Goal: Task Accomplishment & Management: Complete application form

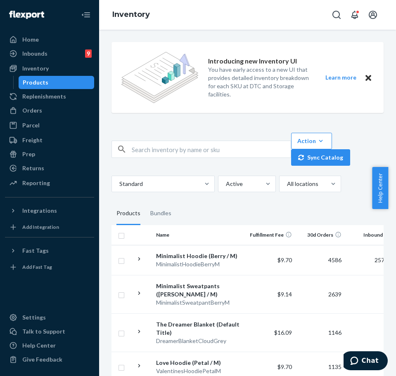
click at [360, 135] on div "Action Create product Create bundle Bulk create products Bulk update products B…" at bounding box center [336, 149] width 99 height 33
click at [59, 55] on div "Inbounds 9" at bounding box center [49, 54] width 87 height 12
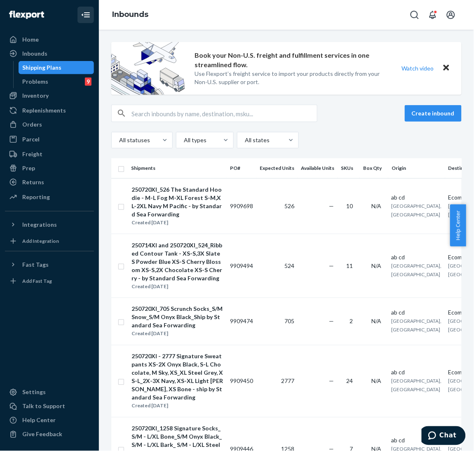
click at [85, 16] on icon "Close Navigation" at bounding box center [86, 15] width 10 height 10
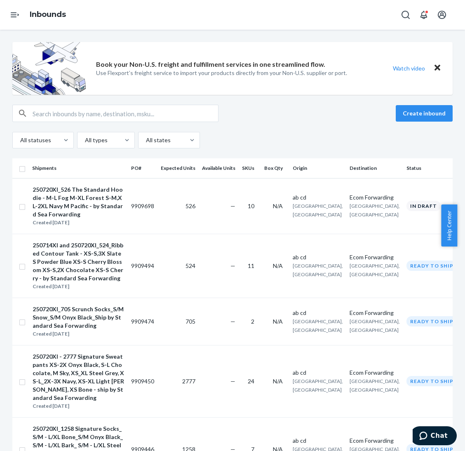
drag, startPoint x: 413, startPoint y: 112, endPoint x: 466, endPoint y: 112, distance: 53.6
click at [387, 112] on button "Create inbound" at bounding box center [424, 113] width 57 height 16
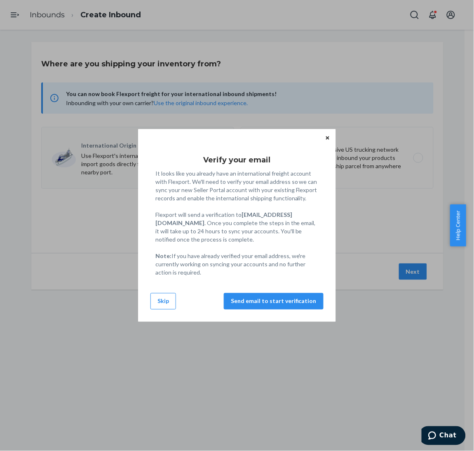
drag, startPoint x: 166, startPoint y: 297, endPoint x: 214, endPoint y: 299, distance: 48.3
click at [165, 297] on button "Skip" at bounding box center [164, 301] width 26 height 16
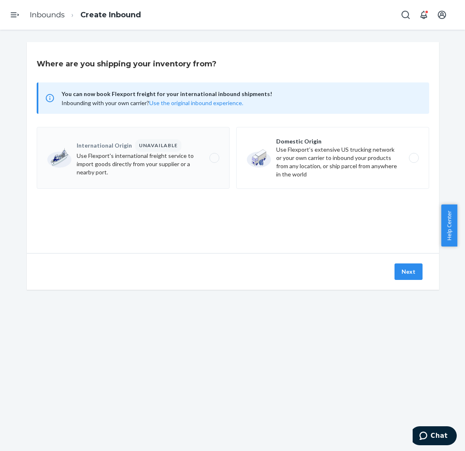
drag, startPoint x: 303, startPoint y: 164, endPoint x: 324, endPoint y: 200, distance: 41.7
click at [304, 165] on label "Domestic Origin Use Flexport’s extensive US trucking network or your own carrie…" at bounding box center [332, 158] width 193 height 62
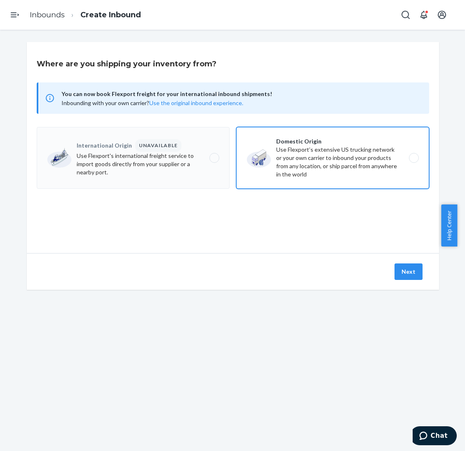
click at [387, 161] on input "Domestic Origin Use Flexport’s extensive US trucking network or your own carrie…" at bounding box center [416, 157] width 5 height 5
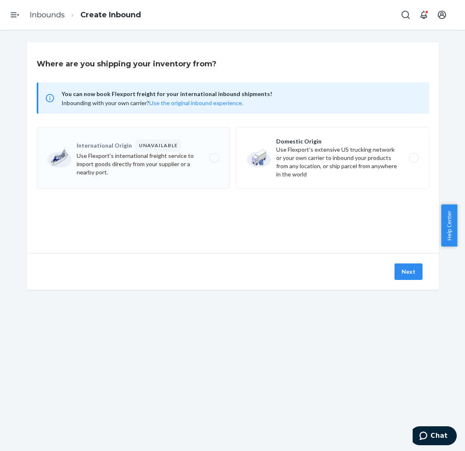
radio input "true"
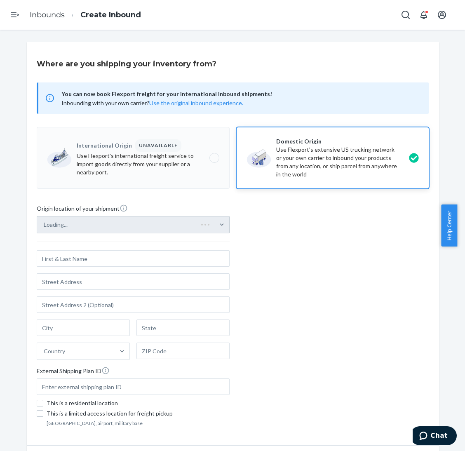
click at [188, 225] on div "Loading..." at bounding box center [133, 224] width 193 height 17
click at [45, 225] on input "Loading..." at bounding box center [44, 225] width 1 height 8
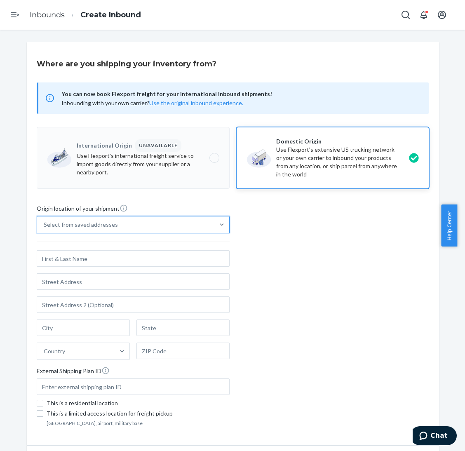
click at [189, 231] on div "Select from saved addresses" at bounding box center [125, 225] width 177 height 16
click at [45, 229] on input "0 results available. Select is focused ,type to refine list, press Down to open…" at bounding box center [44, 225] width 1 height 8
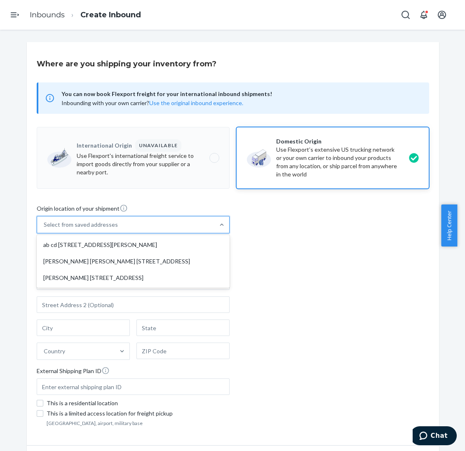
drag, startPoint x: 189, startPoint y: 247, endPoint x: 226, endPoint y: 259, distance: 38.3
click at [190, 247] on div "ab cd [STREET_ADDRESS][PERSON_NAME]" at bounding box center [133, 245] width 190 height 16
click at [45, 229] on input "option ab cd [STREET_ADDRESS][PERSON_NAME] focused, 1 of 3. 3 results available…" at bounding box center [44, 225] width 1 height 8
type input "ab cd"
type input "[GEOGRAPHIC_DATA]"
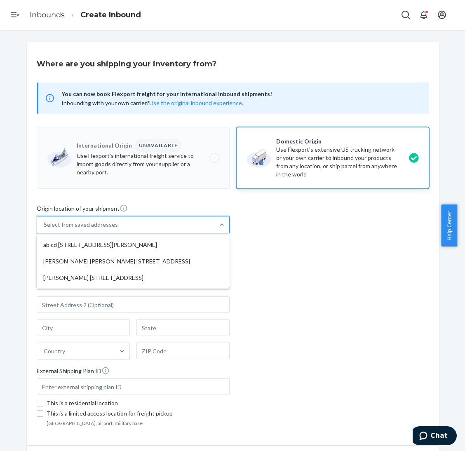
type input "CA"
type input "94105"
type input "[STREET_ADDRESS][PERSON_NAME]"
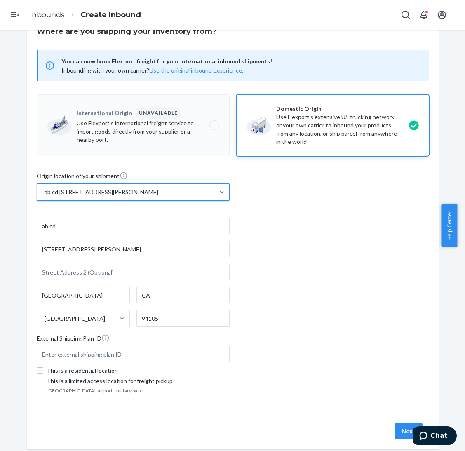
scroll to position [50, 0]
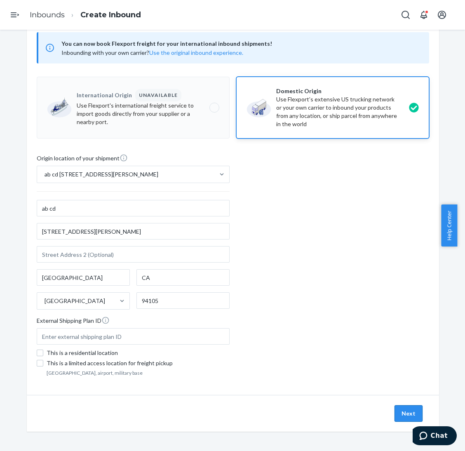
click at [387, 376] on button "Next" at bounding box center [409, 413] width 28 height 16
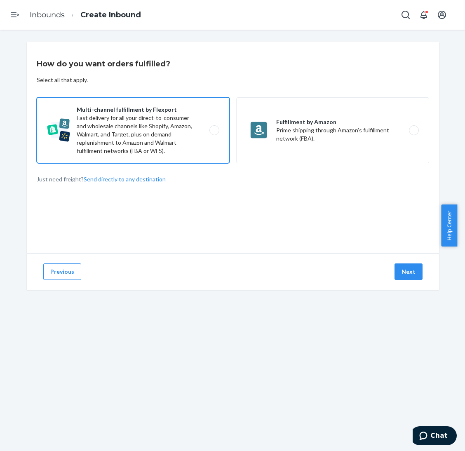
click at [201, 136] on label "Multi-channel fulfillment by Flexport Fast delivery for all your direct-to-cons…" at bounding box center [133, 130] width 193 height 66
click at [214, 133] on input "Multi-channel fulfillment by Flexport Fast delivery for all your direct-to-cons…" at bounding box center [216, 130] width 5 height 5
radio input "true"
click at [387, 276] on button "Next" at bounding box center [409, 272] width 28 height 16
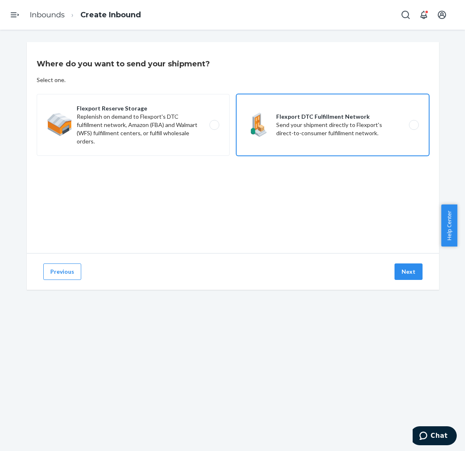
click at [355, 108] on label "Flexport DTC Fulfillment Network Send your shipment directly to Flexport's dire…" at bounding box center [332, 125] width 193 height 62
click at [387, 122] on input "Flexport DTC Fulfillment Network Send your shipment directly to Flexport's dire…" at bounding box center [416, 124] width 5 height 5
radio input "true"
click at [387, 275] on button "Next" at bounding box center [409, 272] width 28 height 16
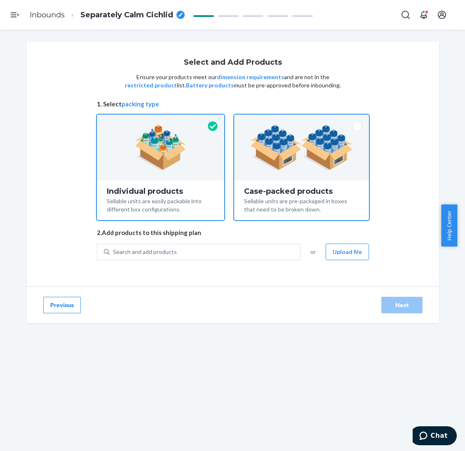
drag, startPoint x: 261, startPoint y: 146, endPoint x: 266, endPoint y: 157, distance: 12.6
click at [262, 146] on img at bounding box center [301, 147] width 103 height 45
click at [299, 120] on input "Case-packed products Sellable units are pre-packaged in boxes that need to be b…" at bounding box center [301, 117] width 5 height 5
radio input "true"
radio input "false"
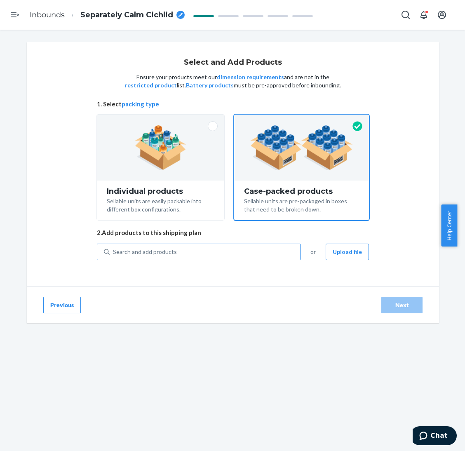
click at [221, 250] on div "Search and add products" at bounding box center [205, 252] width 191 height 15
click at [114, 250] on input "Search and add products" at bounding box center [113, 252] width 1 height 8
paste input "Coordinate sweatpants Mist"
type input "Coordinate sweatpants Mist"
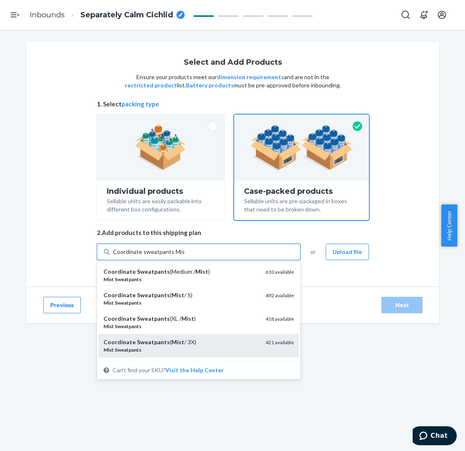
scroll to position [62, 0]
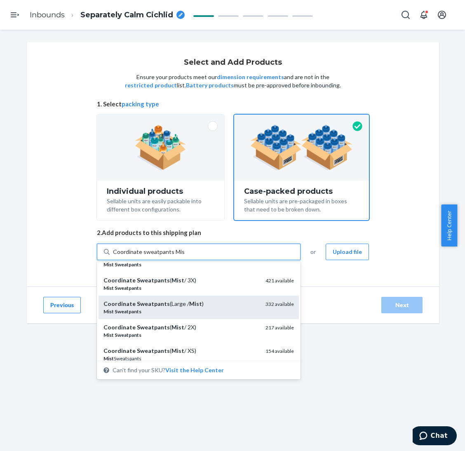
click at [211, 310] on div "Mist Sweatpants" at bounding box center [181, 311] width 155 height 7
click at [185, 256] on input "Coordinate sweatpants Mist" at bounding box center [149, 252] width 72 height 8
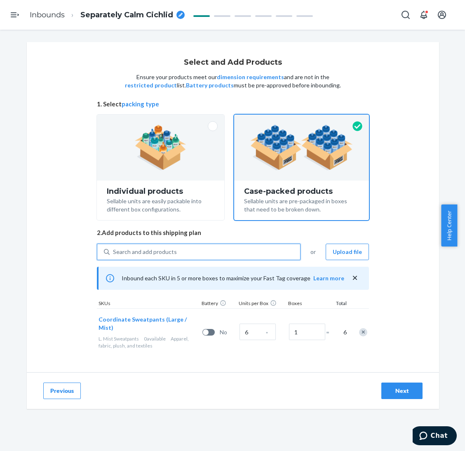
click at [266, 254] on div "Search and add products" at bounding box center [205, 252] width 191 height 15
click at [114, 254] on input "0 results available. Use Up and Down to choose options, press Enter to select t…" at bounding box center [113, 252] width 1 height 8
paste input "Coordinate sweatpants Ink"
type input "Coordinate sweatpants Ink"
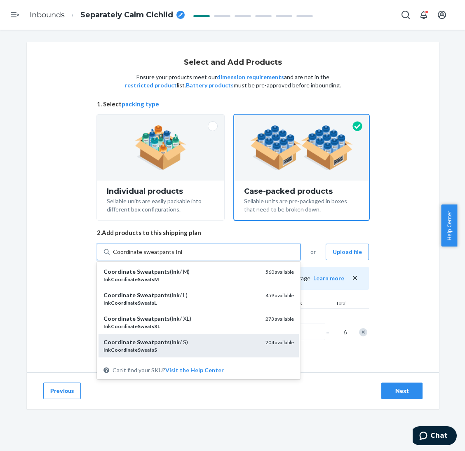
click at [188, 340] on div "Coordinate Sweatpants ( Ink / S)" at bounding box center [181, 342] width 155 height 8
click at [182, 256] on input "Coordinate sweatpants Ink" at bounding box center [147, 252] width 69 height 8
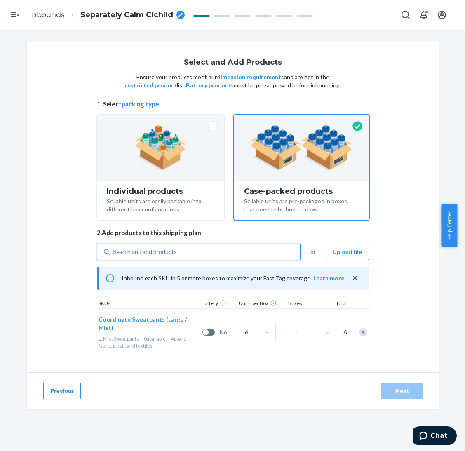
click at [201, 252] on div "Search and add products" at bounding box center [205, 252] width 191 height 15
click at [114, 252] on input "0 results available. Select is focused ,type to refine list, press Down to open…" at bounding box center [113, 252] width 1 height 8
paste input "Coordinate sweatpants Ink"
type input "Coordinate sweatpants Ink"
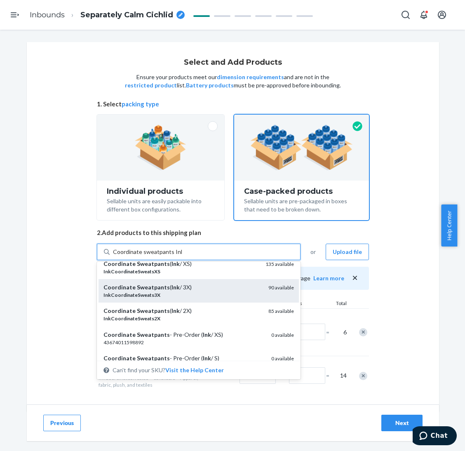
scroll to position [124, 0]
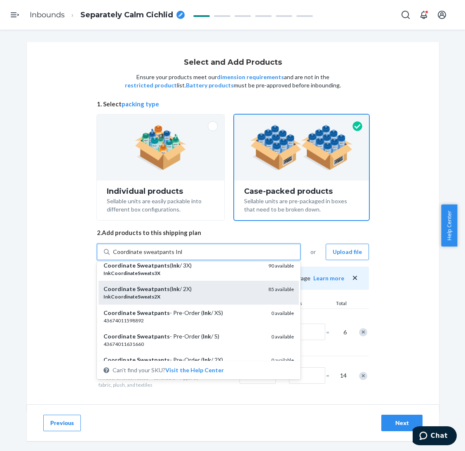
click at [206, 289] on div "Coordinate Sweatpants ( Ink / 2X)" at bounding box center [183, 289] width 158 height 8
click at [182, 256] on input "Coordinate sweatpants Ink" at bounding box center [147, 252] width 69 height 8
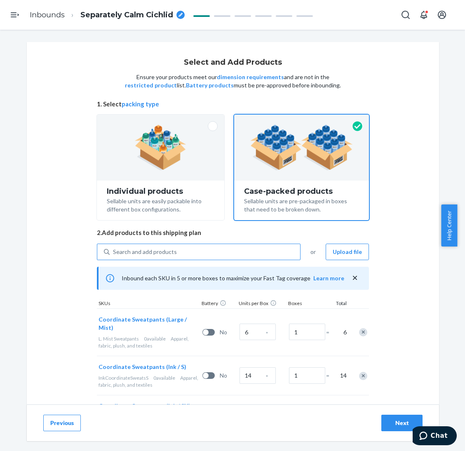
click at [274, 244] on div "Search and add products" at bounding box center [199, 252] width 204 height 16
click at [114, 248] on input "Search and add products" at bounding box center [113, 252] width 1 height 8
paste input "Coordinate sweatpants [PERSON_NAME]"
type input "Coordinate sweatpants [PERSON_NAME]"
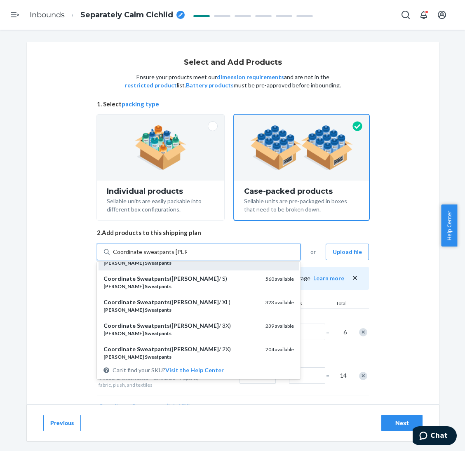
scroll to position [62, 0]
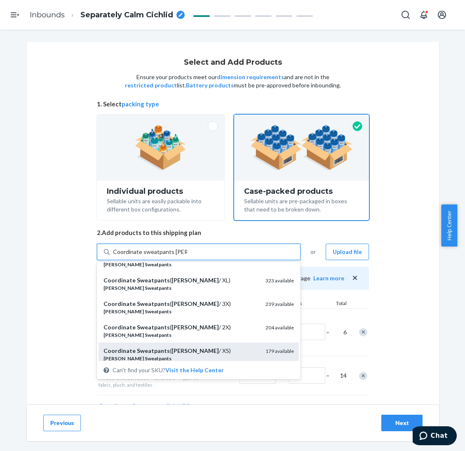
click at [195, 347] on div "Coordinate Sweatpants ( [PERSON_NAME] / XS)" at bounding box center [181, 351] width 155 height 8
click at [187, 256] on input "Coordinate sweatpants [PERSON_NAME]" at bounding box center [150, 252] width 74 height 8
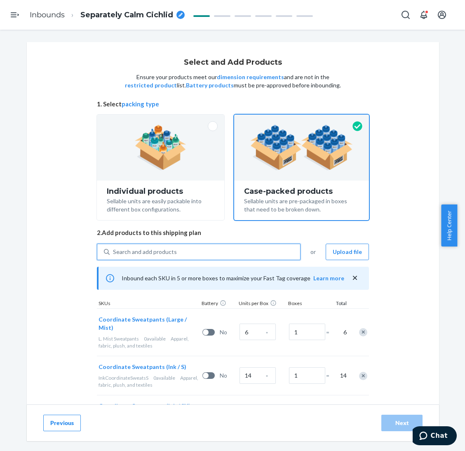
click at [203, 251] on div "Search and add products" at bounding box center [205, 252] width 191 height 15
click at [114, 251] on input "0 results available. Select is focused ,type to refine list, press Down to open…" at bounding box center [113, 252] width 1 height 8
paste input "Coordinate sweatpants [PERSON_NAME]"
type input "Coordinate sweatpants [PERSON_NAME]"
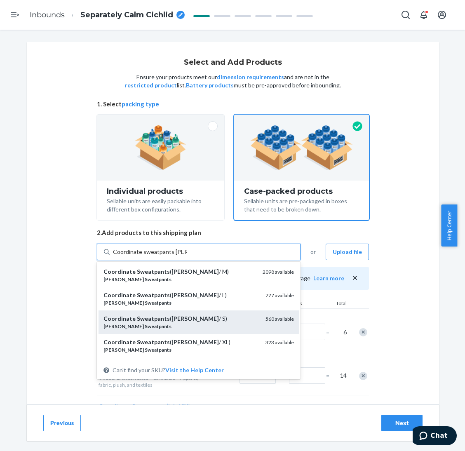
click at [198, 320] on div "Coordinate Sweatpants ( [PERSON_NAME] / S)" at bounding box center [181, 319] width 155 height 8
click at [187, 256] on input "Coordinate sweatpants [PERSON_NAME]" at bounding box center [150, 252] width 74 height 8
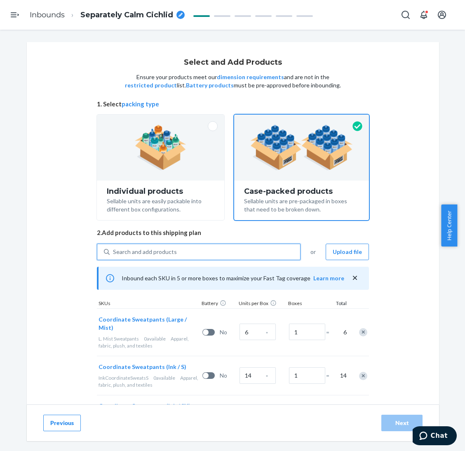
click at [205, 251] on div "Search and add products" at bounding box center [205, 252] width 191 height 15
click at [114, 251] on input "0 results available. Select is focused ,type to refine list, press Down to open…" at bounding box center [113, 252] width 1 height 8
paste input "Coordinate sweatpants [PERSON_NAME]"
type input "Coordinate sweatpants [PERSON_NAME]"
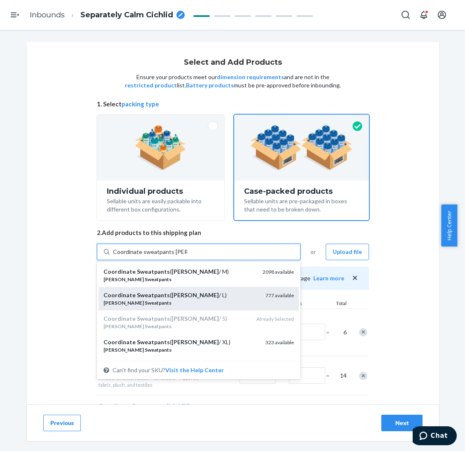
click at [200, 297] on div "Coordinate Sweatpants ( [PERSON_NAME] / L)" at bounding box center [181, 295] width 155 height 8
click at [187, 256] on input "Coordinate sweatpants [PERSON_NAME]" at bounding box center [150, 252] width 74 height 8
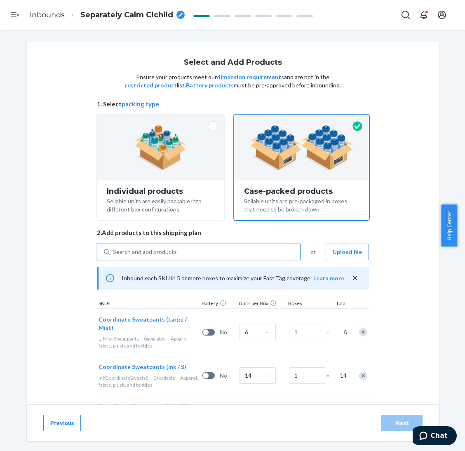
click at [202, 252] on div "Search and add products" at bounding box center [205, 252] width 191 height 15
click at [114, 252] on input "0 results available. Use Up and Down to choose options, press Enter to select t…" at bounding box center [113, 252] width 1 height 8
paste input "Coordinate sweatpants [PERSON_NAME]"
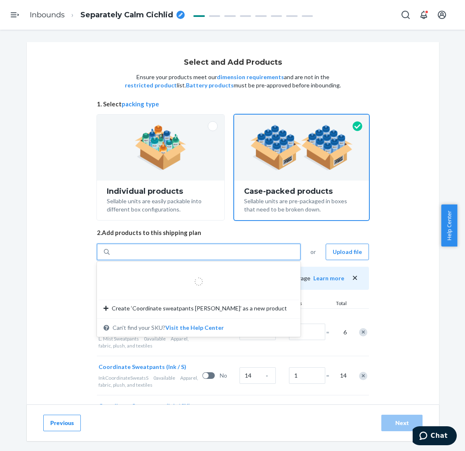
type input "Coordinate sweatpants [PERSON_NAME]"
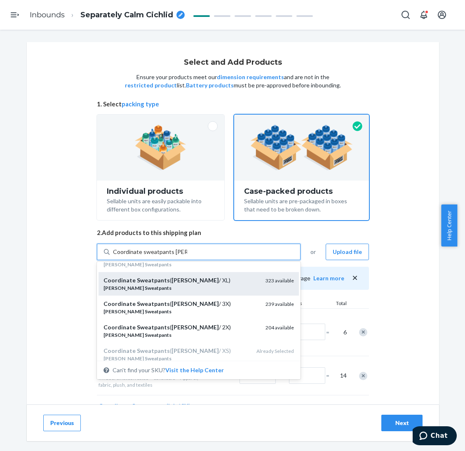
click at [209, 285] on div "[PERSON_NAME] Sweatpants" at bounding box center [181, 288] width 155 height 7
click at [187, 256] on input "Coordinate sweatpants [PERSON_NAME]" at bounding box center [150, 252] width 74 height 8
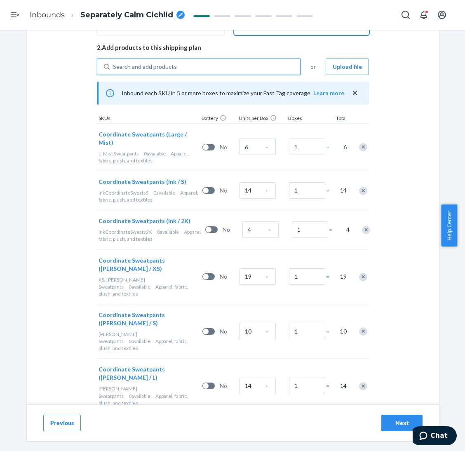
scroll to position [204, 0]
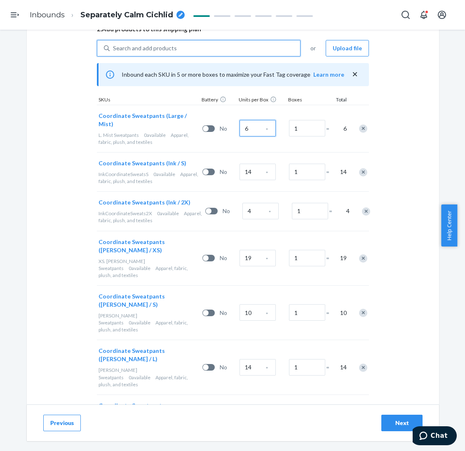
click at [251, 127] on input "6" at bounding box center [258, 128] width 36 height 16
type input "52"
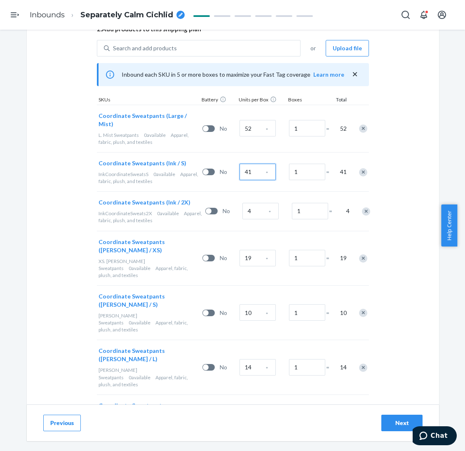
type input "41"
type input "20"
type input "35"
type input "73"
type input "77"
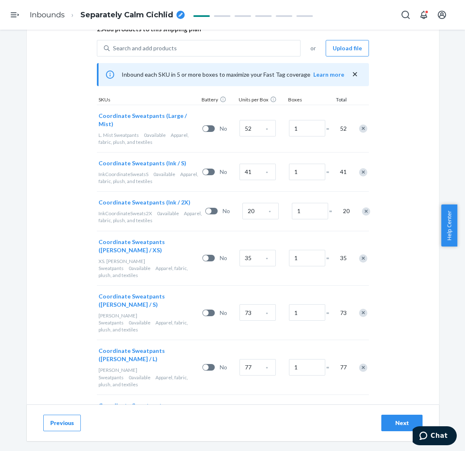
type input "39"
click at [387, 376] on div "Next" at bounding box center [402, 423] width 27 height 8
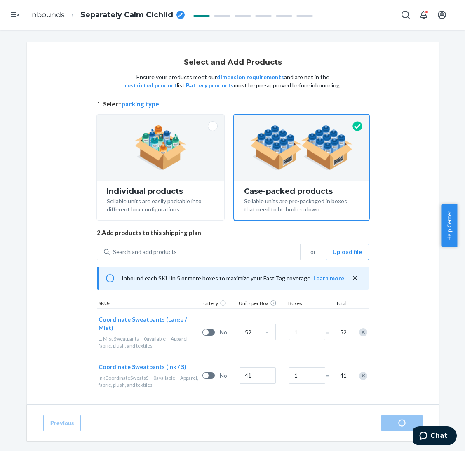
radio input "true"
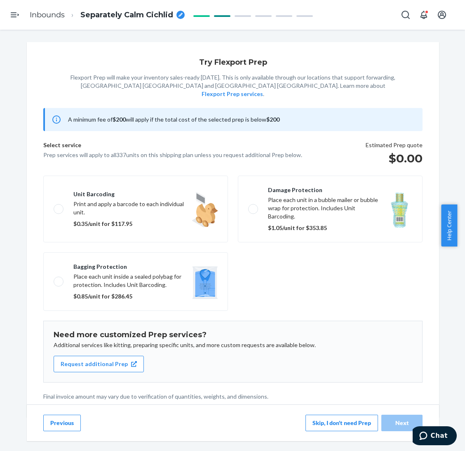
click at [197, 374] on div "A minimum fee of $200 will apply if the total cost of the selected prep is belo…" at bounding box center [233, 254] width 412 height 293
click at [353, 376] on button "Skip, I don't need Prep" at bounding box center [342, 423] width 73 height 16
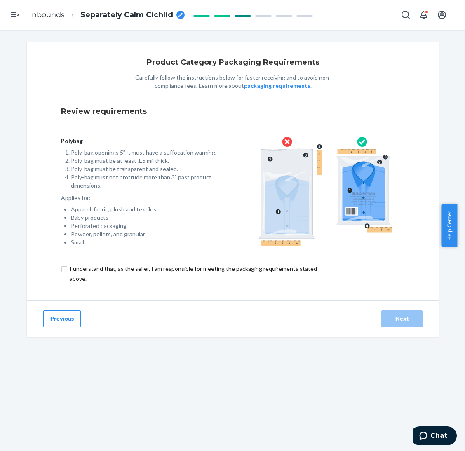
click at [295, 271] on input "checkbox" at bounding box center [198, 274] width 274 height 20
checkbox input "true"
click at [387, 319] on div "Next" at bounding box center [402, 319] width 27 height 8
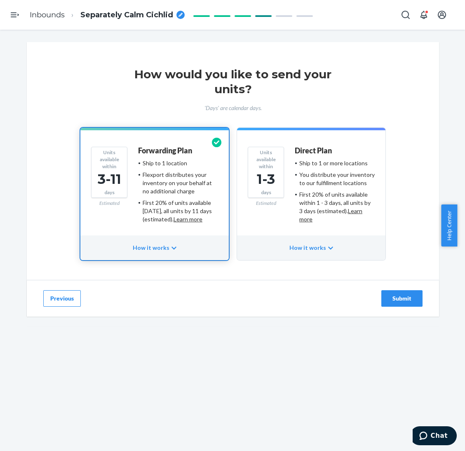
click at [387, 298] on div "Submit" at bounding box center [402, 298] width 27 height 8
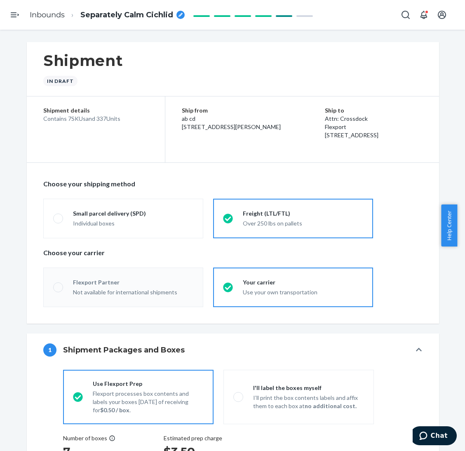
radio input "true"
radio input "false"
radio input "true"
radio input "false"
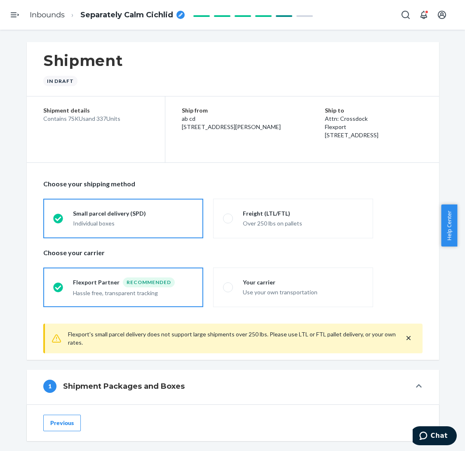
click at [100, 117] on div "Contains 7 SKUs and 337 Units" at bounding box center [95, 119] width 105 height 8
drag, startPoint x: 102, startPoint y: 119, endPoint x: 92, endPoint y: 115, distance: 10.9
click at [92, 115] on div "Contains 7 SKUs and 337 Units" at bounding box center [95, 119] width 105 height 8
copy div "337"
click at [147, 16] on span "Separately Calm Cichlid" at bounding box center [126, 15] width 93 height 11
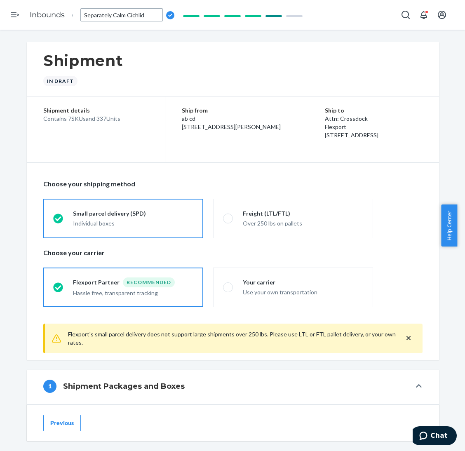
type input "250720XI - 337 Coordinate Sweatpants - L Mist, S_2XL Ink, XS-S_L-XL [PERSON_NAM…"
click at [190, 50] on div "Shipment In draft" at bounding box center [233, 69] width 412 height 54
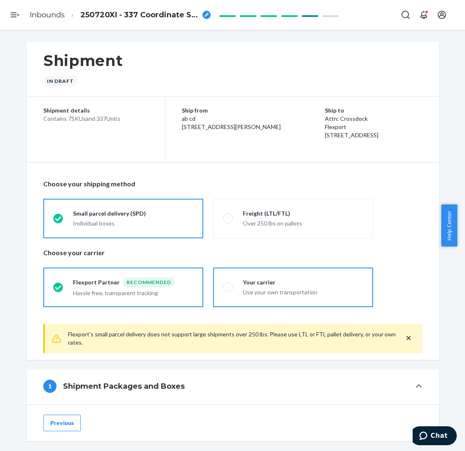
click at [276, 299] on label "Your carrier Use your own transportation" at bounding box center [293, 288] width 160 height 40
click at [228, 290] on input "Your carrier Use your own transportation" at bounding box center [225, 287] width 5 height 5
radio input "true"
radio input "false"
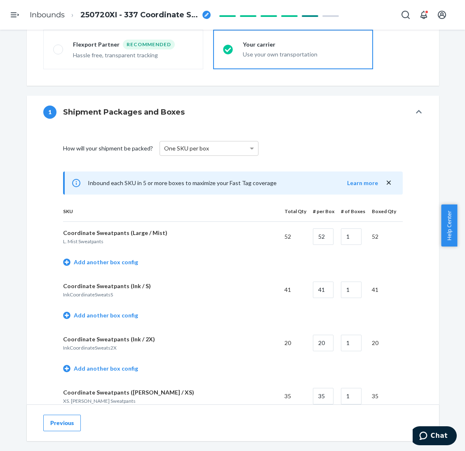
scroll to position [309, 0]
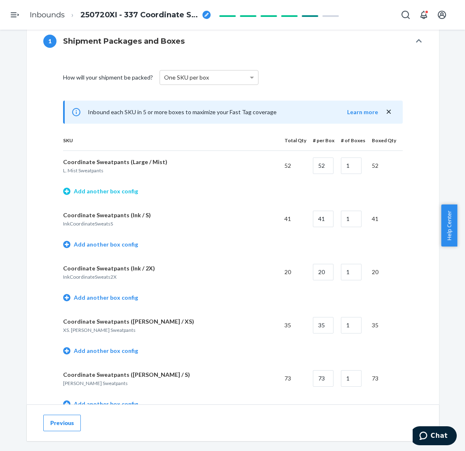
click at [107, 193] on link "Add another box config" at bounding box center [100, 191] width 75 height 8
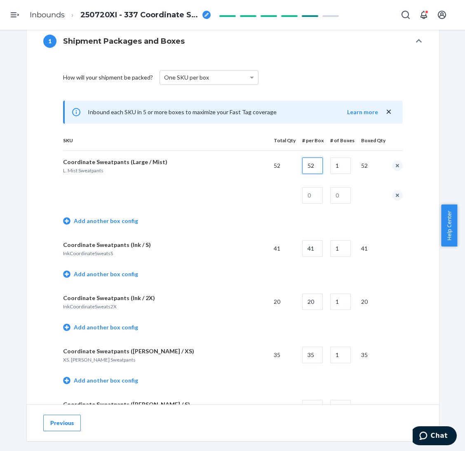
click at [308, 164] on input "52" at bounding box center [312, 166] width 21 height 16
type input "20"
type input "2"
type input "12"
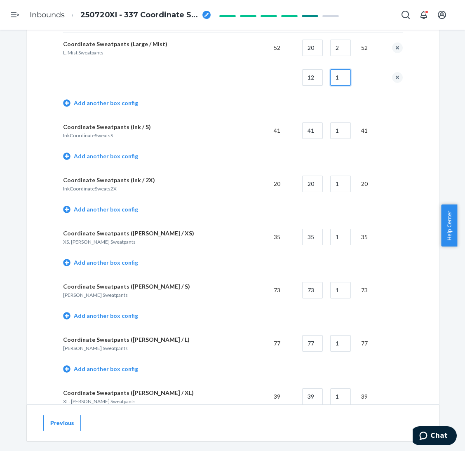
scroll to position [433, 0]
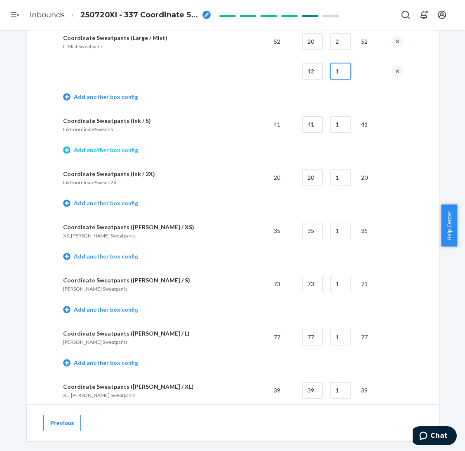
type input "1"
click at [127, 151] on link "Add another box config" at bounding box center [100, 150] width 75 height 8
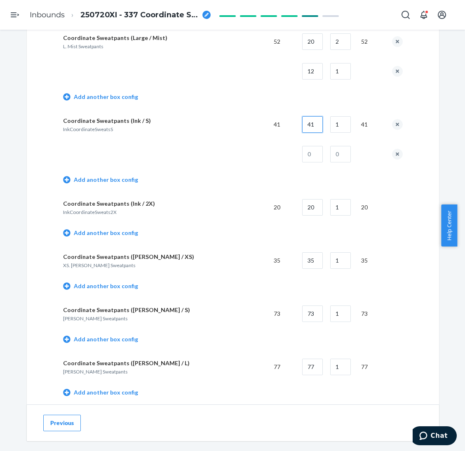
click at [313, 124] on input "41" at bounding box center [312, 124] width 21 height 16
type input "20"
type input "21"
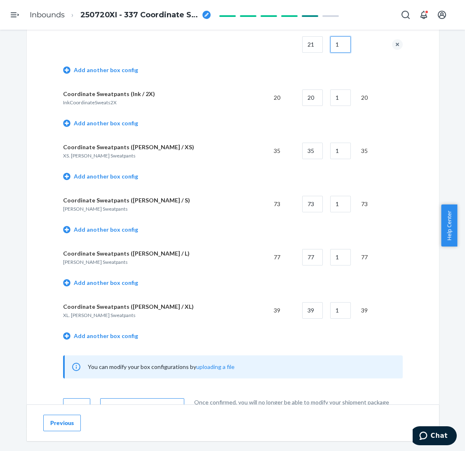
scroll to position [556, 0]
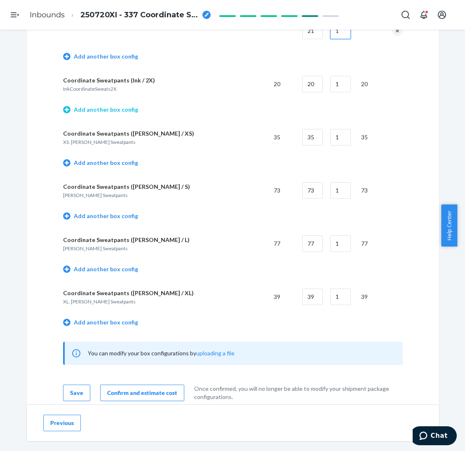
type input "1"
click at [122, 113] on link "Add another box config" at bounding box center [100, 110] width 75 height 8
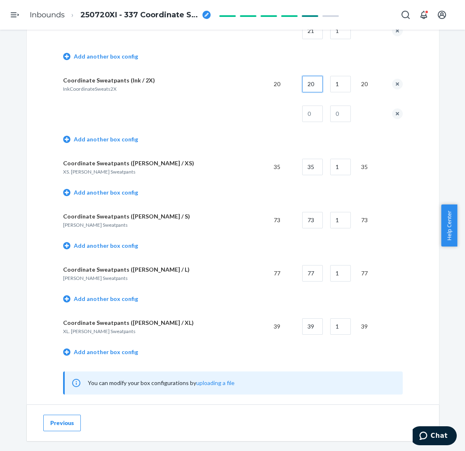
click at [309, 85] on input "20" at bounding box center [312, 84] width 21 height 16
type input "17"
type input "3"
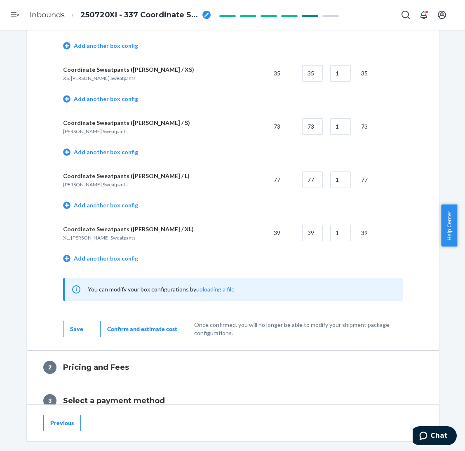
scroll to position [680, 0]
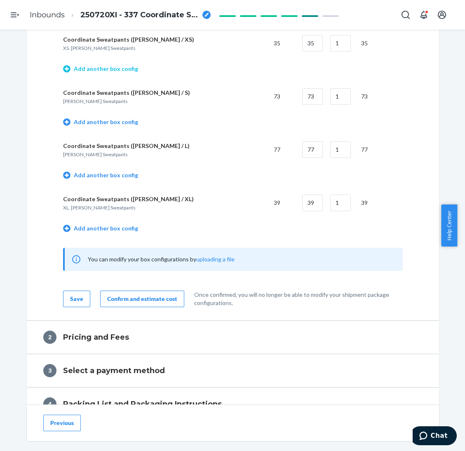
type input "1"
click at [122, 70] on link "Add another box config" at bounding box center [100, 69] width 75 height 8
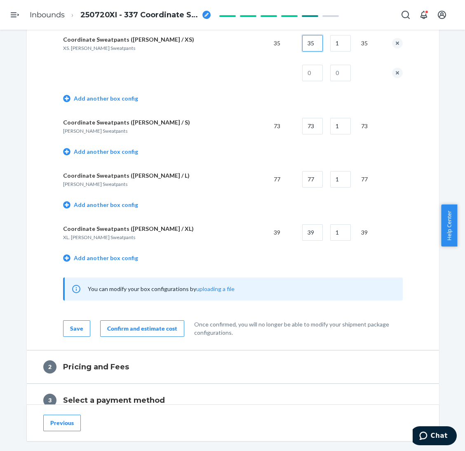
click at [310, 43] on input "35" at bounding box center [312, 43] width 21 height 16
type input "20"
type input "15"
type input "1"
click at [124, 152] on link "Add another box config" at bounding box center [100, 152] width 75 height 8
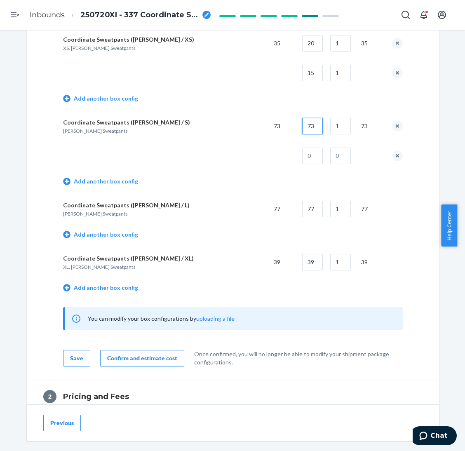
click at [314, 125] on input "73" at bounding box center [312, 126] width 21 height 16
type input "20"
type input "3"
type input "13"
type input "1"
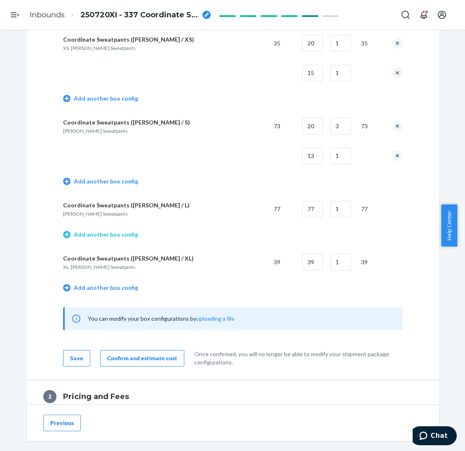
click at [123, 236] on link "Add another box config" at bounding box center [100, 235] width 75 height 8
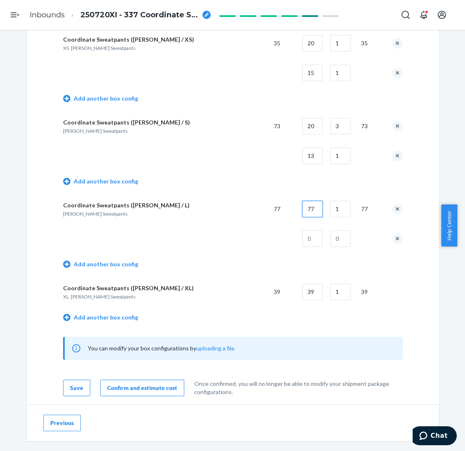
click at [310, 205] on input "77" at bounding box center [312, 209] width 21 height 16
type input "20"
type input "3"
type input "17"
type input "1"
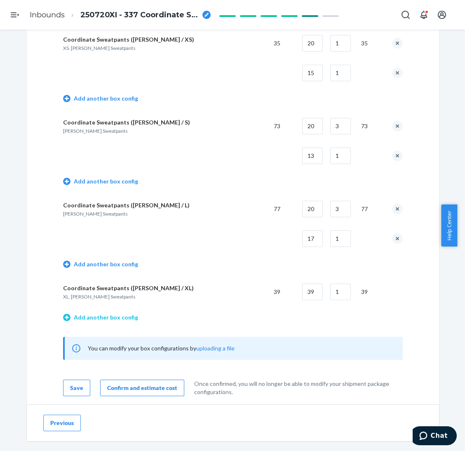
click at [117, 319] on link "Add another box config" at bounding box center [100, 317] width 75 height 8
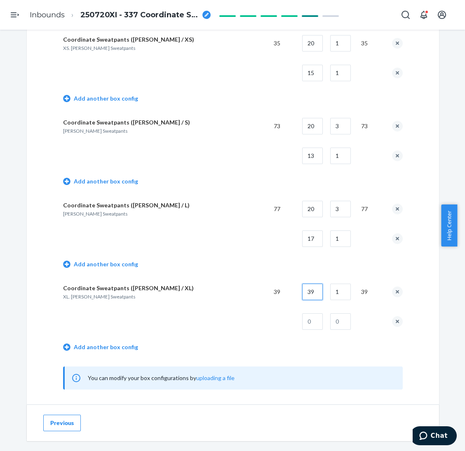
click at [308, 288] on input "39" at bounding box center [312, 292] width 21 height 16
type input "18"
type input "2"
type input "3"
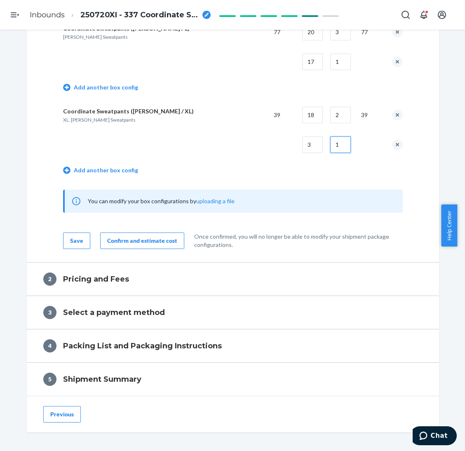
scroll to position [866, 0]
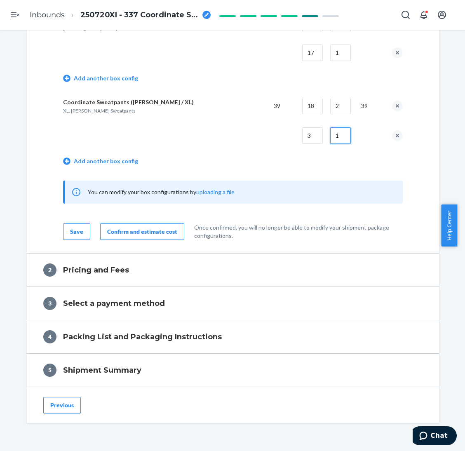
type input "1"
click at [165, 228] on div "Confirm and estimate cost" at bounding box center [142, 232] width 70 height 8
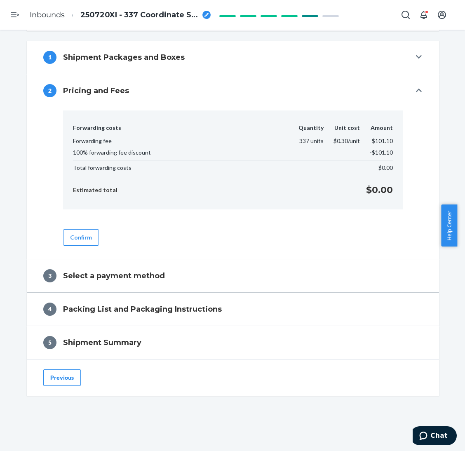
scroll to position [293, 0]
click at [78, 240] on button "Confirm" at bounding box center [81, 237] width 36 height 16
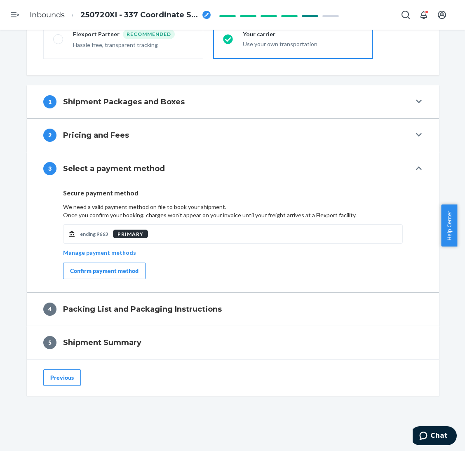
scroll to position [249, 0]
click at [125, 269] on div "Confirm payment method" at bounding box center [104, 271] width 68 height 8
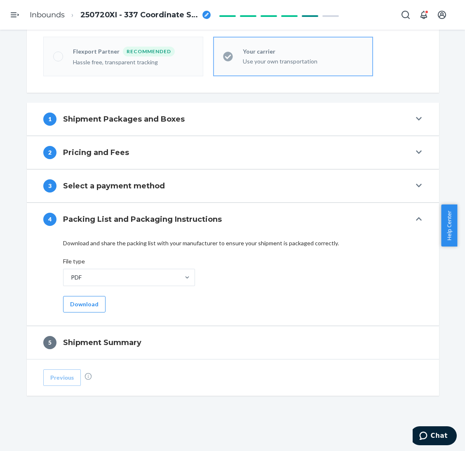
scroll to position [231, 0]
click at [86, 306] on button "Download" at bounding box center [84, 304] width 42 height 16
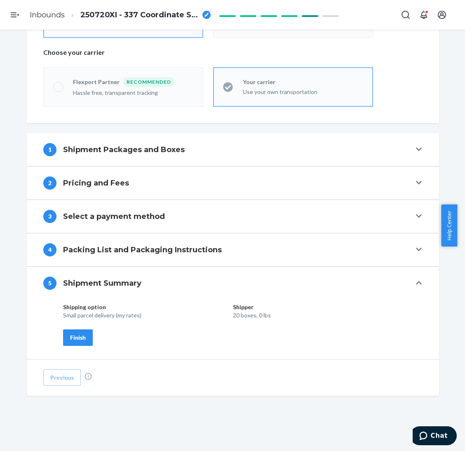
click at [75, 337] on div "Finish" at bounding box center [78, 338] width 16 height 8
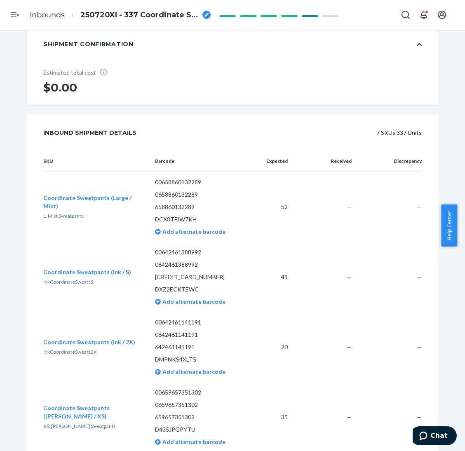
scroll to position [0, 0]
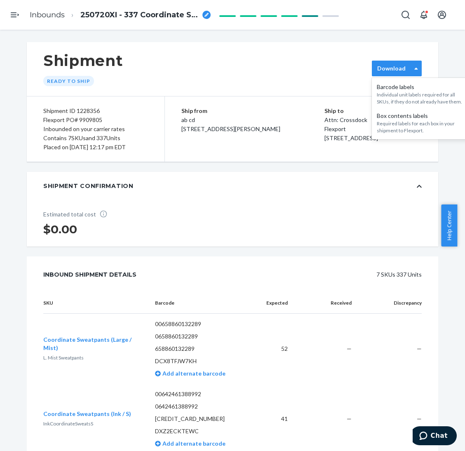
click at [387, 71] on label "Download" at bounding box center [391, 68] width 28 height 8
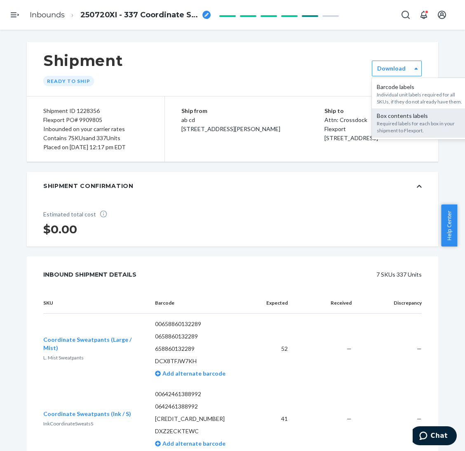
click at [387, 119] on div "Box contents labels" at bounding box center [421, 116] width 89 height 8
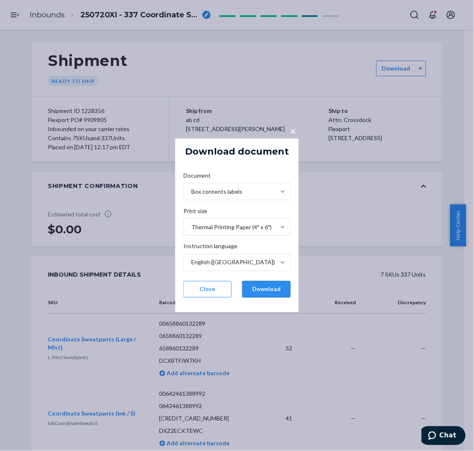
click at [270, 282] on button "Download" at bounding box center [267, 289] width 48 height 16
click at [135, 215] on div "× Download document Document Box contents labels Print size Thermal Printing Pa…" at bounding box center [237, 225] width 474 height 451
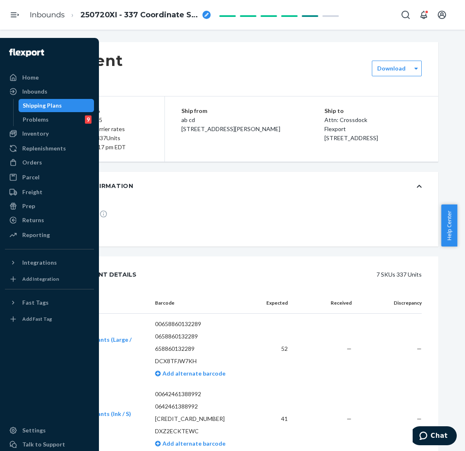
click at [44, 104] on div "Shipping Plans" at bounding box center [42, 105] width 39 height 8
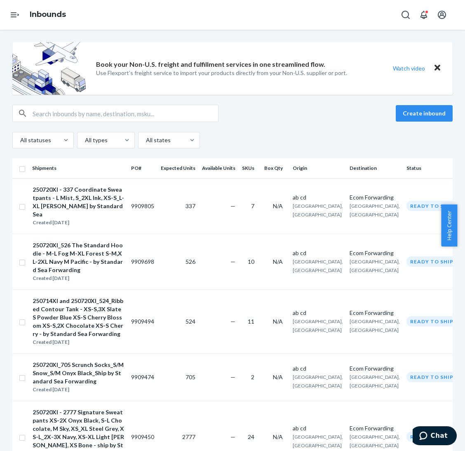
click at [231, 38] on div "Book your Non-U.S. freight and fulfillment services in one streamlined flow. Us…" at bounding box center [232, 241] width 465 height 422
drag, startPoint x: 417, startPoint y: 112, endPoint x: 465, endPoint y: 119, distance: 48.7
click at [387, 113] on button "Create inbound" at bounding box center [424, 113] width 57 height 16
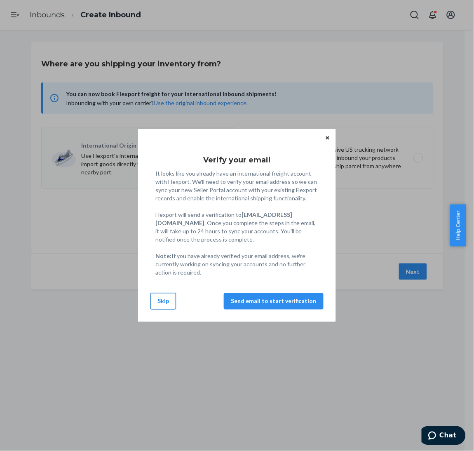
click at [174, 304] on button "Skip" at bounding box center [164, 301] width 26 height 16
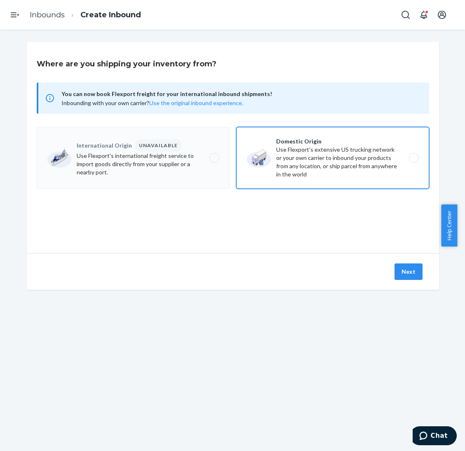
click at [307, 158] on label "Domestic Origin Use Flexport’s extensive US trucking network or your own carrie…" at bounding box center [332, 158] width 193 height 62
click at [387, 158] on input "Domestic Origin Use Flexport’s extensive US trucking network or your own carrie…" at bounding box center [416, 157] width 5 height 5
radio input "true"
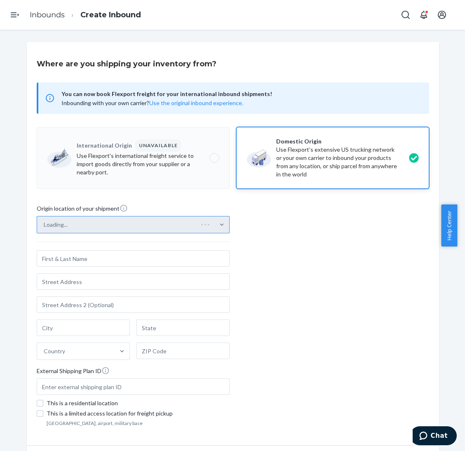
click at [198, 224] on div "Loading..." at bounding box center [117, 225] width 161 height 16
click at [45, 224] on input "Loading..." at bounding box center [44, 225] width 1 height 8
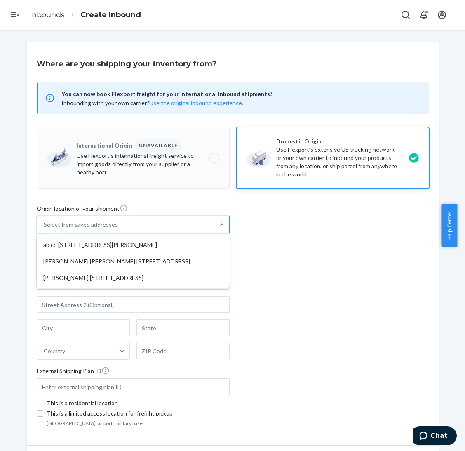
drag, startPoint x: 198, startPoint y: 244, endPoint x: 207, endPoint y: 247, distance: 10.2
click at [199, 245] on div "ab cd [STREET_ADDRESS][PERSON_NAME]" at bounding box center [133, 245] width 190 height 16
click at [45, 229] on input "option ab cd [STREET_ADDRESS][PERSON_NAME] focused, 1 of 3. 3 results available…" at bounding box center [44, 225] width 1 height 8
type input "ab cd"
type input "[STREET_ADDRESS][PERSON_NAME]"
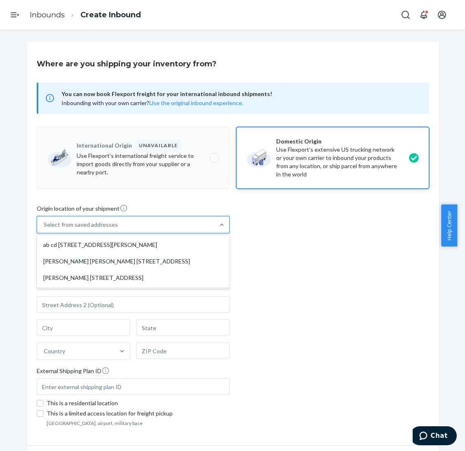
type input "[GEOGRAPHIC_DATA]"
type input "CA"
type input "94105"
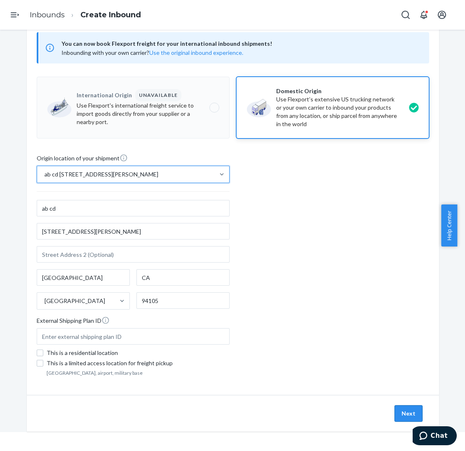
scroll to position [30, 0]
click at [387, 376] on button "Next" at bounding box center [409, 413] width 28 height 16
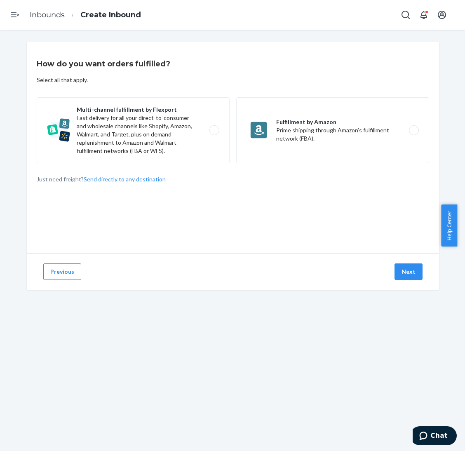
drag, startPoint x: 287, startPoint y: 122, endPoint x: 287, endPoint y: 90, distance: 31.3
click at [287, 90] on div "How do you want orders fulfilled? Select all that apply. Multi-channel fulfillm…" at bounding box center [233, 147] width 412 height 211
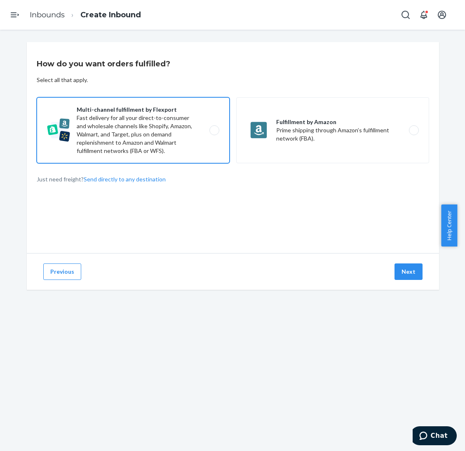
click at [210, 135] on label "Multi-channel fulfillment by Flexport Fast delivery for all your direct-to-cons…" at bounding box center [133, 130] width 193 height 66
click at [214, 133] on input "Multi-channel fulfillment by Flexport Fast delivery for all your direct-to-cons…" at bounding box center [216, 130] width 5 height 5
radio input "true"
click at [387, 270] on button "Next" at bounding box center [409, 272] width 28 height 16
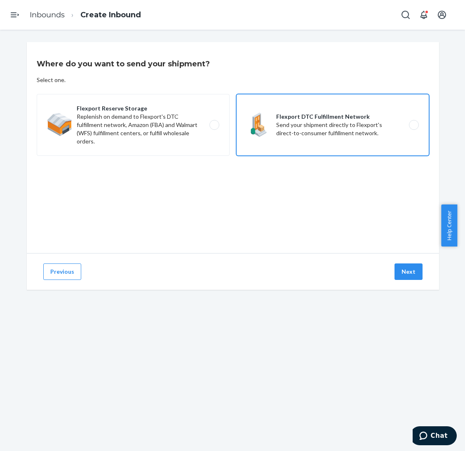
click at [330, 135] on label "Flexport DTC Fulfillment Network Send your shipment directly to Flexport's dire…" at bounding box center [332, 125] width 193 height 62
click at [387, 128] on input "Flexport DTC Fulfillment Network Send your shipment directly to Flexport's dire…" at bounding box center [416, 124] width 5 height 5
radio input "true"
click at [387, 276] on button "Next" at bounding box center [409, 272] width 28 height 16
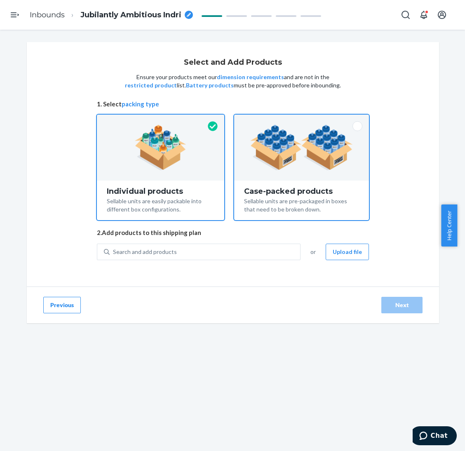
click at [331, 191] on div "Case-packed products" at bounding box center [301, 191] width 115 height 8
click at [304, 120] on input "Case-packed products Sellable units are pre-packaged in boxes that need to be b…" at bounding box center [301, 117] width 5 height 5
radio input "true"
radio input "false"
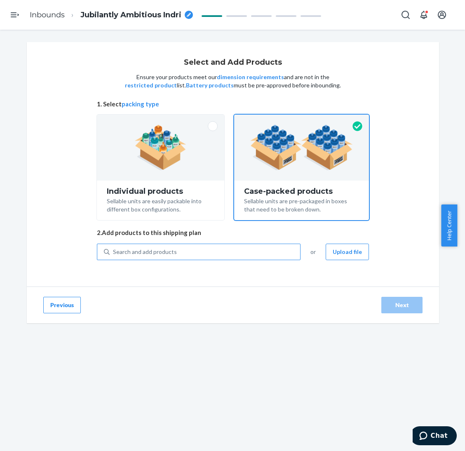
click at [261, 251] on div "Search and add products" at bounding box center [205, 252] width 191 height 15
click at [114, 251] on input "Search and add products" at bounding box center [113, 252] width 1 height 8
paste input "Coordinate [PERSON_NAME]"
type input "Coordinate [PERSON_NAME]"
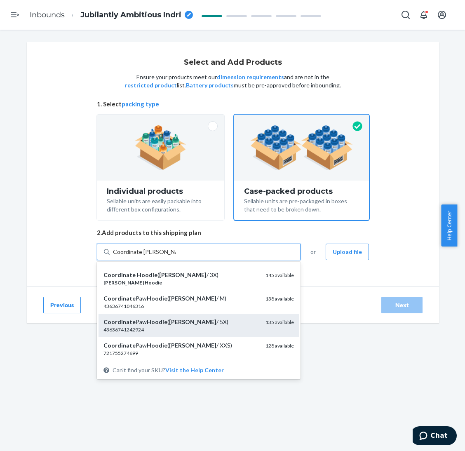
scroll to position [247, 0]
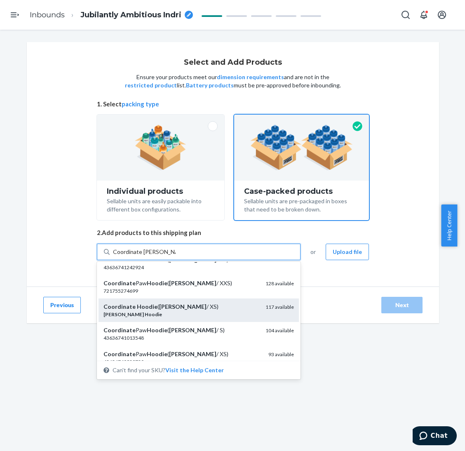
click at [205, 304] on div "Coordinate Hoodie ( [PERSON_NAME] / XS)" at bounding box center [181, 307] width 155 height 8
click at [176, 256] on input "Coordinate [PERSON_NAME]" at bounding box center [144, 252] width 63 height 8
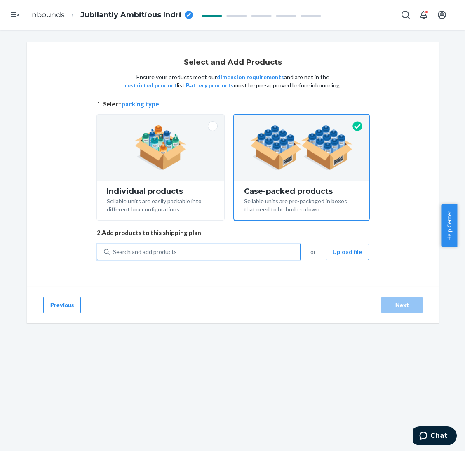
click at [207, 249] on div "Search and add products" at bounding box center [205, 252] width 191 height 15
click at [114, 249] on input "0 results available. Use Up and Down to choose options, press Enter to select t…" at bounding box center [113, 252] width 1 height 8
paste input "Coordinate [PERSON_NAME]"
type input "Coordinate [PERSON_NAME]"
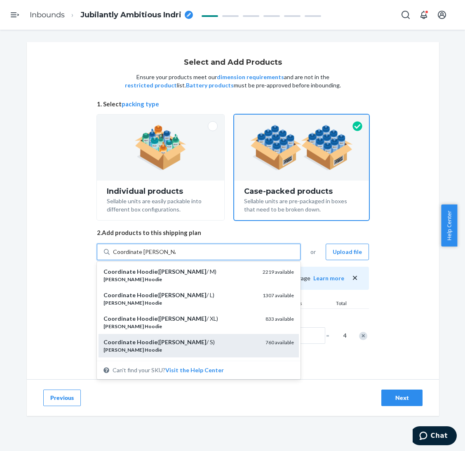
click at [196, 341] on div "Coordinate Hoodie ( [PERSON_NAME] / S)" at bounding box center [181, 342] width 155 height 8
click at [176, 256] on input "Coordinate [PERSON_NAME]" at bounding box center [144, 252] width 63 height 8
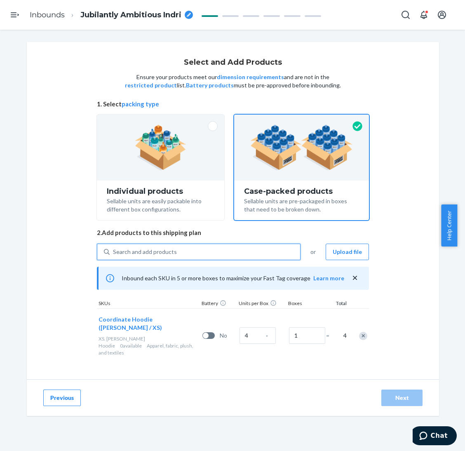
click at [202, 247] on div "Search and add products" at bounding box center [205, 252] width 191 height 15
click at [114, 248] on input "0 results available. Select is focused ,type to refine list, press Down to open…" at bounding box center [113, 252] width 1 height 8
paste input "Coordinate [PERSON_NAME]"
type input "Coordinate [PERSON_NAME]"
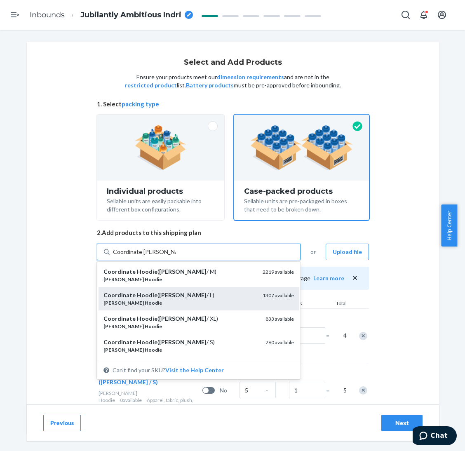
click at [203, 297] on div "Coordinate Hoodie ( [PERSON_NAME] / L)" at bounding box center [180, 295] width 153 height 8
click at [176, 256] on input "Coordinate [PERSON_NAME]" at bounding box center [144, 252] width 63 height 8
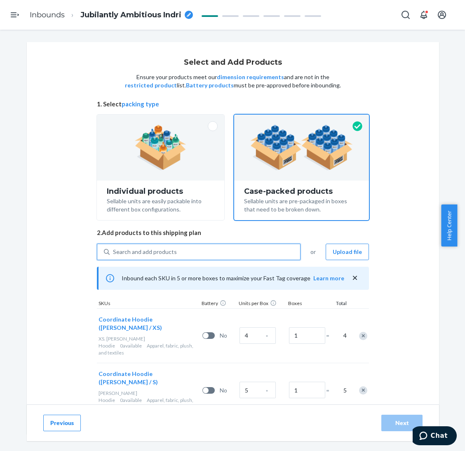
click at [202, 252] on div "Search and add products" at bounding box center [205, 252] width 191 height 15
click at [114, 252] on input "0 results available. Select is focused ,type to refine list, press Down to open…" at bounding box center [113, 252] width 1 height 8
paste input "Coordinate [PERSON_NAME]"
type input "Coordinate [PERSON_NAME]"
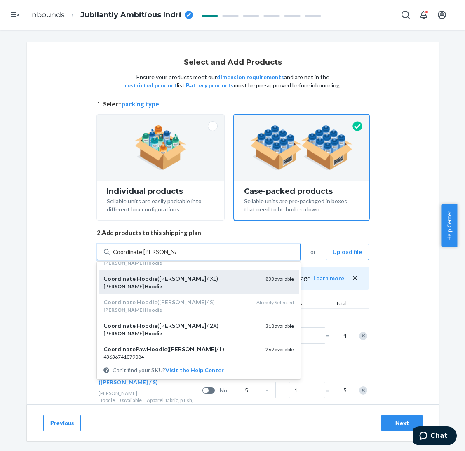
scroll to position [62, 0]
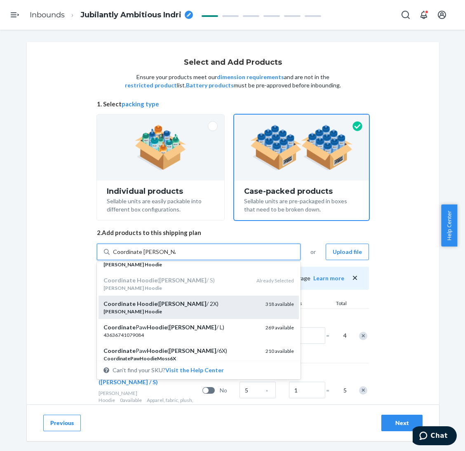
click at [196, 302] on div "Coordinate Hoodie ( [PERSON_NAME] / 2X)" at bounding box center [181, 304] width 155 height 8
click at [176, 256] on input "Coordinate [PERSON_NAME]" at bounding box center [144, 252] width 63 height 8
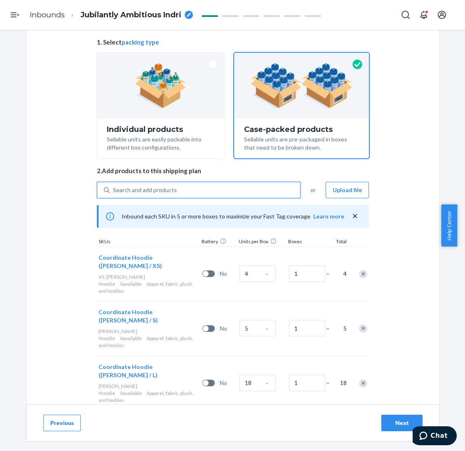
scroll to position [78, 0]
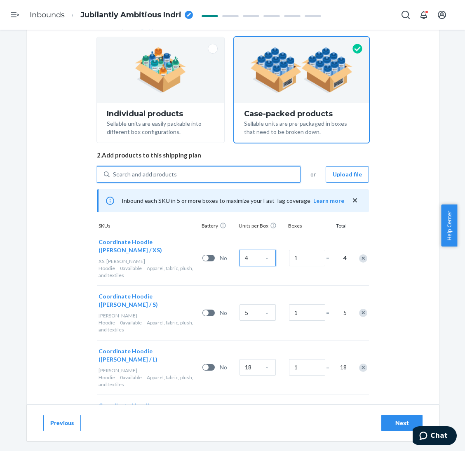
click at [249, 250] on input "4" at bounding box center [258, 258] width 36 height 16
click at [251, 255] on input "4" at bounding box center [258, 258] width 36 height 16
type input "25"
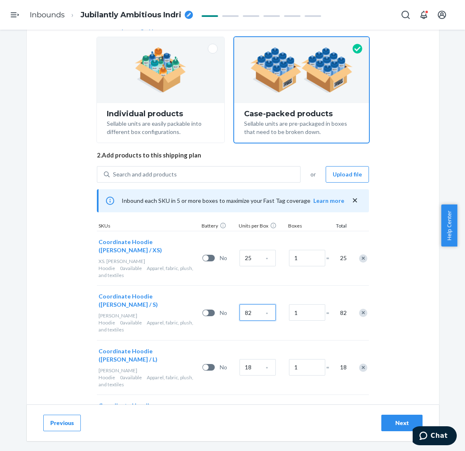
type input "82"
type input "86"
type input "30"
click at [387, 376] on div "Next" at bounding box center [402, 423] width 27 height 8
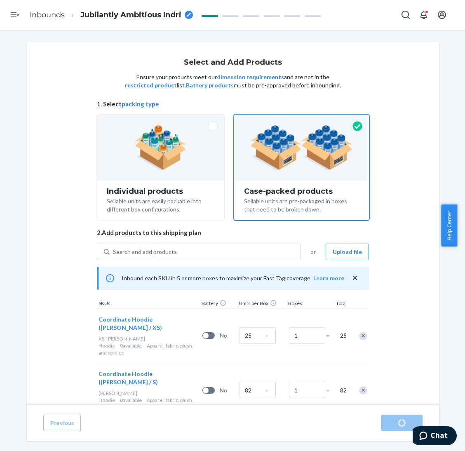
radio input "true"
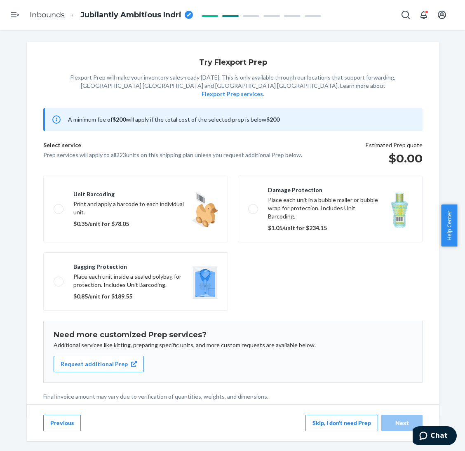
click at [342, 376] on button "Skip, I don't need Prep" at bounding box center [342, 423] width 73 height 16
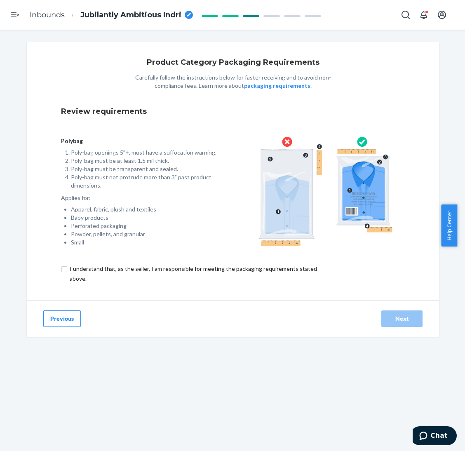
click at [286, 270] on input "checkbox" at bounding box center [198, 274] width 274 height 20
checkbox input "true"
click at [387, 323] on button "Next" at bounding box center [402, 319] width 41 height 16
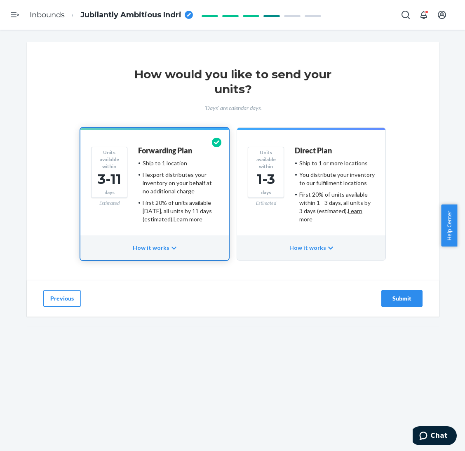
click at [387, 297] on div "Submit" at bounding box center [402, 298] width 27 height 8
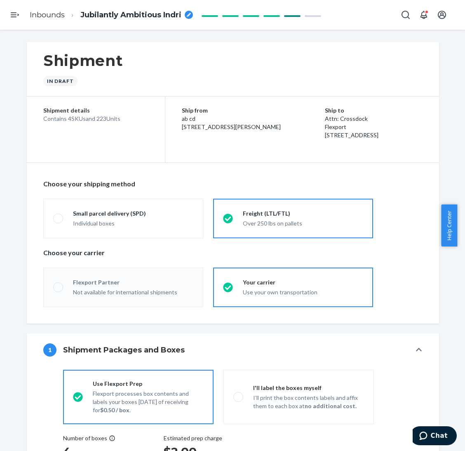
radio input "true"
radio input "false"
radio input "true"
radio input "false"
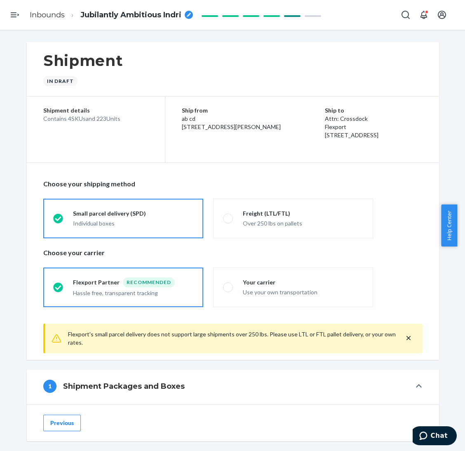
drag, startPoint x: 92, startPoint y: 120, endPoint x: 102, endPoint y: 118, distance: 10.0
click at [102, 118] on div "Contains 4 SKUs and 223 Units" at bounding box center [95, 119] width 105 height 8
copy div "223"
click at [132, 15] on span "Jubilantly Ambitious Indri" at bounding box center [130, 15] width 101 height 11
type input "250720X - 223 Coordinate Hoodie - XS-S_L_2XL [PERSON_NAME] by Standard Sea"
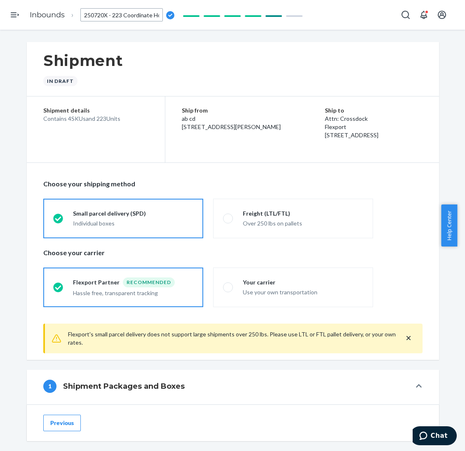
scroll to position [0, 102]
click at [162, 54] on div "Shipment In draft" at bounding box center [233, 69] width 412 height 54
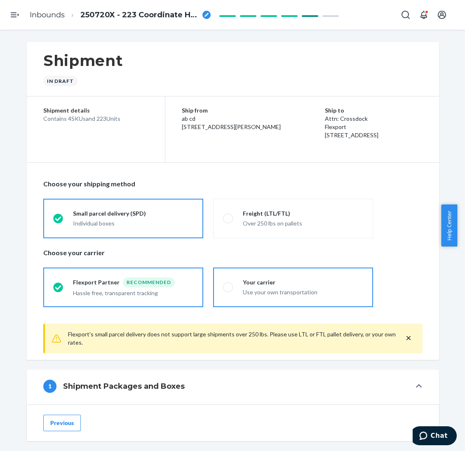
click at [285, 288] on div "Use your own transportation" at bounding box center [303, 292] width 120 height 8
click at [228, 288] on input "Your carrier Use your own transportation" at bounding box center [225, 287] width 5 height 5
radio input "true"
radio input "false"
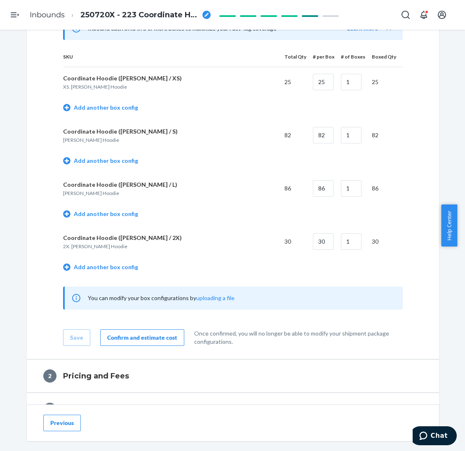
scroll to position [371, 0]
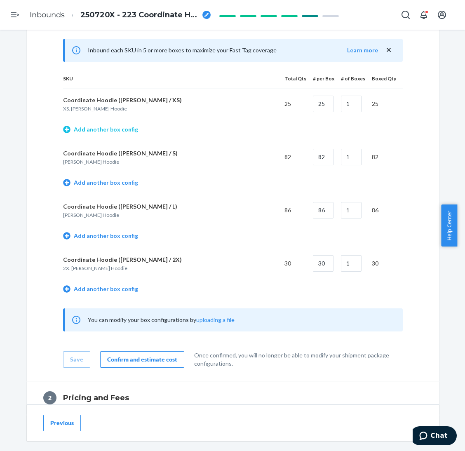
click at [119, 129] on link "Add another box config" at bounding box center [100, 129] width 75 height 8
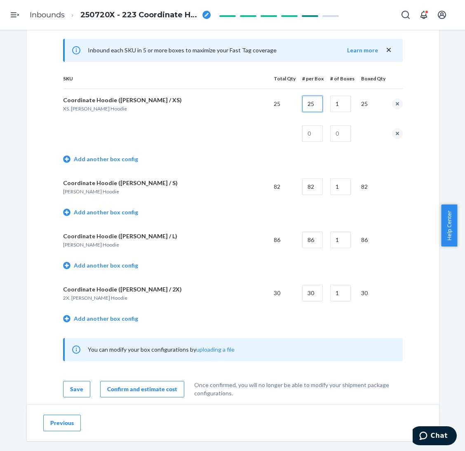
click at [310, 105] on input "25" at bounding box center [312, 104] width 21 height 16
type input "16"
type input "9"
type input "1"
click at [118, 209] on link "Add another box config" at bounding box center [100, 212] width 75 height 8
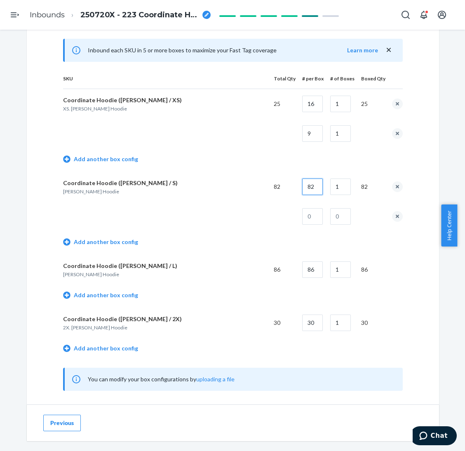
click at [311, 183] on input "82" at bounding box center [312, 187] width 21 height 16
type input "16"
type input "5"
type input "2"
type input "1"
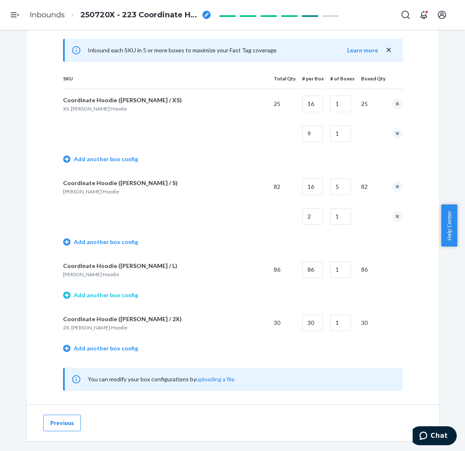
click at [121, 293] on link "Add another box config" at bounding box center [100, 295] width 75 height 8
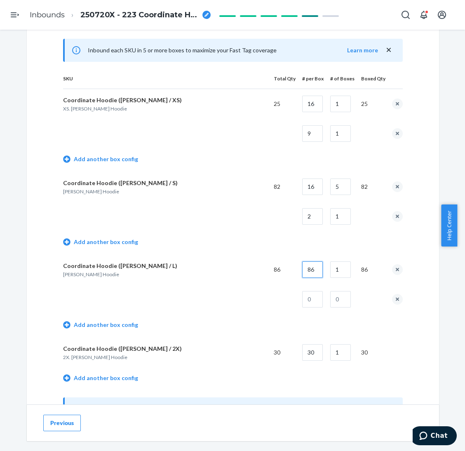
click at [310, 268] on input "86" at bounding box center [312, 269] width 21 height 16
type input "16"
type input "5"
type input "6"
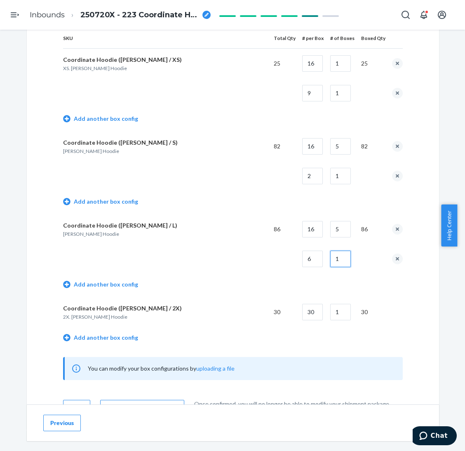
scroll to position [433, 0]
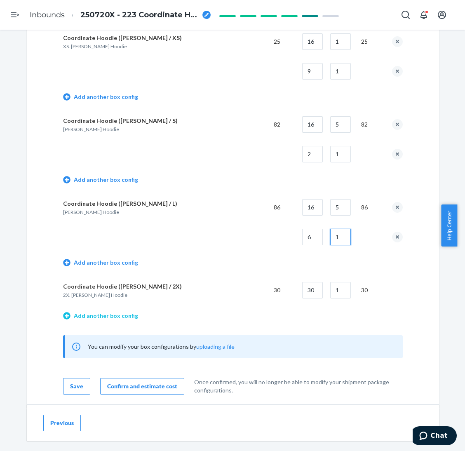
type input "1"
click at [122, 314] on link "Add another box config" at bounding box center [100, 316] width 75 height 8
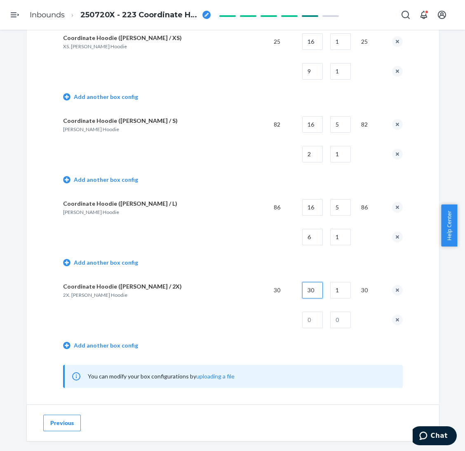
click at [306, 291] on input "30" at bounding box center [312, 290] width 21 height 16
type input "14"
type input "2"
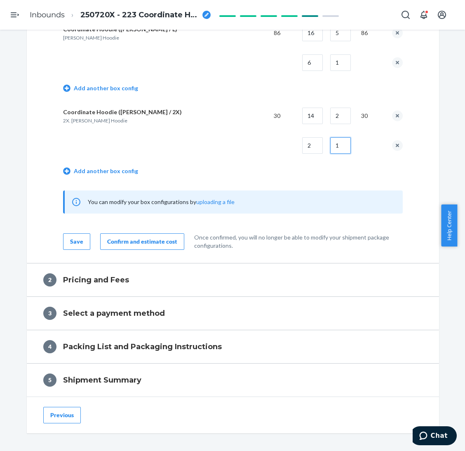
scroll to position [618, 0]
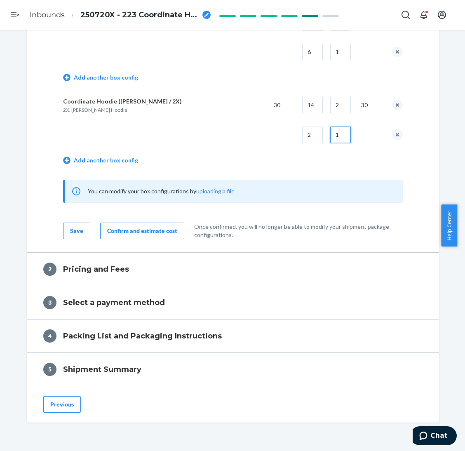
type input "1"
click at [132, 231] on div "Confirm and estimate cost" at bounding box center [142, 231] width 70 height 8
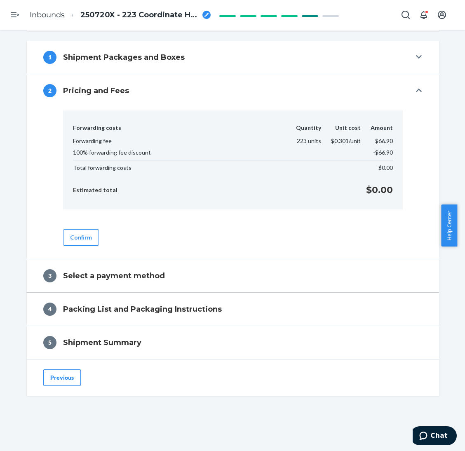
scroll to position [293, 0]
click at [82, 237] on button "Confirm" at bounding box center [81, 237] width 36 height 16
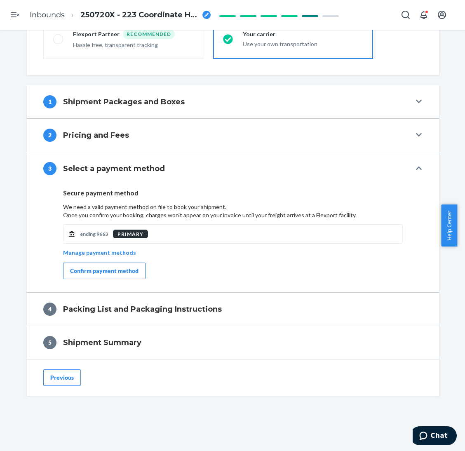
click at [115, 268] on div "Confirm payment method" at bounding box center [104, 271] width 68 height 8
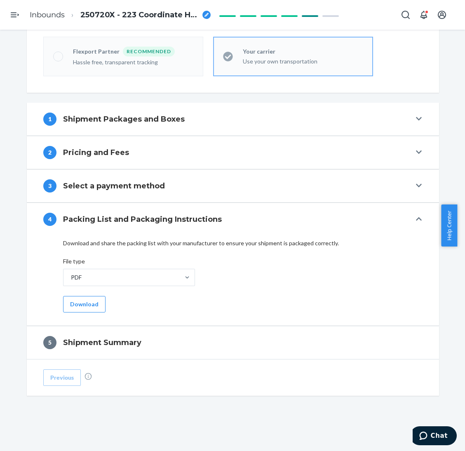
scroll to position [231, 0]
click at [85, 305] on button "Download" at bounding box center [84, 304] width 42 height 16
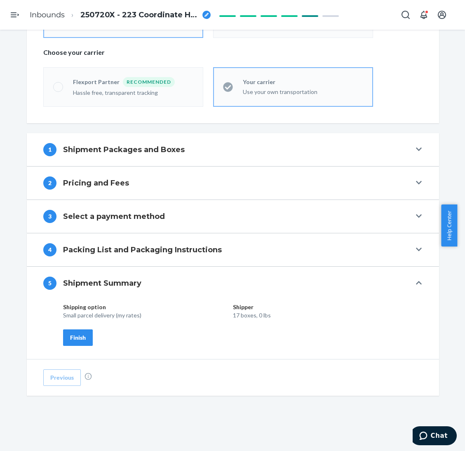
click at [70, 339] on div "Finish" at bounding box center [78, 338] width 16 height 8
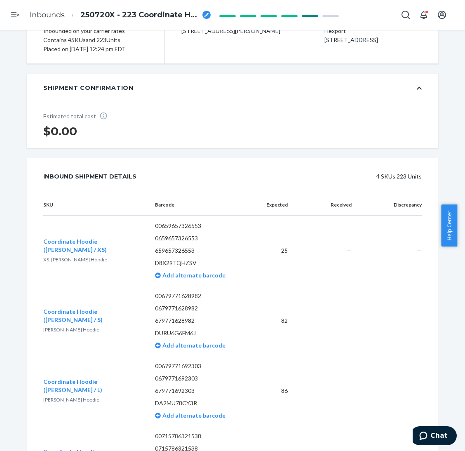
scroll to position [0, 0]
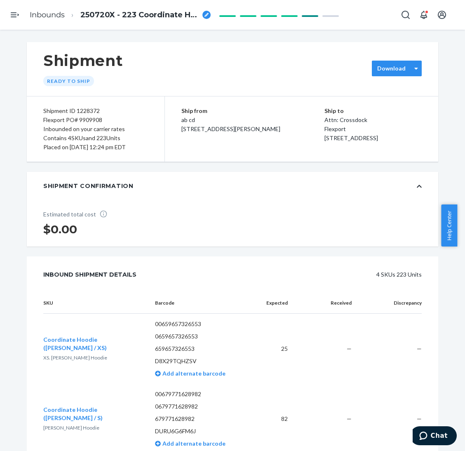
click at [387, 75] on div "Download" at bounding box center [397, 69] width 50 height 16
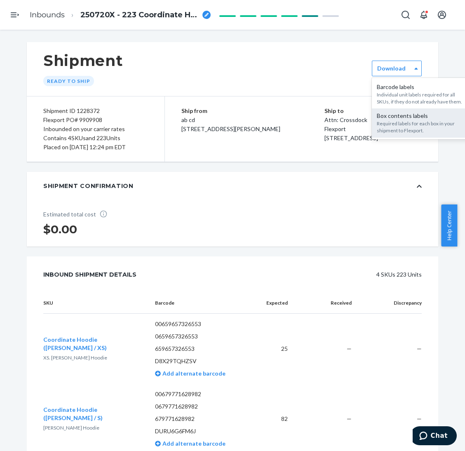
click at [387, 125] on div "Required labels for each box in your shipment to Flexport." at bounding box center [421, 127] width 89 height 14
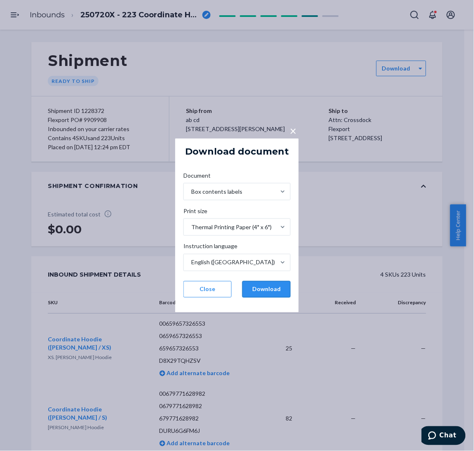
click at [278, 294] on button "Download" at bounding box center [267, 289] width 48 height 16
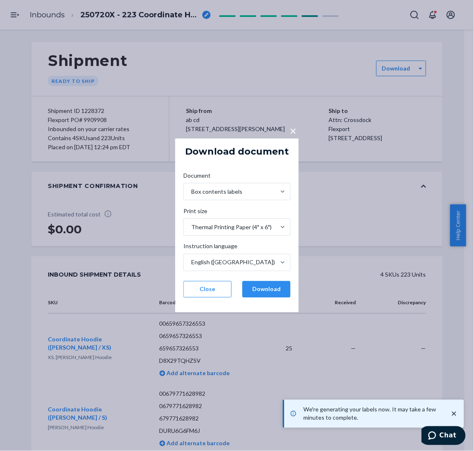
click at [387, 132] on div "× Download document Document Box contents labels Print size Thermal Printing Pa…" at bounding box center [237, 225] width 474 height 451
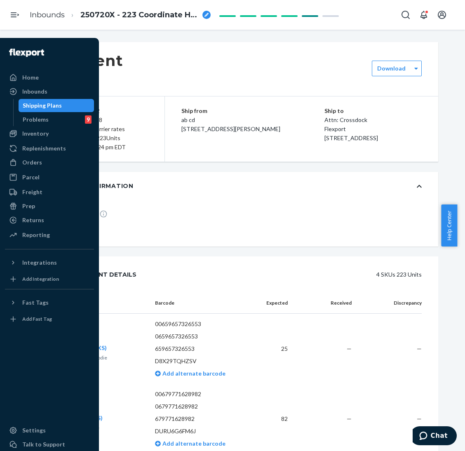
click at [51, 107] on div "Shipping Plans" at bounding box center [42, 105] width 39 height 8
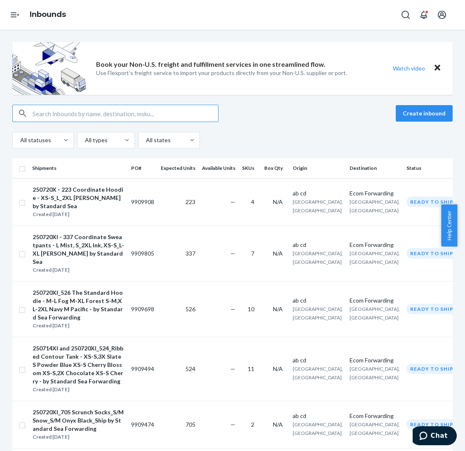
drag, startPoint x: 402, startPoint y: 115, endPoint x: 474, endPoint y: 117, distance: 72.2
click at [387, 116] on button "Create inbound" at bounding box center [424, 113] width 57 height 16
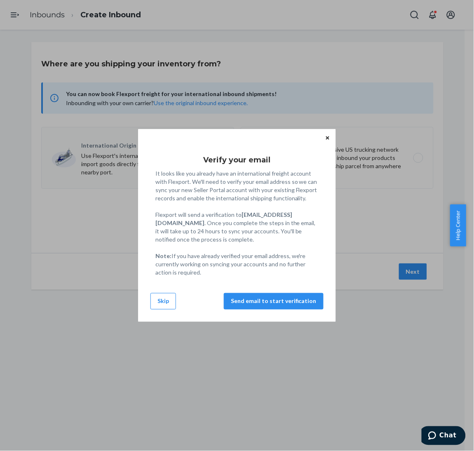
click at [302, 51] on div "Verify your email It looks like you already have an international freight accou…" at bounding box center [232, 225] width 465 height 451
click at [172, 297] on button "Skip" at bounding box center [164, 301] width 26 height 16
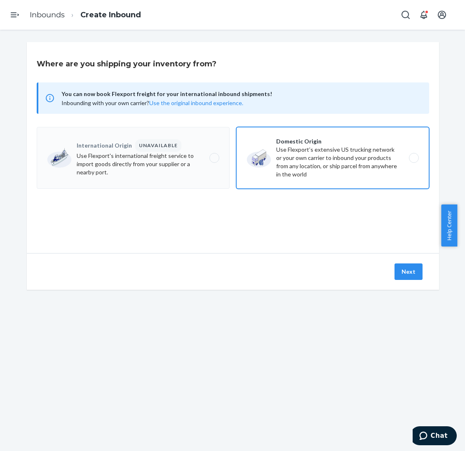
drag, startPoint x: 295, startPoint y: 150, endPoint x: 297, endPoint y: 160, distance: 10.8
click at [295, 151] on label "Domestic Origin Use Flexport’s extensive US trucking network or your own carrie…" at bounding box center [332, 158] width 193 height 62
click at [387, 155] on input "Domestic Origin Use Flexport’s extensive US trucking network or your own carrie…" at bounding box center [416, 157] width 5 height 5
radio input "true"
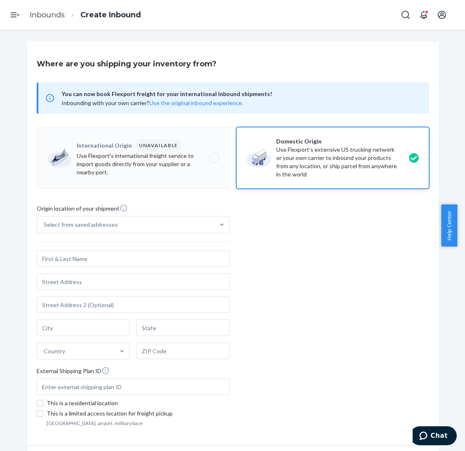
click at [203, 226] on div "Select from saved addresses" at bounding box center [133, 224] width 193 height 17
click at [45, 226] on input "Select from saved addresses" at bounding box center [44, 225] width 1 height 8
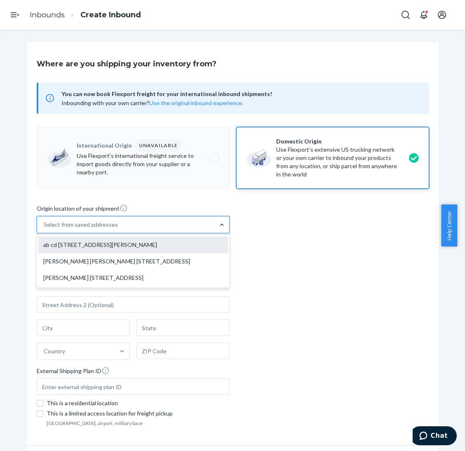
click at [203, 243] on div "ab cd [STREET_ADDRESS][PERSON_NAME]" at bounding box center [133, 245] width 190 height 16
click at [45, 229] on input "option ab cd [STREET_ADDRESS][PERSON_NAME] focused, 1 of 3. 3 results available…" at bounding box center [44, 225] width 1 height 8
type input "ab cd"
type input "[STREET_ADDRESS][PERSON_NAME]"
type input "[GEOGRAPHIC_DATA]"
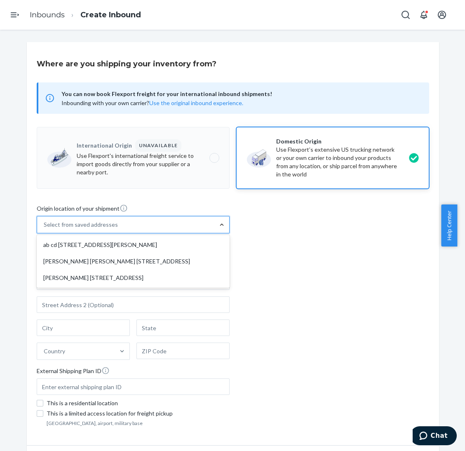
type input "CA"
type input "94105"
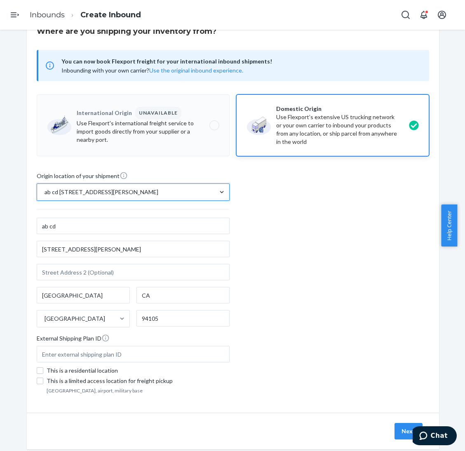
scroll to position [50, 0]
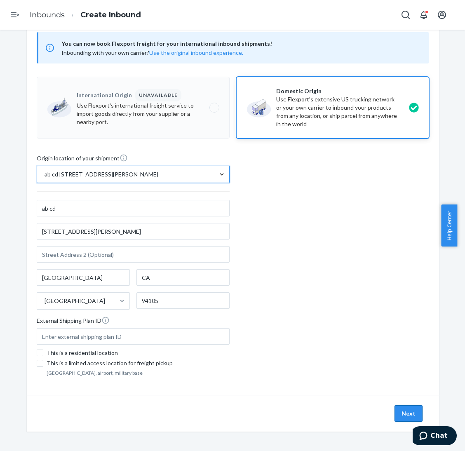
click at [387, 376] on button "Next" at bounding box center [409, 413] width 28 height 16
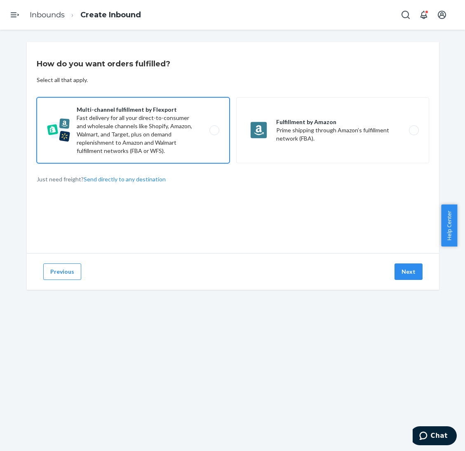
click at [164, 121] on label "Multi-channel fulfillment by Flexport Fast delivery for all your direct-to-cons…" at bounding box center [133, 130] width 193 height 66
click at [214, 128] on input "Multi-channel fulfillment by Flexport Fast delivery for all your direct-to-cons…" at bounding box center [216, 130] width 5 height 5
radio input "true"
click at [387, 265] on button "Next" at bounding box center [409, 272] width 28 height 16
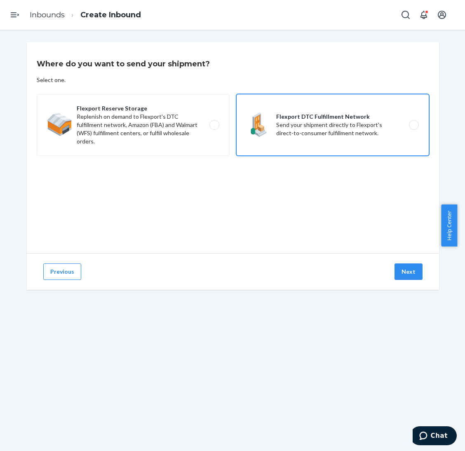
click at [341, 139] on label "Flexport DTC Fulfillment Network Send your shipment directly to Flexport's dire…" at bounding box center [332, 125] width 193 height 62
click at [387, 128] on input "Flexport DTC Fulfillment Network Send your shipment directly to Flexport's dire…" at bounding box center [416, 124] width 5 height 5
radio input "true"
click at [387, 266] on button "Next" at bounding box center [409, 272] width 28 height 16
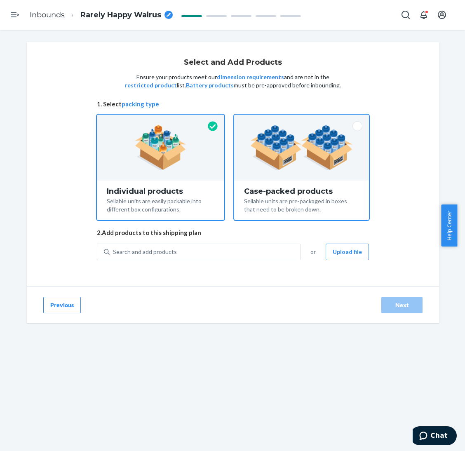
click at [298, 195] on div "Case-packed products" at bounding box center [301, 191] width 115 height 8
click at [299, 120] on input "Case-packed products Sellable units are pre-packaged in boxes that need to be b…" at bounding box center [301, 117] width 5 height 5
radio input "true"
radio input "false"
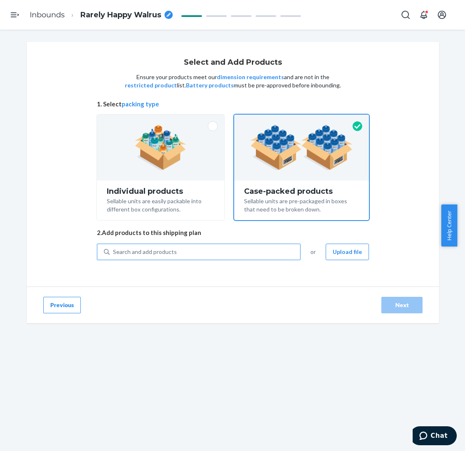
click at [254, 247] on div "Search and add products" at bounding box center [205, 252] width 191 height 15
click at [114, 248] on input "Search and add products" at bounding box center [113, 252] width 1 height 8
paste input "Affirmation Zip Hoodie Hunter"
type input "Affirmation Zip Hoodie Hunter"
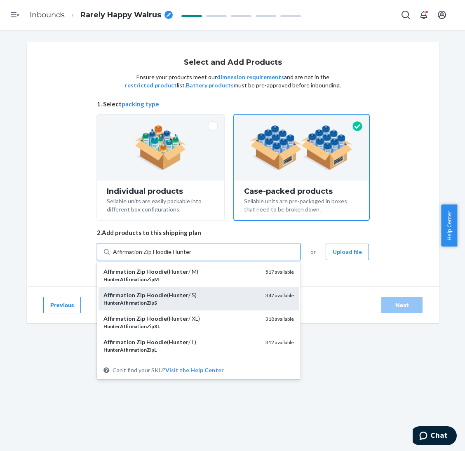
click at [203, 297] on div "Affirmation Zip Hoodie ( Hunter / S)" at bounding box center [181, 295] width 155 height 8
click at [191, 256] on input "Affirmation Zip Hoodie Hunter" at bounding box center [152, 252] width 78 height 8
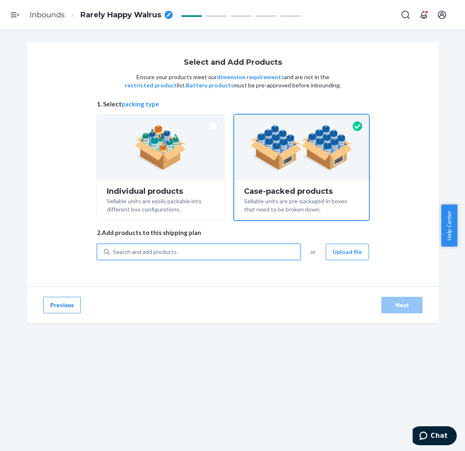
click at [210, 254] on div "Search and add products" at bounding box center [205, 252] width 191 height 15
click at [114, 254] on input "0 results available. Select is focused ,type to refine list, press Down to open…" at bounding box center [113, 252] width 1 height 8
paste input "Affirmation Zip Hoodie Hunter"
type input "Affirmation Zip Hoodie Hunter"
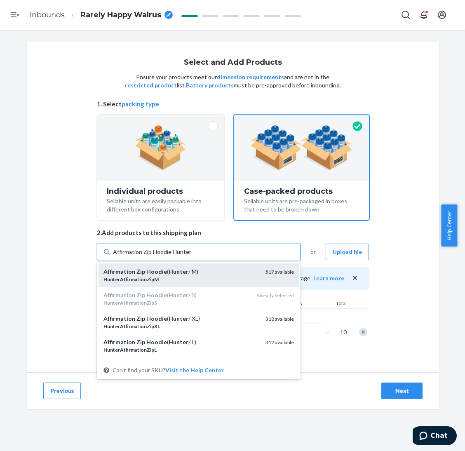
click at [205, 272] on div "Affirmation Zip Hoodie ( Hunter / M)" at bounding box center [181, 272] width 155 height 8
click at [191, 256] on input "Affirmation Zip Hoodie Hunter" at bounding box center [152, 252] width 78 height 8
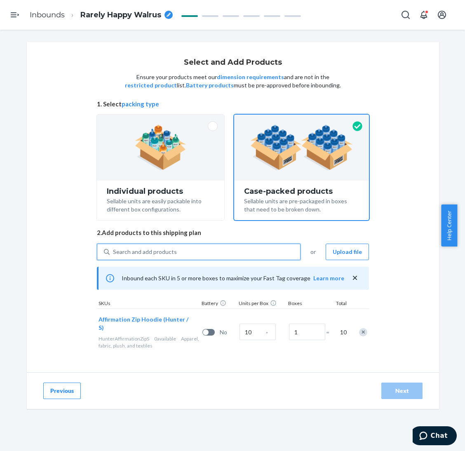
click at [211, 253] on div "Search and add products" at bounding box center [205, 252] width 191 height 15
click at [114, 253] on input "0 results available. Select is focused ,type to refine list, press Down to open…" at bounding box center [113, 252] width 1 height 8
paste input "Affirmation Zip Hoodie Hunter"
type input "Affirmation Zip Hoodie Hunter"
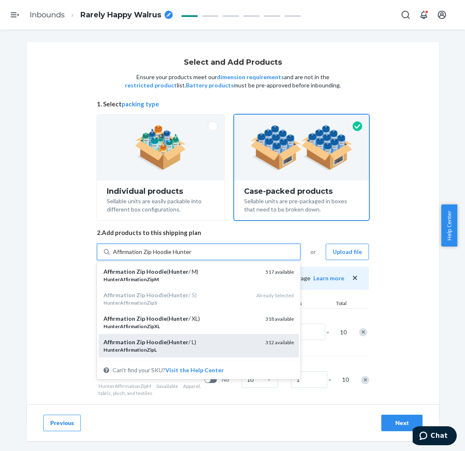
click at [197, 340] on div "Affirmation Zip Hoodie ( Hunter / L)" at bounding box center [181, 342] width 155 height 8
click at [191, 256] on input "Affirmation Zip Hoodie Hunter" at bounding box center [152, 252] width 78 height 8
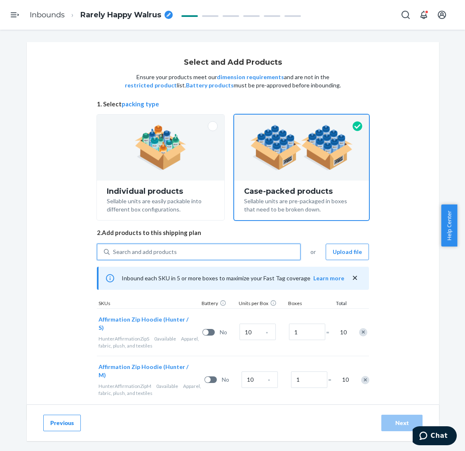
click at [207, 256] on div "Search and add products" at bounding box center [205, 252] width 191 height 15
click at [114, 256] on input "0 results available. Select is focused ,type to refine list, press Down to open…" at bounding box center [113, 252] width 1 height 8
paste input "Affirmation Zip Hoodie Hunter"
type input "Affirmation Zip Hoodie Hunter"
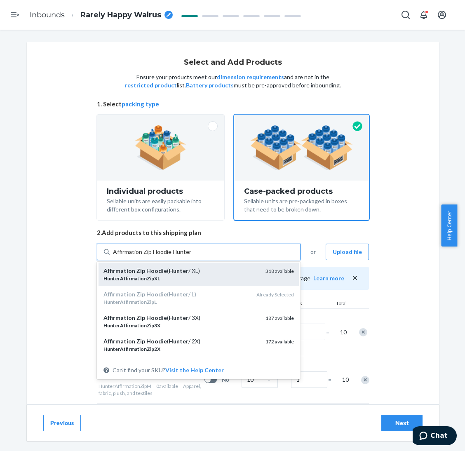
scroll to position [62, 0]
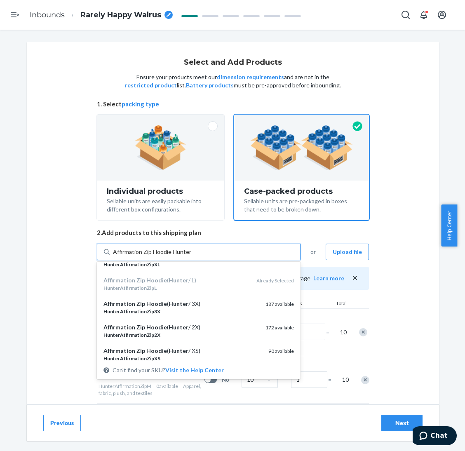
drag, startPoint x: 214, startPoint y: 324, endPoint x: 213, endPoint y: 314, distance: 10.3
click at [214, 323] on div "Affirmation Zip Hoodie ( Hunter / 2X) HunterAffirmationZip2X 172 available" at bounding box center [199, 331] width 200 height 24
click at [191, 256] on input "Affirmation Zip Hoodie Hunter" at bounding box center [152, 252] width 78 height 8
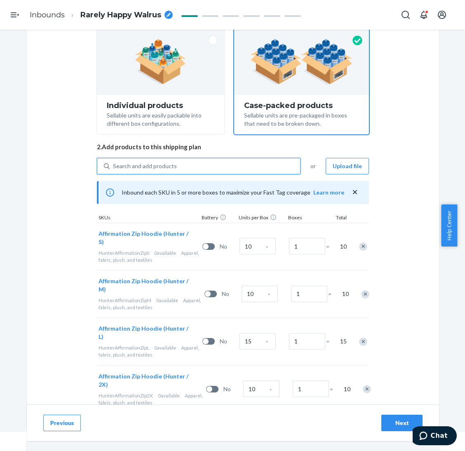
scroll to position [30, 0]
click at [246, 240] on input "10" at bounding box center [258, 246] width 36 height 16
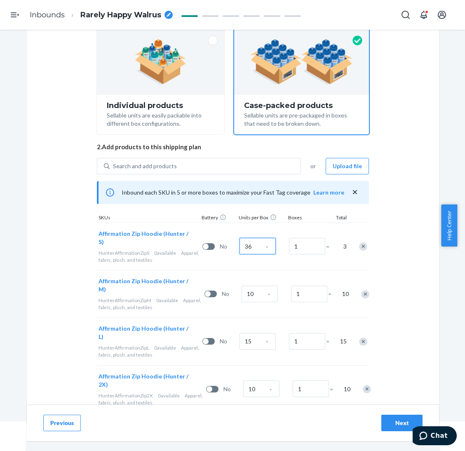
type input "36"
type input "41"
type input "27"
type input "15"
click at [261, 161] on div "Search and add products" at bounding box center [205, 166] width 191 height 15
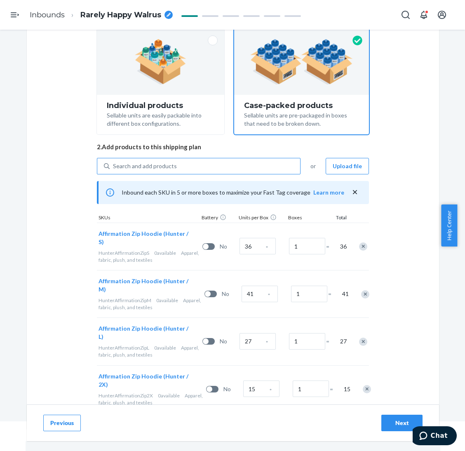
click at [114, 162] on input "Search and add products" at bounding box center [113, 166] width 1 height 8
paste input "Affirmation Zip Hoodie Slate"
type input "Affirmation Zip Hoodie Slate"
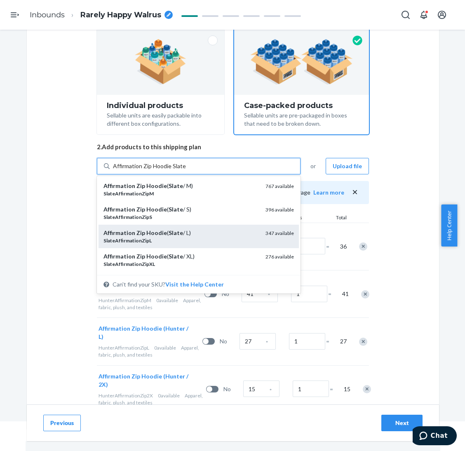
scroll to position [62, 0]
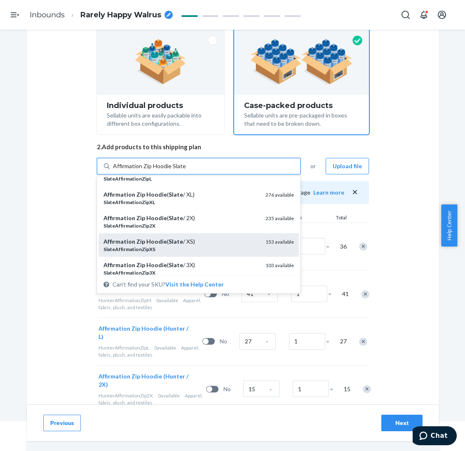
click at [195, 238] on div "Affirmation Zip Hoodie ( Slate / XS)" at bounding box center [181, 242] width 155 height 8
click at [186, 170] on input "Affirmation Zip Hoodie Slate" at bounding box center [149, 166] width 73 height 8
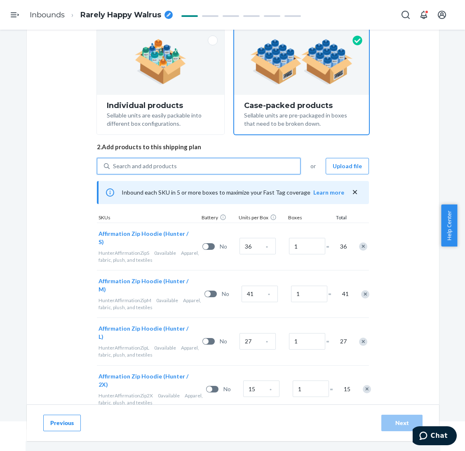
click at [199, 166] on div "Search and add products" at bounding box center [205, 166] width 191 height 15
click at [114, 166] on input "0 results available. Use Up and Down to choose options, press Enter to select t…" at bounding box center [113, 166] width 1 height 8
paste input "Affirmation Zip Hoodie Slate"
type input "Affirmation Zip Hoodie Slate"
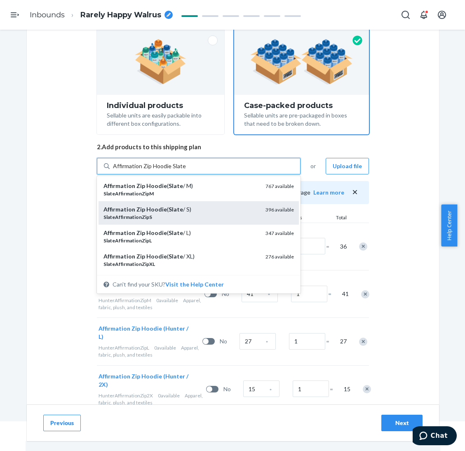
click at [186, 209] on div "Affirmation Zip Hoodie ( Slate / S)" at bounding box center [181, 209] width 155 height 8
click at [186, 170] on input "Affirmation Zip Hoodie Slate" at bounding box center [149, 166] width 73 height 8
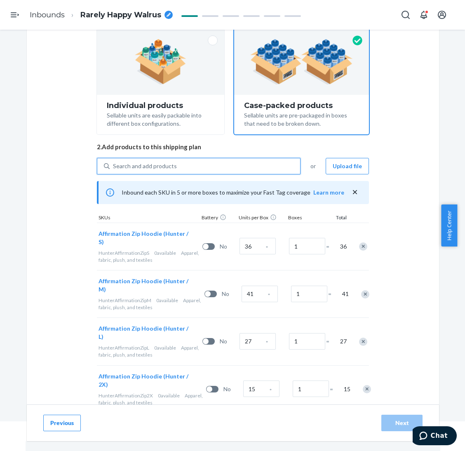
click at [187, 164] on div "Search and add products" at bounding box center [205, 166] width 191 height 15
click at [114, 164] on input "0 results available. Select is focused ,type to refine list, press Down to open…" at bounding box center [113, 166] width 1 height 8
paste input "Affirmation Zip Hoodie Slate"
type input "Affirmation Zip Hoodie Slate"
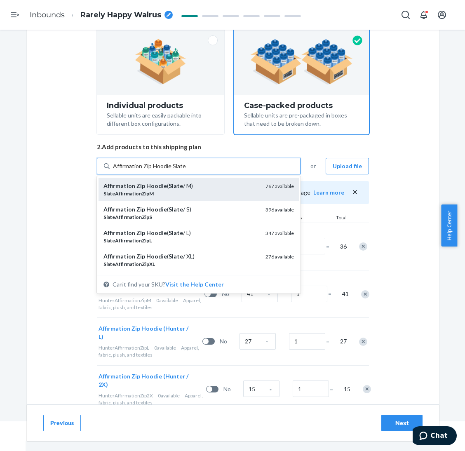
click at [179, 195] on div "SlateAffirmationZipM" at bounding box center [181, 193] width 155 height 7
click at [179, 170] on input "Affirmation Zip Hoodie Slate" at bounding box center [149, 166] width 73 height 8
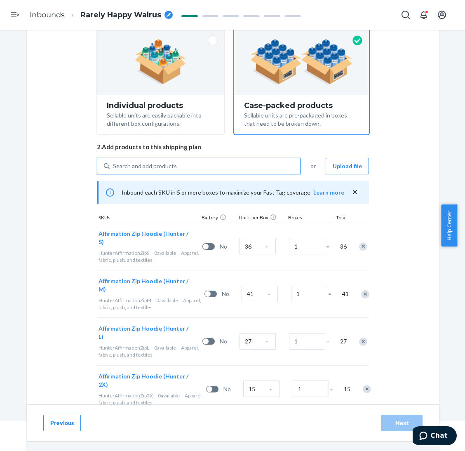
click at [186, 165] on div "Search and add products" at bounding box center [205, 166] width 191 height 15
click at [114, 165] on input "0 results available. Select is focused ,type to refine list, press Down to open…" at bounding box center [113, 166] width 1 height 8
paste input "Affirmation Zip Hoodie Slate"
type input "Affirmation Zip Hoodie Slate"
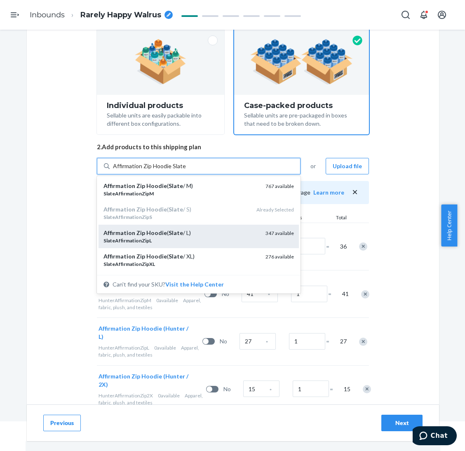
click at [197, 235] on div "Affirmation Zip Hoodie ( Slate / L)" at bounding box center [181, 233] width 155 height 8
click at [186, 170] on input "Affirmation Zip Hoodie Slate" at bounding box center [149, 166] width 73 height 8
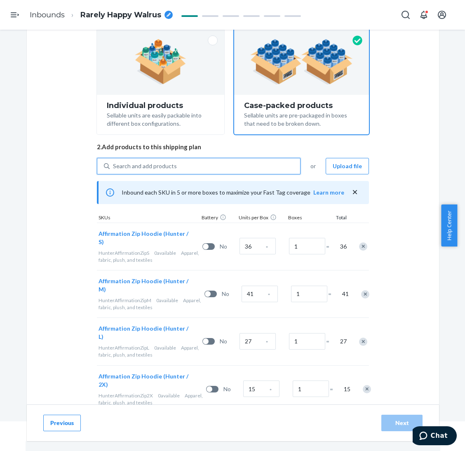
click at [197, 168] on div "Search and add products" at bounding box center [205, 166] width 191 height 15
click at [114, 168] on input "0 results available. Use Up and Down to choose options, press Enter to select t…" at bounding box center [113, 166] width 1 height 8
paste input "Affirmation Zip Hoodie Slate"
type input "Affirmation Zip Hoodie Slate"
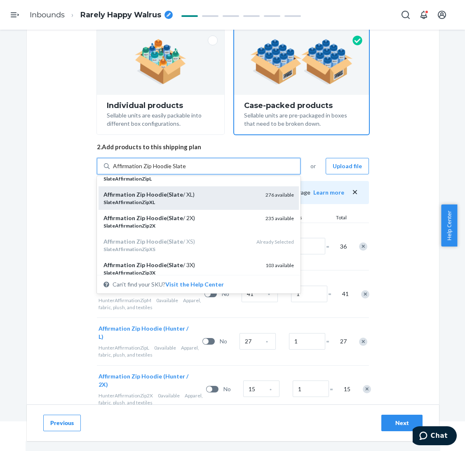
click at [198, 199] on div "SlateAffirmationZipXL" at bounding box center [181, 202] width 155 height 7
click at [186, 170] on input "Affirmation Zip Hoodie Slate" at bounding box center [149, 166] width 73 height 8
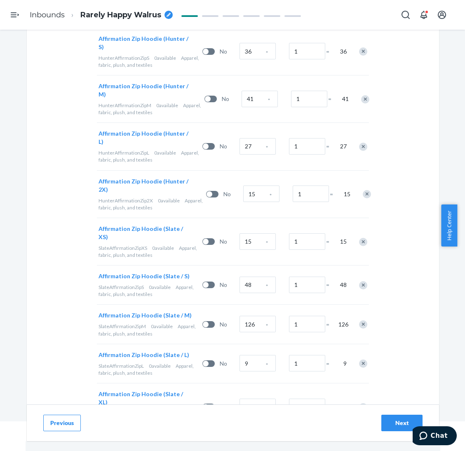
scroll to position [283, 0]
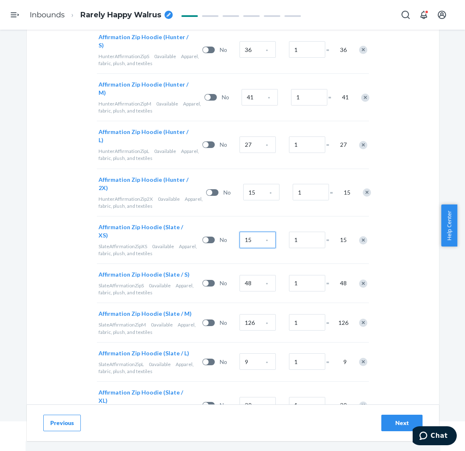
click at [249, 232] on input "15" at bounding box center [258, 240] width 36 height 16
type input "15"
type input "52"
type input "63"
type input "3"
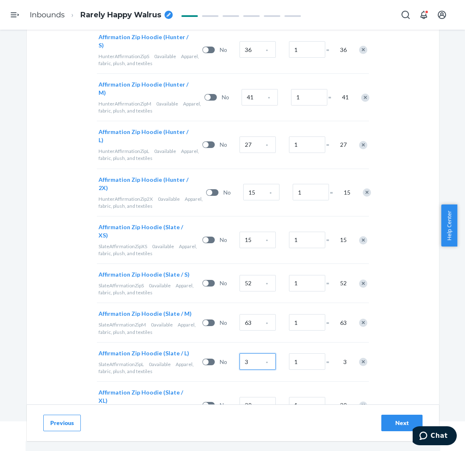
click at [240, 353] on input "3" at bounding box center [258, 361] width 36 height 16
type input "43"
type input "25"
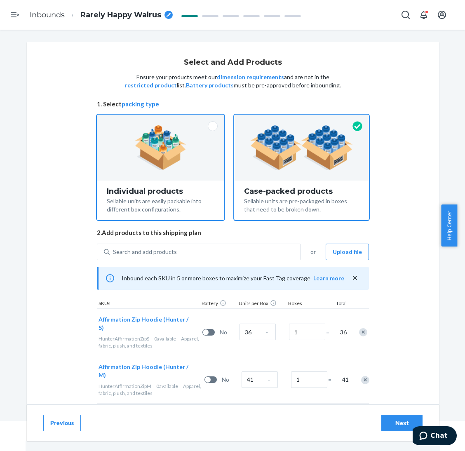
scroll to position [62, 0]
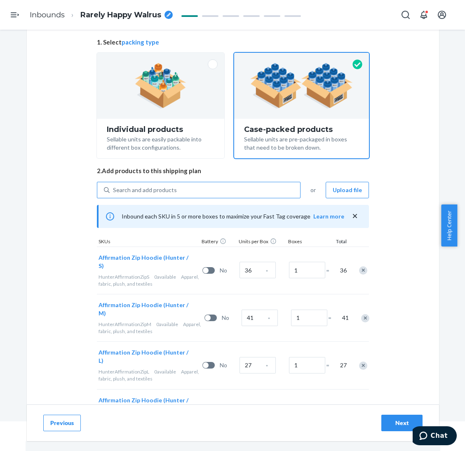
click at [187, 189] on div "Search and add products" at bounding box center [205, 190] width 191 height 15
click at [114, 189] on input "Search and add products" at bounding box center [113, 190] width 1 height 8
paste input "Affirmation Zip Hoodie [PERSON_NAME]"
type input "Affirmation Zip Hoodie [PERSON_NAME]"
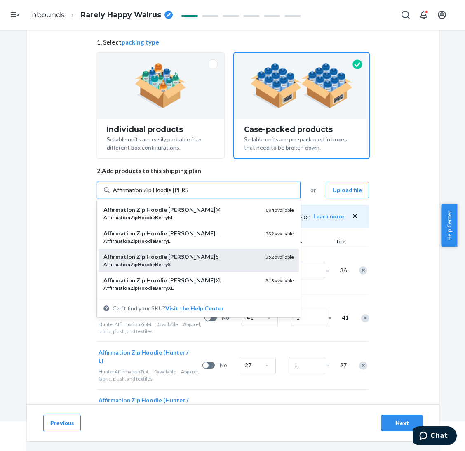
click at [200, 263] on div "AffirmationZipHoodieBerryS" at bounding box center [181, 264] width 155 height 7
click at [188, 194] on input "Affirmation Zip Hoodie [PERSON_NAME]" at bounding box center [150, 190] width 75 height 8
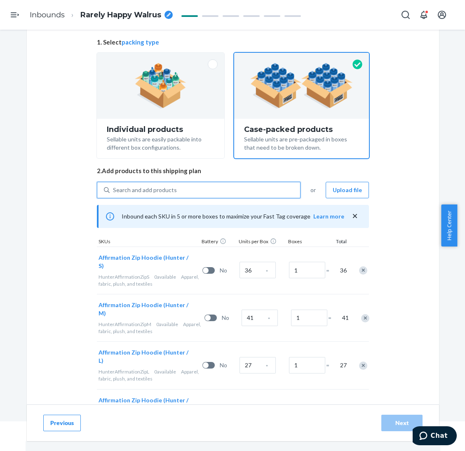
click at [202, 189] on div "Search and add products" at bounding box center [205, 190] width 191 height 15
click at [114, 189] on input "0 results available. Select is focused ,type to refine list, press Down to open…" at bounding box center [113, 190] width 1 height 8
paste input "Affirmation Zip Hoodie [PERSON_NAME]"
type input "Affirmation Zip Hoodie [PERSON_NAME]"
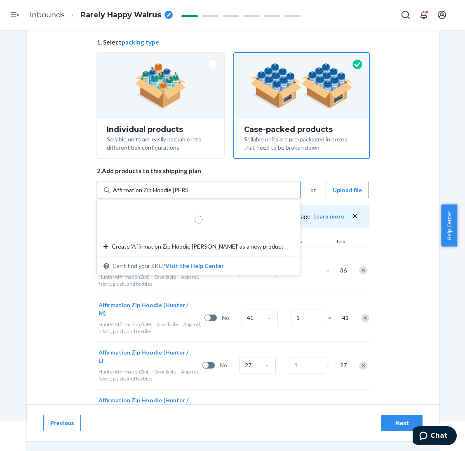
paste input "text"
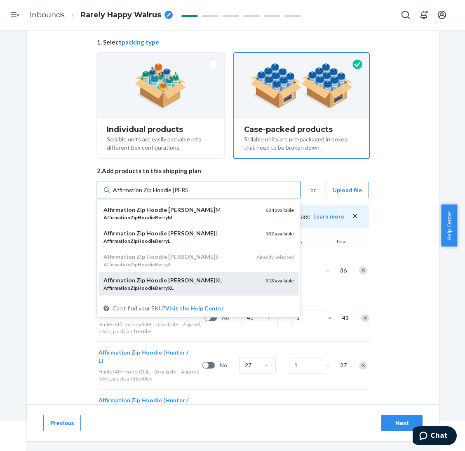
click at [192, 278] on div "Affirmation Zip Hoodie [PERSON_NAME] XL" at bounding box center [181, 280] width 155 height 8
click at [188, 194] on input "Affirmation Zip Hoodie [PERSON_NAME]" at bounding box center [150, 190] width 75 height 8
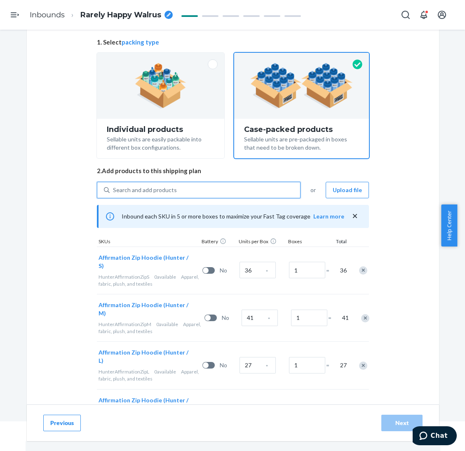
click at [214, 190] on div "Search and add products" at bounding box center [205, 190] width 191 height 15
click at [114, 190] on input "0 results available. Use Up and Down to choose options, press Enter to select t…" at bounding box center [113, 190] width 1 height 8
paste input "Affirmation Zip Hoodie [PERSON_NAME]"
type input "Affirmation Zip Hoodie [PERSON_NAME]"
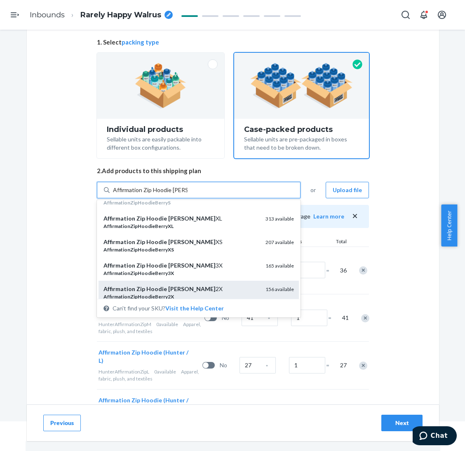
click at [205, 284] on div "Affirmation Zip Hoodie [PERSON_NAME] 2X AffirmationZipHoodieBerry2X 156 availab…" at bounding box center [199, 293] width 200 height 24
click at [188, 194] on input "Affirmation Zip Hoodie [PERSON_NAME]" at bounding box center [150, 190] width 75 height 8
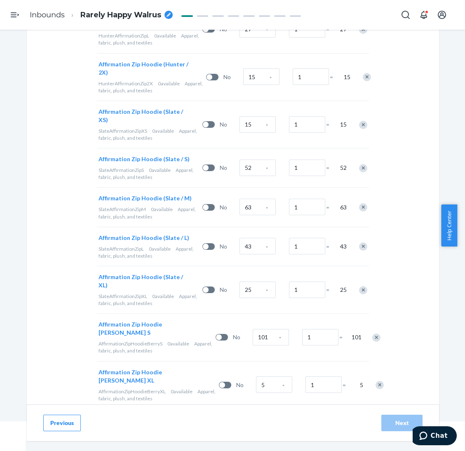
scroll to position [400, 0]
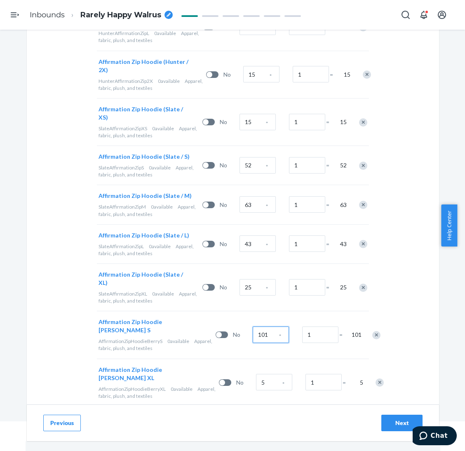
click at [253, 327] on input "101" at bounding box center [271, 335] width 36 height 16
type input "31"
type input "35"
type input "14"
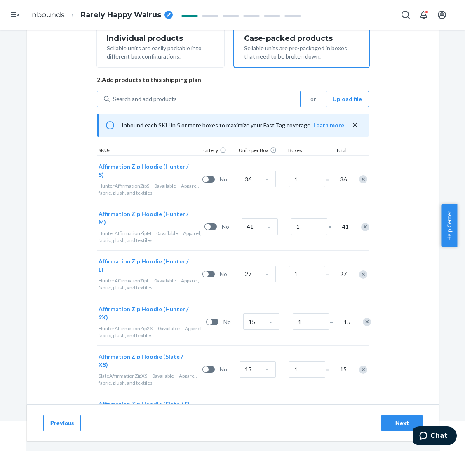
click at [228, 97] on div "Search and add products" at bounding box center [205, 99] width 191 height 15
click at [114, 97] on input "Search and add products" at bounding box center [113, 99] width 1 height 8
paste input "Affirmation Zip Hoodie Midnight Blue"
type input "Affirmation Zip Hoodie Midnight Blue"
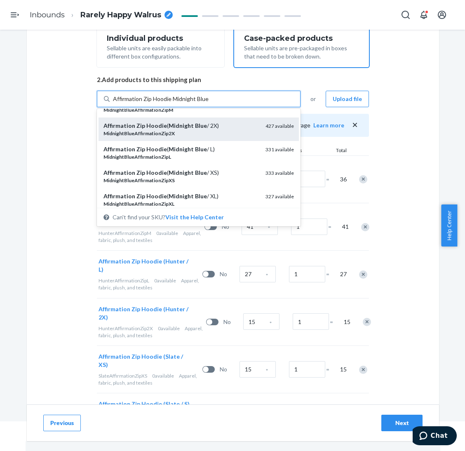
scroll to position [62, 0]
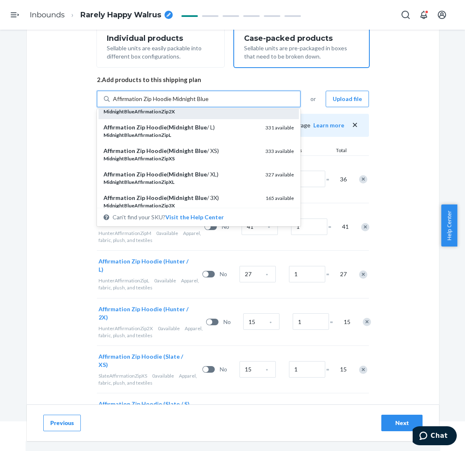
click at [221, 150] on div "Affirmation Zip Hoodie ( Midnight Blue / XS)" at bounding box center [181, 151] width 155 height 8
click at [209, 103] on input "Affirmation Zip Hoodie Midnight Blue" at bounding box center [161, 99] width 96 height 8
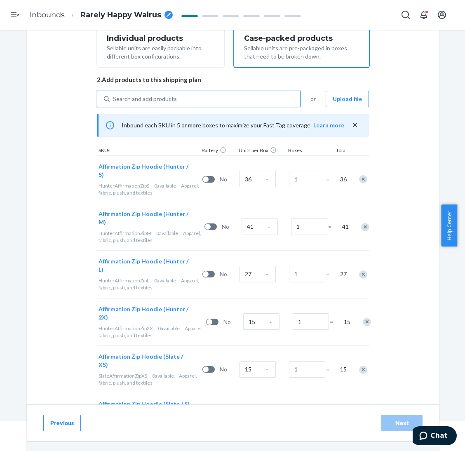
click at [220, 92] on div "Search and add products" at bounding box center [205, 99] width 191 height 15
click at [114, 95] on input "0 results available. Select is focused ,type to refine list, press Down to open…" at bounding box center [113, 99] width 1 height 8
paste input "Affirmation Zip Hoodie Midnight Blue"
type input "Affirmation Zip Hoodie Midnight Blue"
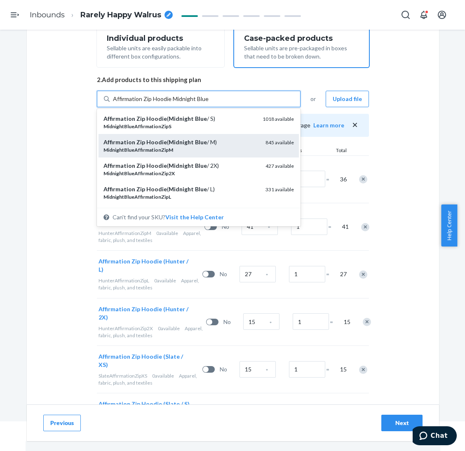
click at [216, 135] on div "Affirmation Zip Hoodie ( Midnight Blue / M) MidnightBlueAffirmationZipM 845 ava…" at bounding box center [199, 146] width 200 height 24
click at [209, 103] on input "Affirmation Zip Hoodie Midnight Blue" at bounding box center [161, 99] width 96 height 8
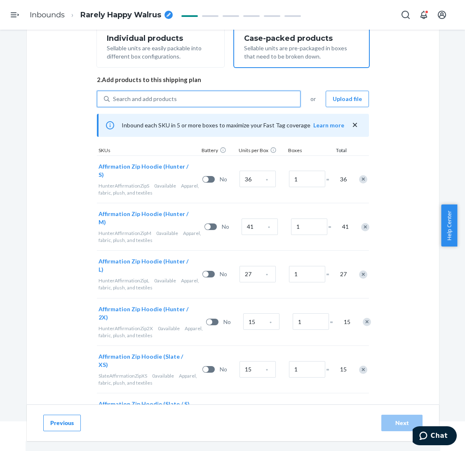
click at [216, 104] on div "Search and add products" at bounding box center [205, 99] width 191 height 15
click at [114, 103] on input "0 results available. Use Up and Down to choose options, press Enter to select t…" at bounding box center [113, 99] width 1 height 8
paste input "Affirmation Zip Hoodie Midnight Blue"
type input "Affirmation Zip Hoodie Midnight Blue"
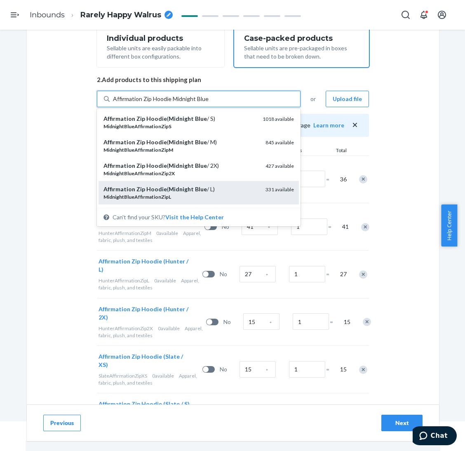
click at [210, 187] on div "Affirmation Zip Hoodie ( Midnight Blue / L)" at bounding box center [181, 189] width 155 height 8
click at [209, 103] on input "Affirmation Zip Hoodie Midnight Blue" at bounding box center [161, 99] width 96 height 8
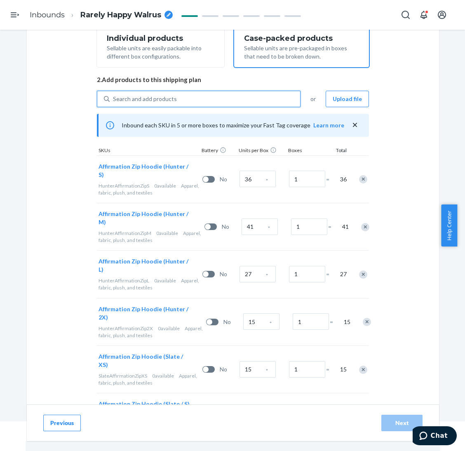
click at [217, 100] on div "Search and add products" at bounding box center [205, 99] width 191 height 15
click at [114, 100] on input "0 results available. Select is focused ,type to refine list, press Down to open…" at bounding box center [113, 99] width 1 height 8
paste input "Affirmation Zip Hoodie Midnight Blue"
type input "Affirmation Zip Hoodie Midnight Blue"
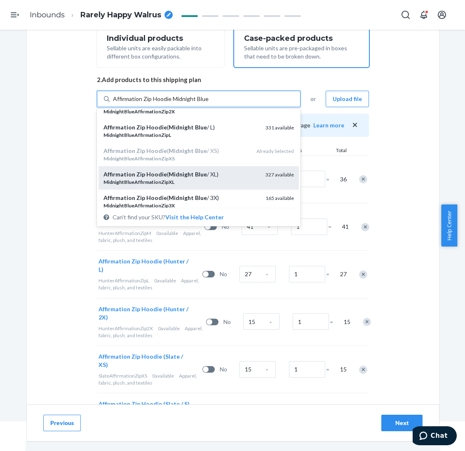
click at [224, 170] on div "Affirmation Zip Hoodie ( Midnight Blue / XL)" at bounding box center [181, 174] width 155 height 8
click at [209, 103] on input "Affirmation Zip Hoodie Midnight Blue" at bounding box center [161, 99] width 96 height 8
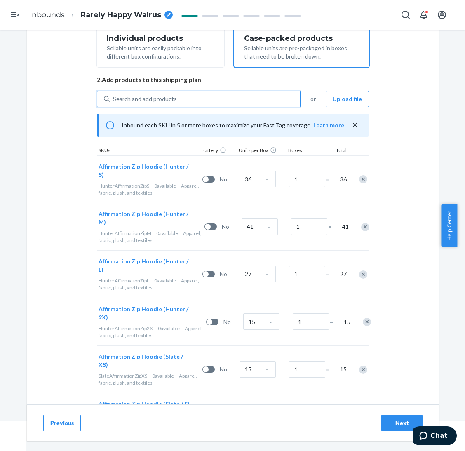
click at [232, 95] on div "Search and add products" at bounding box center [205, 99] width 191 height 15
click at [114, 95] on input "0 results available. Use Up and Down to choose options, press Enter to select t…" at bounding box center [113, 99] width 1 height 8
paste input "Affirmation Zip Hoodie Midnight Blue"
type input "Affirmation Zip Hoodie Midnight Blue"
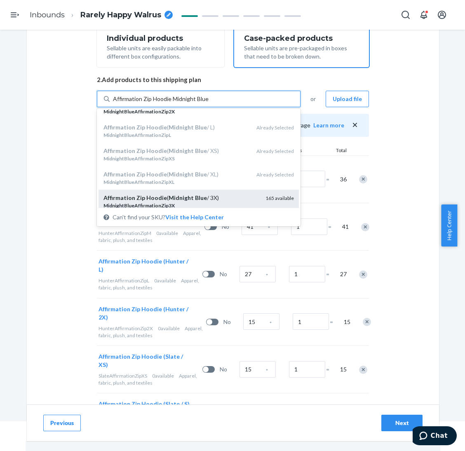
click at [225, 200] on div "Affirmation Zip Hoodie ( Midnight Blue / 3X)" at bounding box center [181, 198] width 155 height 8
click at [209, 103] on input "Affirmation Zip Hoodie Midnight Blue" at bounding box center [161, 99] width 96 height 8
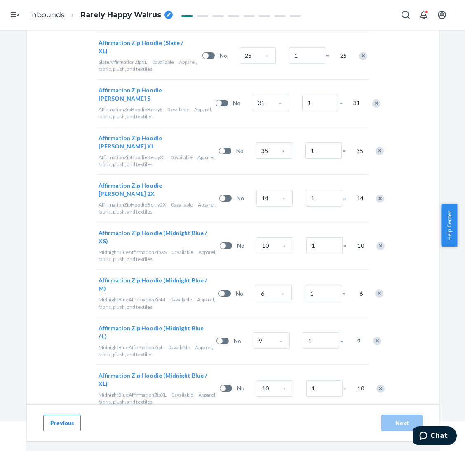
scroll to position [639, 0]
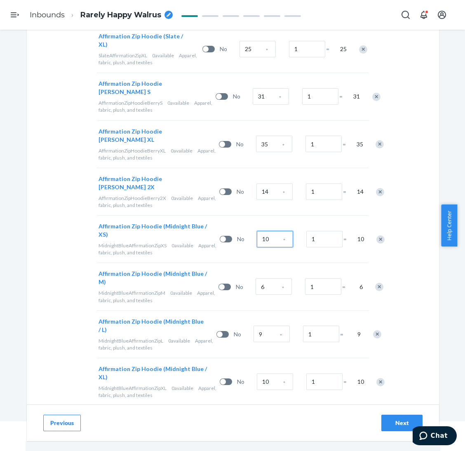
click at [257, 231] on input "10" at bounding box center [275, 239] width 36 height 16
type input "25"
type input "103"
type input "50"
type input "24"
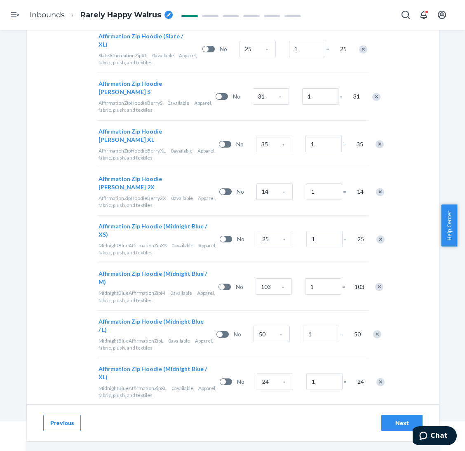
type input "20"
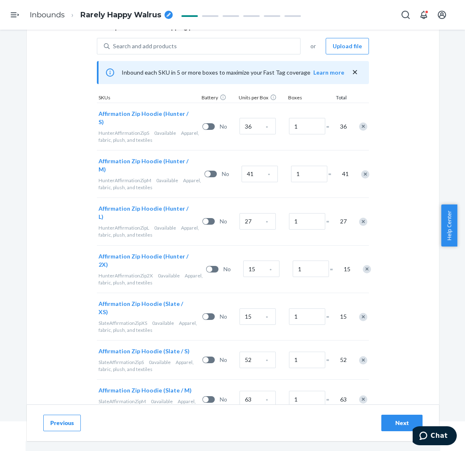
scroll to position [144, 0]
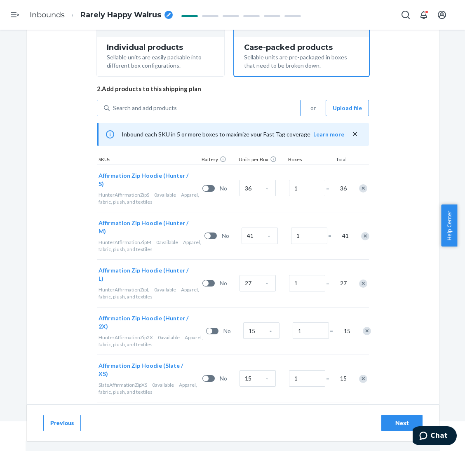
click at [251, 111] on div "Search and add products" at bounding box center [205, 108] width 191 height 15
click at [114, 111] on input "Search and add products" at bounding box center [113, 108] width 1 height 8
paste input "Affirmation Zip Hoodie Teddy"
type input "Affirmation Zip Hoodie Teddy"
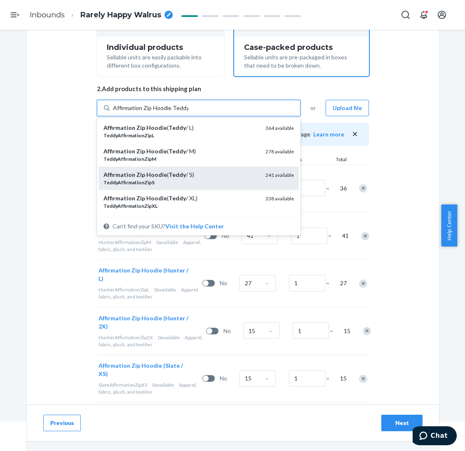
click at [207, 176] on div "Affirmation Zip Hoodie ( Teddy / S)" at bounding box center [181, 175] width 155 height 8
click at [188, 112] on input "Affirmation Zip Hoodie Teddy" at bounding box center [150, 108] width 75 height 8
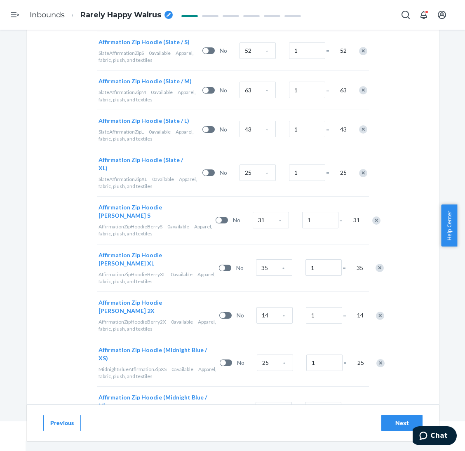
scroll to position [678, 0]
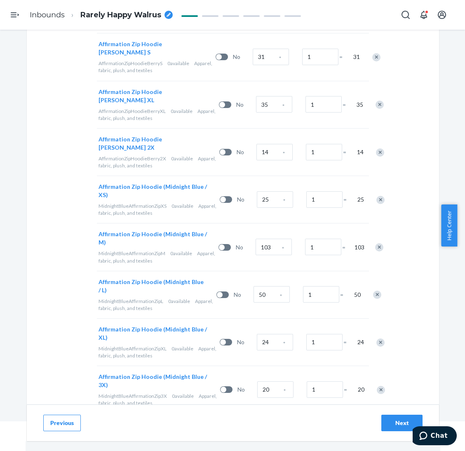
click at [243, 376] on input "5" at bounding box center [258, 433] width 36 height 16
type input "48"
click at [387, 376] on button "Next" at bounding box center [402, 423] width 41 height 16
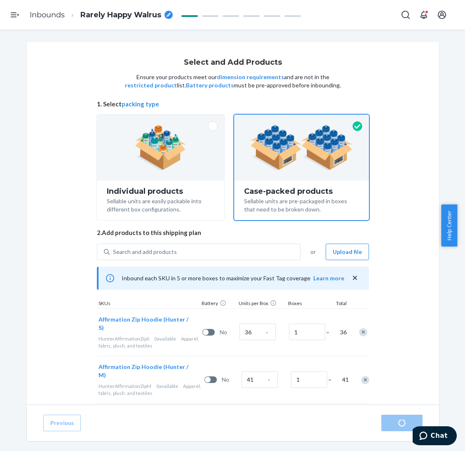
radio input "true"
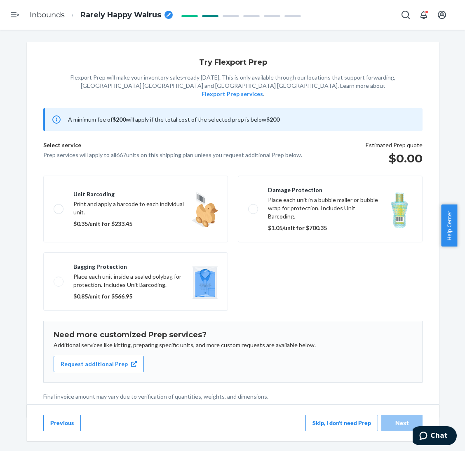
click at [165, 376] on div "Previous Skip, I don't need Prep Next" at bounding box center [233, 423] width 412 height 37
click at [327, 376] on button "Skip, I don't need Prep" at bounding box center [342, 423] width 73 height 16
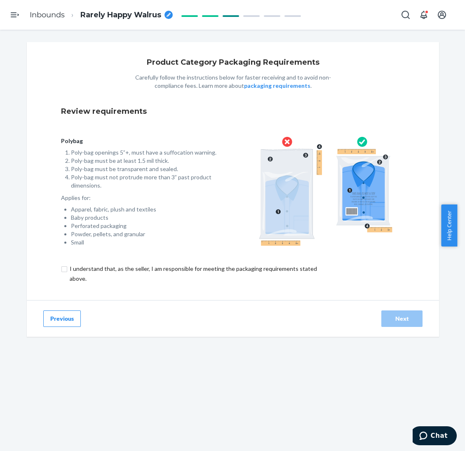
click at [284, 269] on input "checkbox" at bounding box center [198, 274] width 274 height 20
checkbox input "true"
click at [387, 316] on div "Next" at bounding box center [402, 319] width 27 height 8
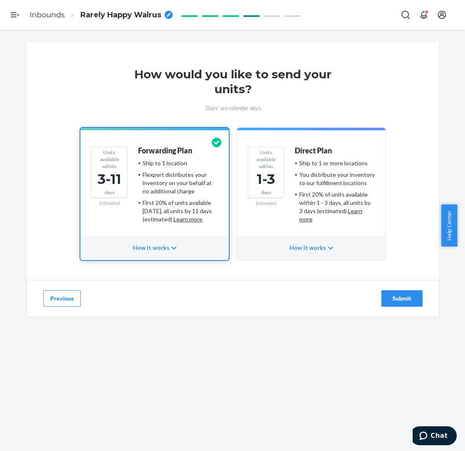
click at [387, 297] on div "Submit" at bounding box center [402, 298] width 27 height 8
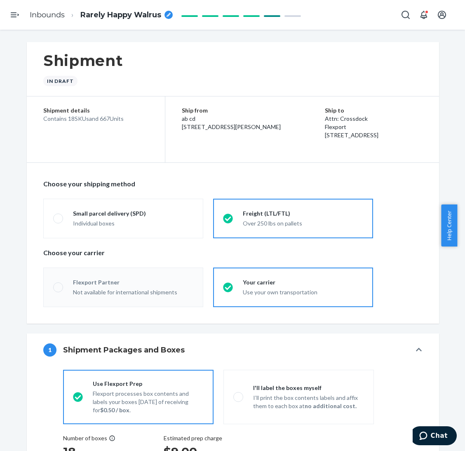
radio input "true"
radio input "false"
radio input "true"
radio input "false"
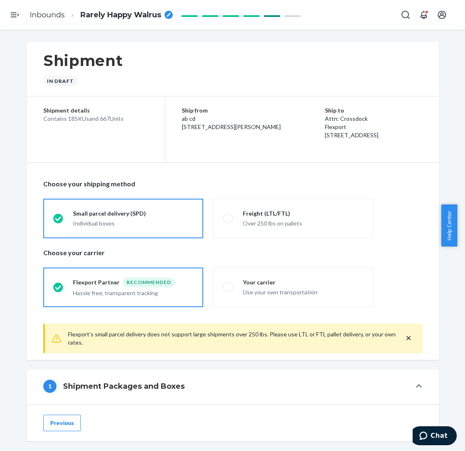
drag, startPoint x: 95, startPoint y: 121, endPoint x: 105, endPoint y: 115, distance: 11.7
click at [105, 115] on div "Contains 18 SKUs and 667 Units" at bounding box center [95, 119] width 105 height 8
copy div "667"
click at [139, 13] on span "Rarely Happy Walrus" at bounding box center [120, 15] width 81 height 11
type input "250720XI - 667 Affirmation Zip Hoodie - S-L_2XL Hunter, XS-XL Slate, S_XL-2XL […"
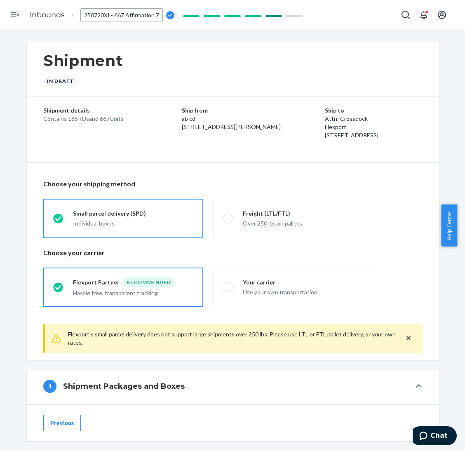
scroll to position [0, 278]
click at [189, 73] on div "Shipment In draft" at bounding box center [233, 69] width 412 height 54
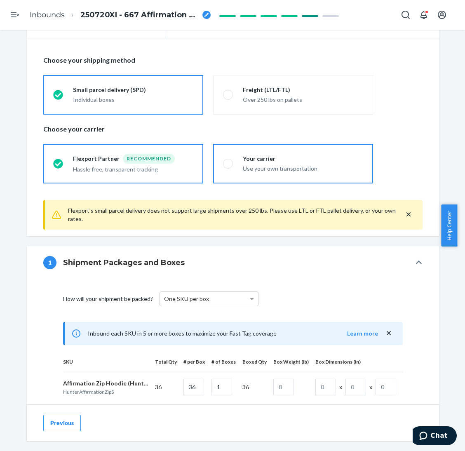
click at [249, 163] on div "Use your own transportation" at bounding box center [303, 168] width 120 height 10
click at [228, 163] on input "Your carrier Use your own transportation" at bounding box center [225, 163] width 5 height 5
radio input "true"
radio input "false"
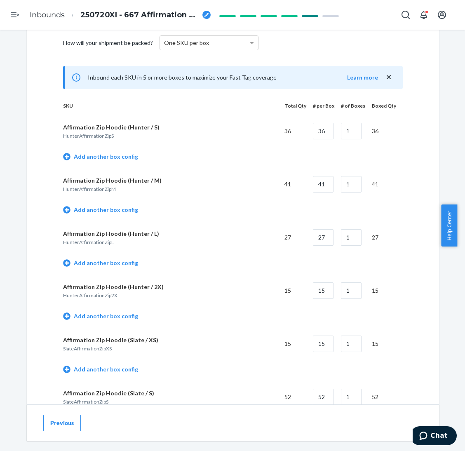
scroll to position [371, 0]
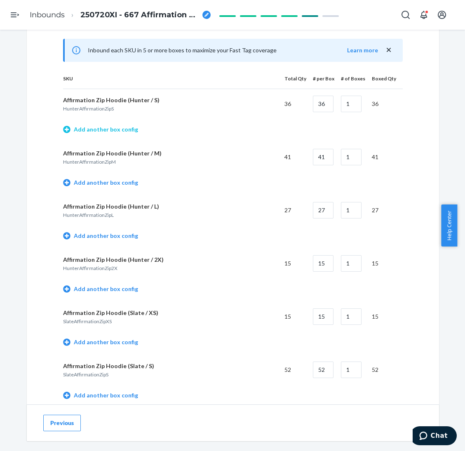
click at [125, 132] on link "Add another box config" at bounding box center [100, 129] width 75 height 8
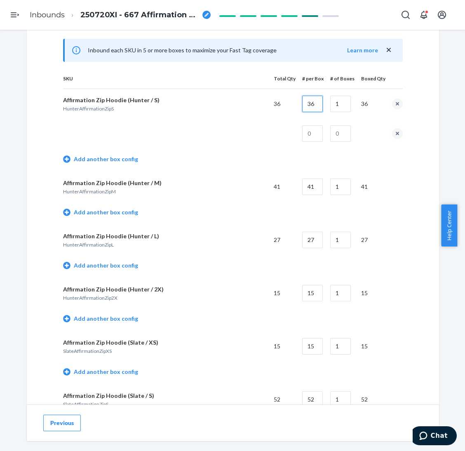
click at [309, 105] on input "36" at bounding box center [312, 104] width 21 height 16
type input "16"
type input "2"
type input "4"
click at [118, 213] on link "Add another box config" at bounding box center [100, 212] width 75 height 8
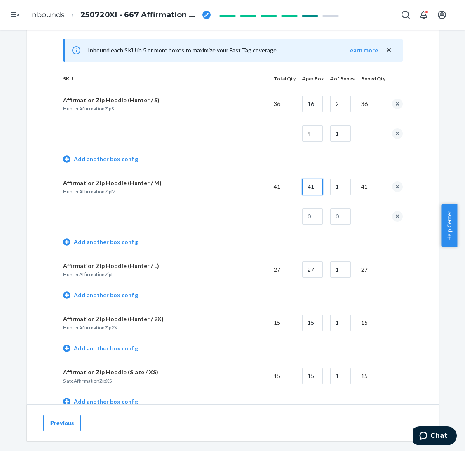
click at [310, 189] on input "41" at bounding box center [312, 187] width 21 height 16
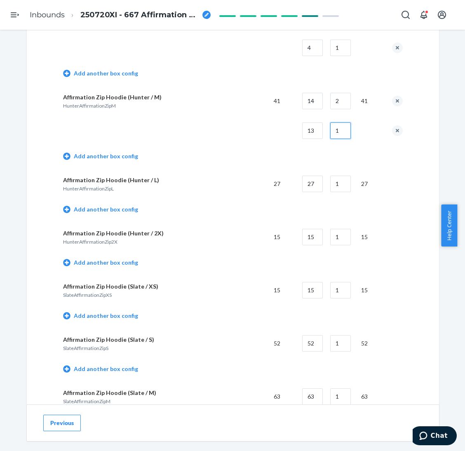
scroll to position [495, 0]
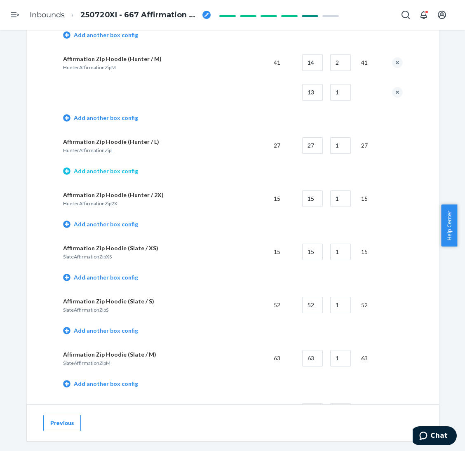
click at [115, 172] on link "Add another box config" at bounding box center [100, 171] width 75 height 8
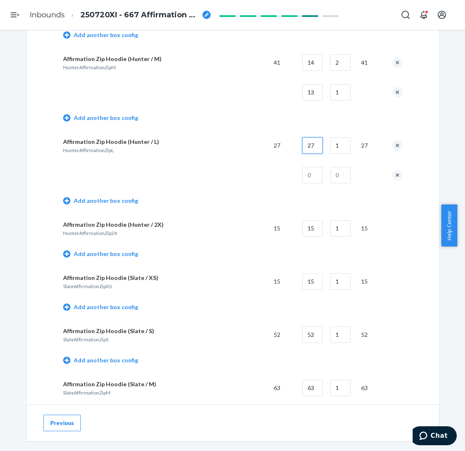
click at [306, 148] on input "27" at bounding box center [312, 145] width 21 height 16
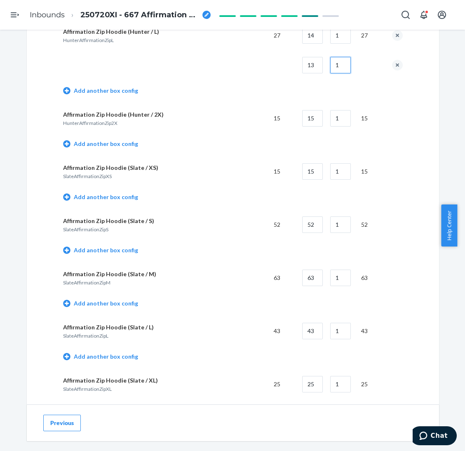
scroll to position [618, 0]
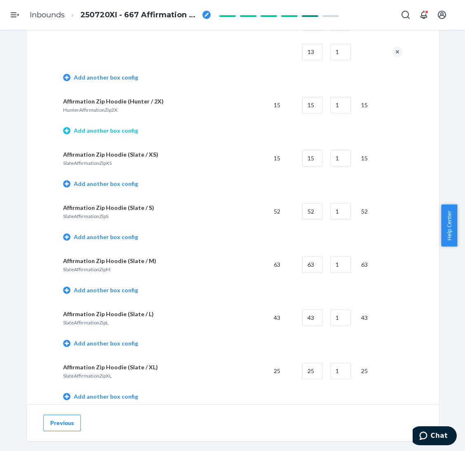
click at [120, 127] on link "Add another box config" at bounding box center [100, 131] width 75 height 8
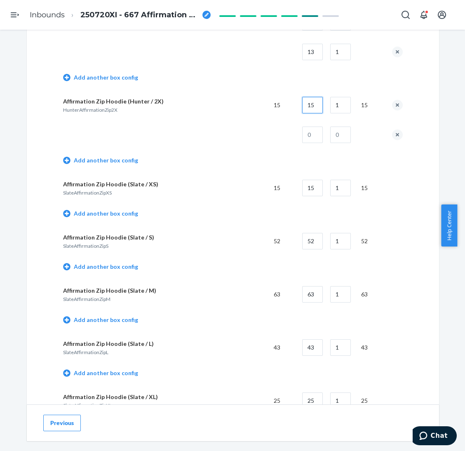
click at [313, 104] on input "15" at bounding box center [312, 105] width 21 height 16
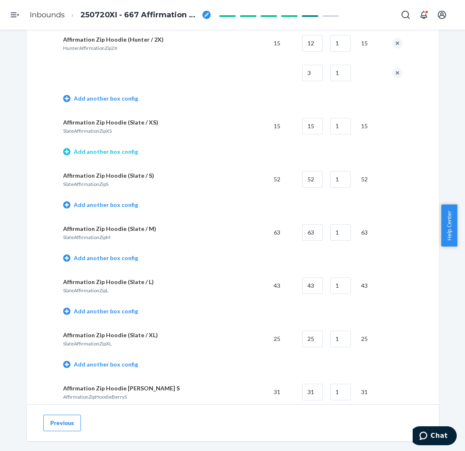
click at [121, 152] on link "Add another box config" at bounding box center [100, 152] width 75 height 8
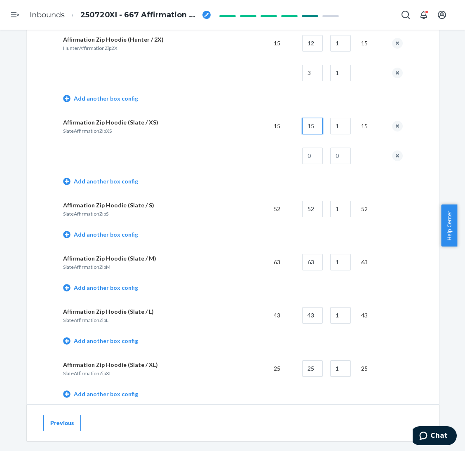
click at [311, 127] on input "15" at bounding box center [312, 126] width 21 height 16
click at [387, 154] on button "remove box config" at bounding box center [397, 156] width 11 height 11
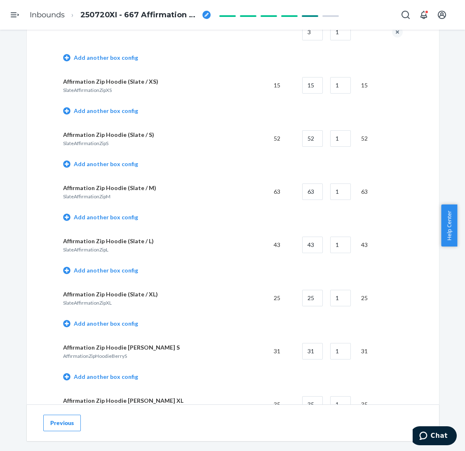
scroll to position [742, 0]
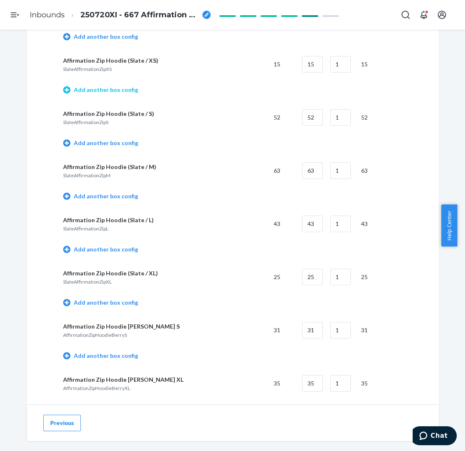
click at [127, 88] on link "Add another box config" at bounding box center [100, 90] width 75 height 8
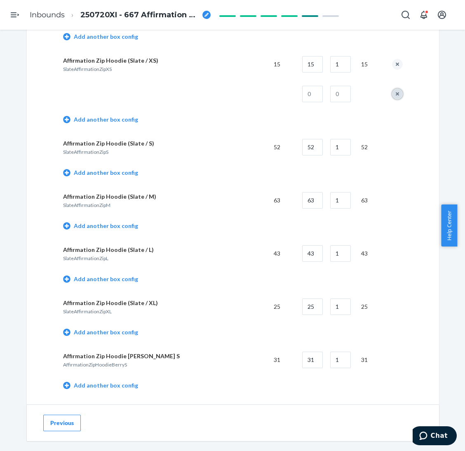
click at [387, 94] on button "remove box config" at bounding box center [397, 94] width 11 height 11
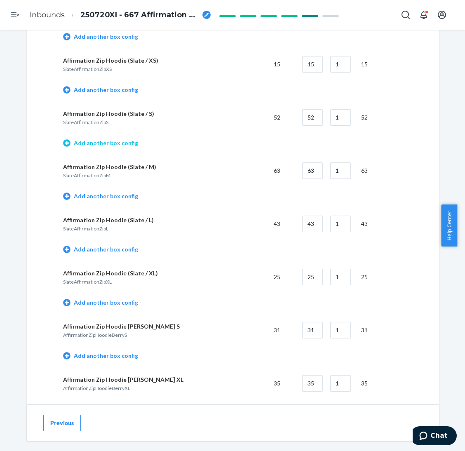
click at [122, 139] on link "Add another box config" at bounding box center [100, 143] width 75 height 8
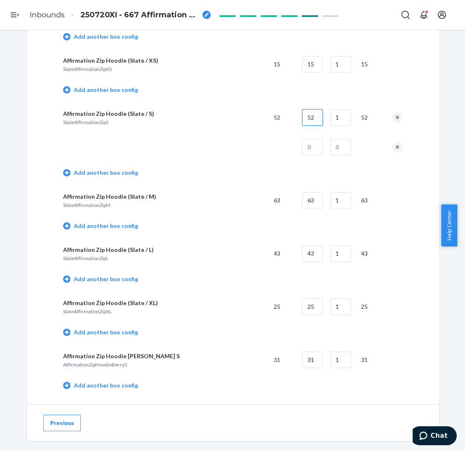
click at [305, 119] on input "52" at bounding box center [312, 117] width 21 height 16
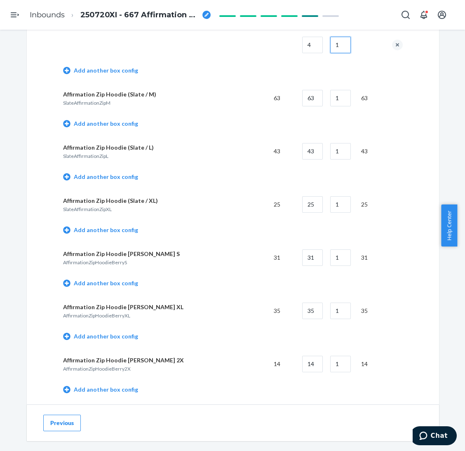
scroll to position [866, 0]
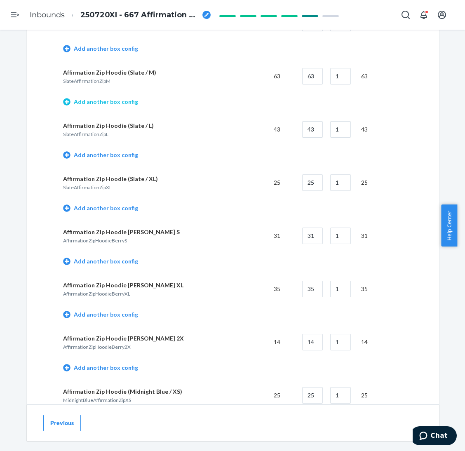
click at [127, 98] on link "Add another box config" at bounding box center [100, 102] width 75 height 8
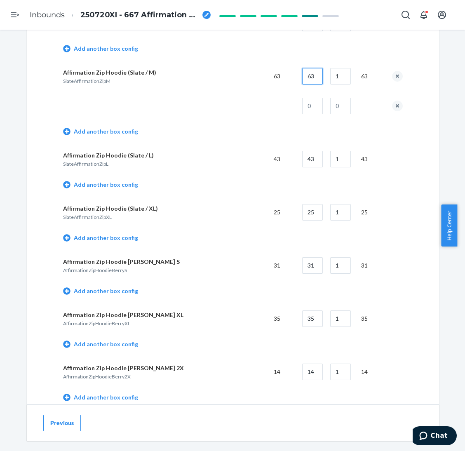
click at [313, 78] on input "63" at bounding box center [312, 76] width 21 height 16
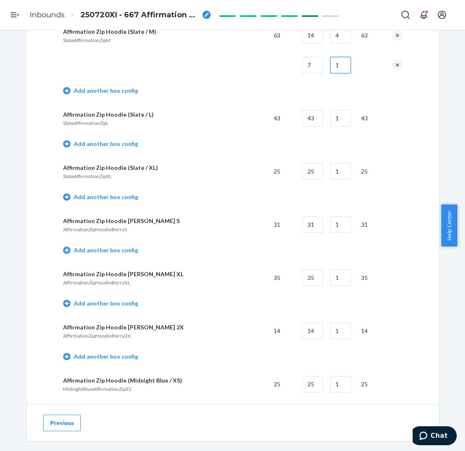
scroll to position [928, 0]
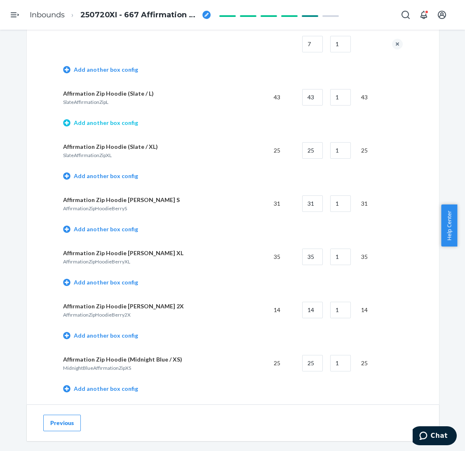
click at [122, 125] on link "Add another box config" at bounding box center [100, 123] width 75 height 8
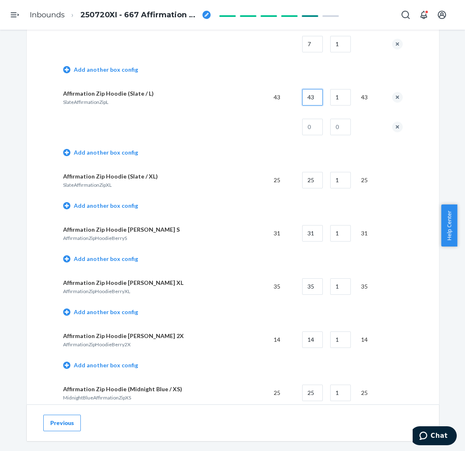
click at [308, 102] on input "43" at bounding box center [312, 97] width 21 height 16
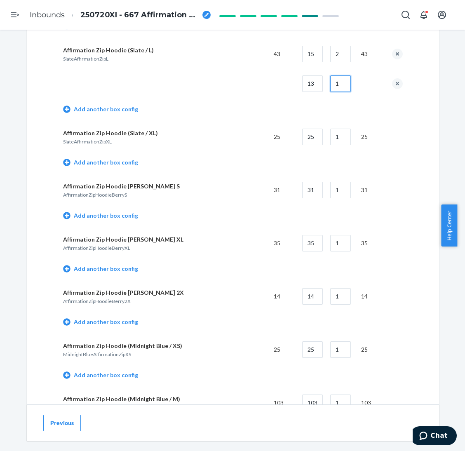
scroll to position [990, 0]
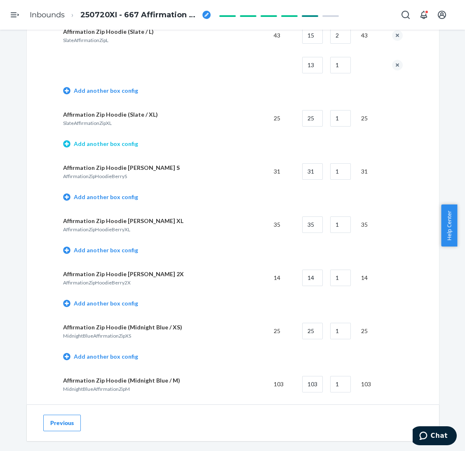
click at [117, 145] on link "Add another box config" at bounding box center [100, 144] width 75 height 8
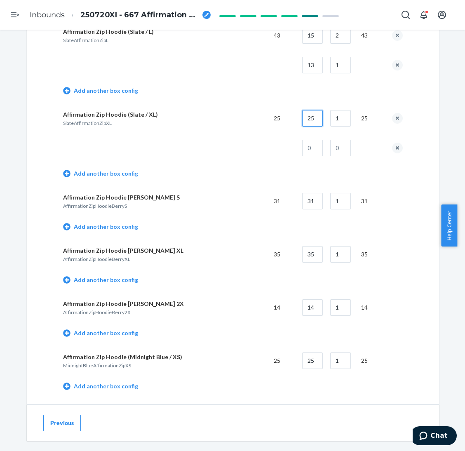
click at [316, 120] on input "25" at bounding box center [312, 118] width 21 height 16
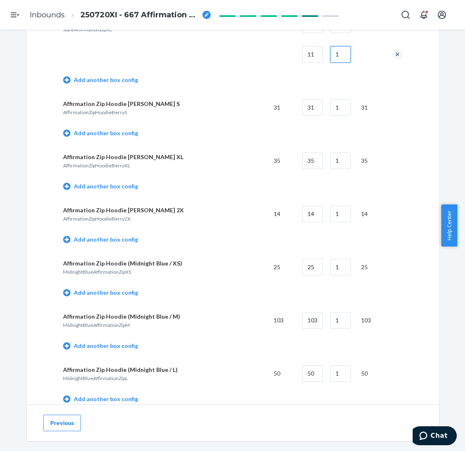
scroll to position [1113, 0]
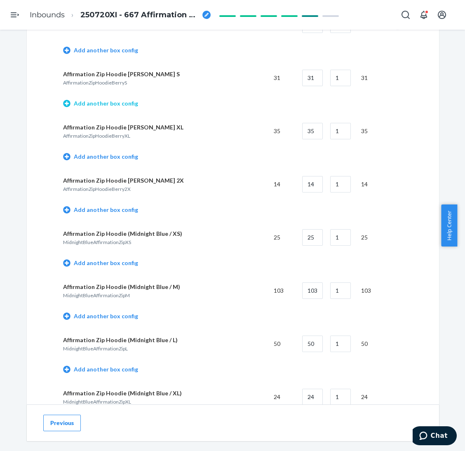
click at [113, 101] on link "Add another box config" at bounding box center [100, 103] width 75 height 8
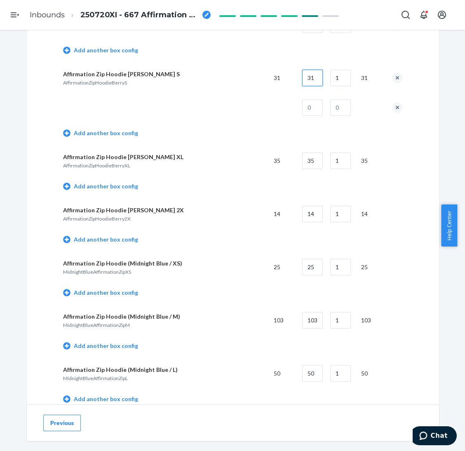
click at [302, 82] on input "31" at bounding box center [312, 78] width 21 height 16
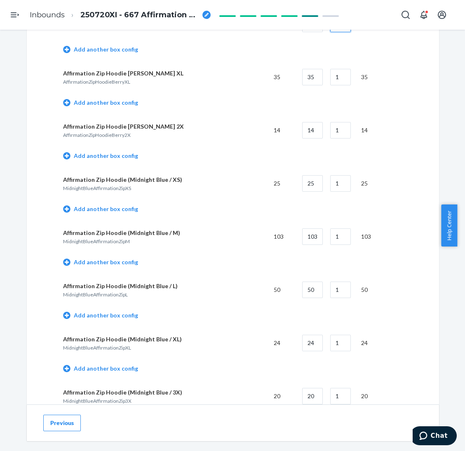
scroll to position [1175, 0]
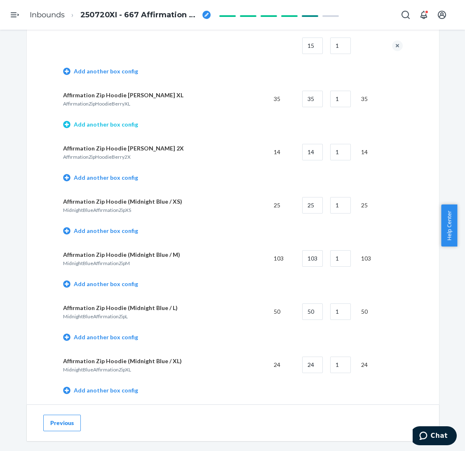
click at [122, 124] on link "Add another box config" at bounding box center [100, 124] width 75 height 8
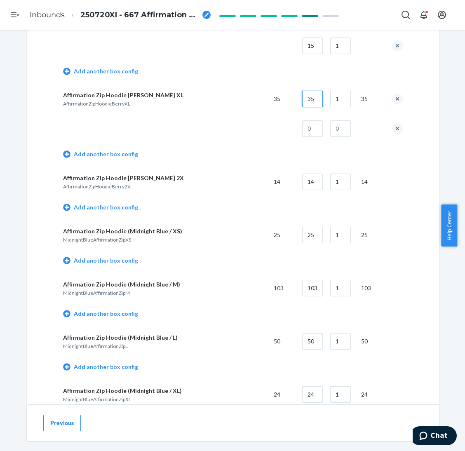
click at [310, 97] on input "35" at bounding box center [312, 99] width 21 height 16
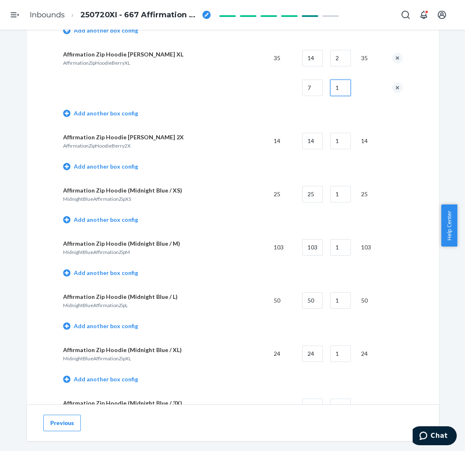
scroll to position [1237, 0]
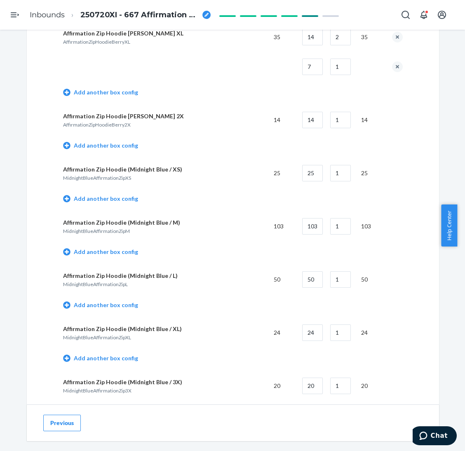
click at [123, 147] on td "Add another box config" at bounding box center [233, 147] width 340 height 24
click at [123, 141] on link "Add another box config" at bounding box center [100, 145] width 75 height 8
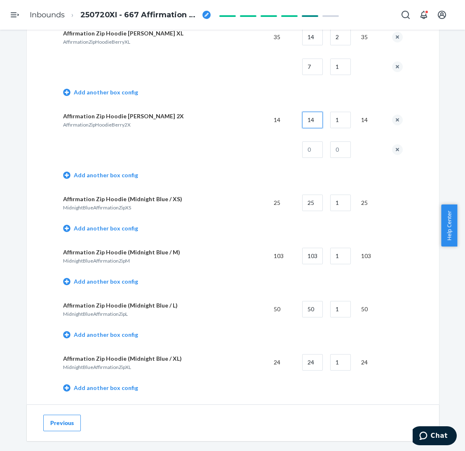
click at [315, 121] on input "14" at bounding box center [312, 120] width 21 height 16
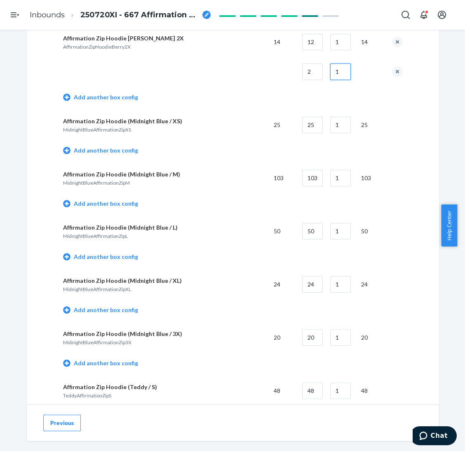
scroll to position [1361, 0]
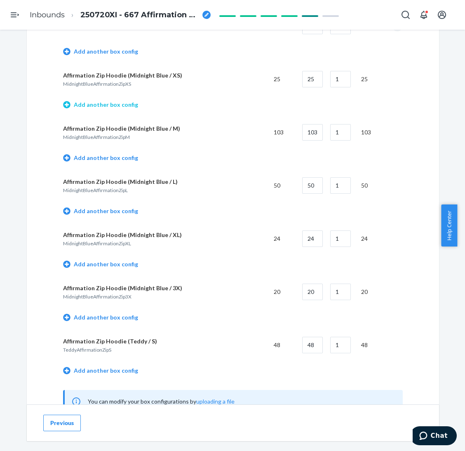
click at [122, 102] on link "Add another box config" at bounding box center [100, 105] width 75 height 8
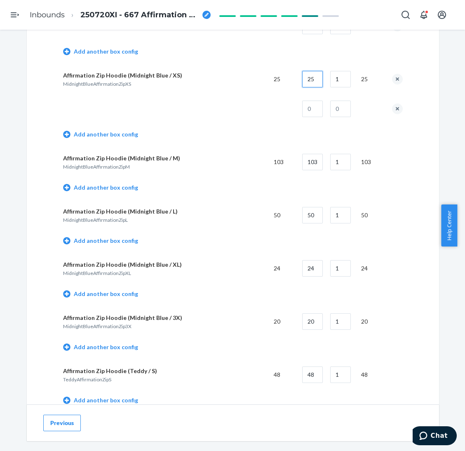
click at [310, 75] on input "25" at bounding box center [312, 79] width 21 height 16
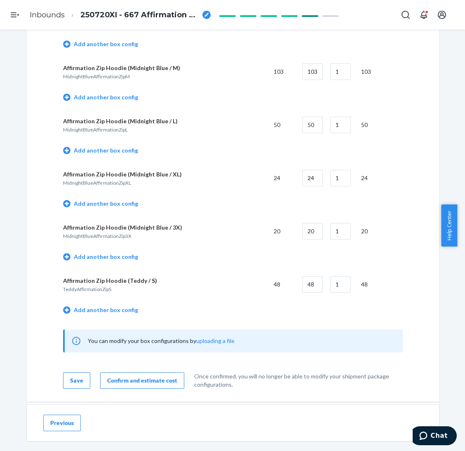
scroll to position [1423, 0]
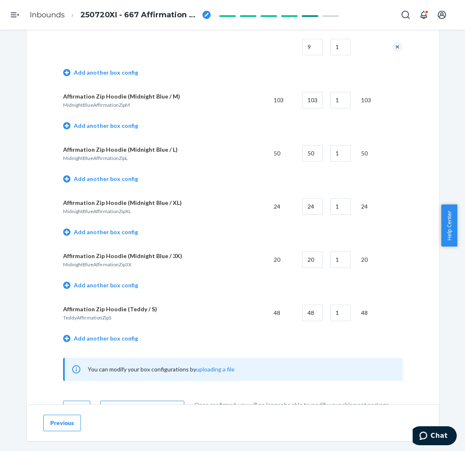
click at [118, 127] on td "Add another box config" at bounding box center [233, 127] width 340 height 24
click at [120, 126] on link "Add another box config" at bounding box center [100, 126] width 75 height 8
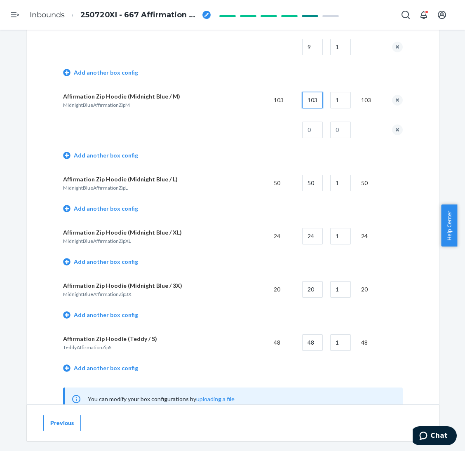
click at [314, 102] on input "103" at bounding box center [312, 100] width 21 height 16
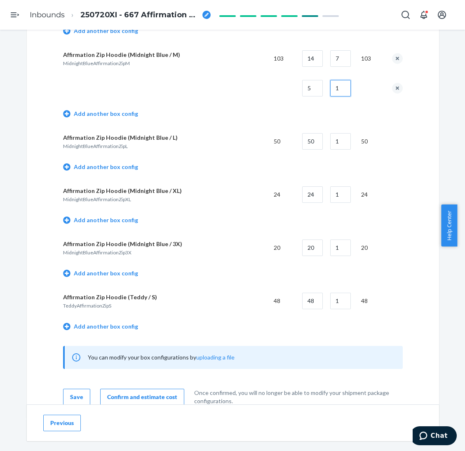
scroll to position [1484, 0]
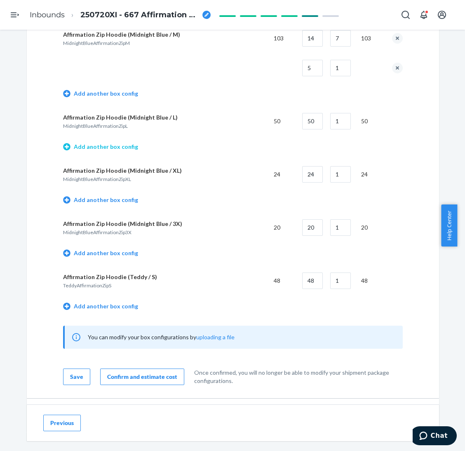
click at [90, 143] on link "Add another box config" at bounding box center [100, 147] width 75 height 8
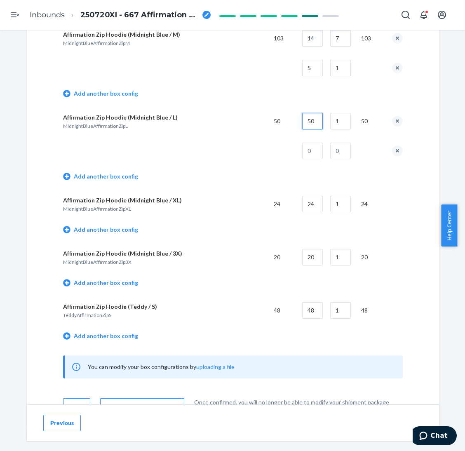
click at [313, 122] on input "50" at bounding box center [312, 121] width 21 height 16
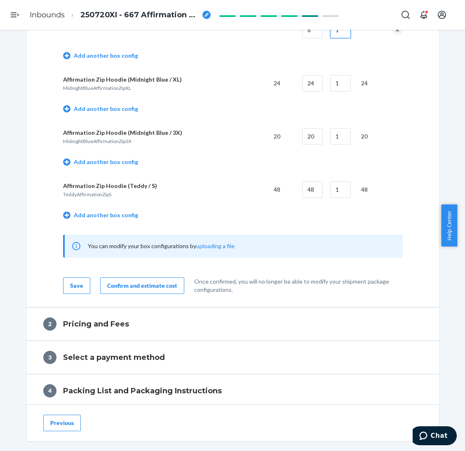
scroll to position [1608, 0]
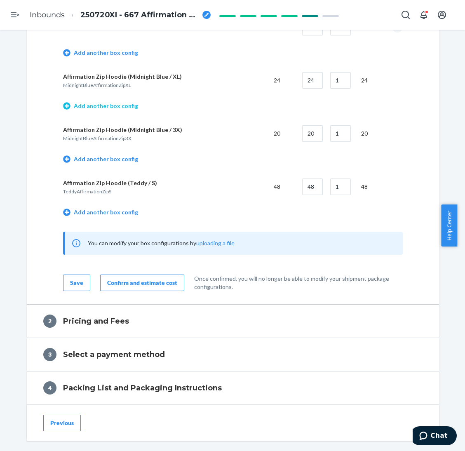
click at [119, 102] on link "Add another box config" at bounding box center [100, 106] width 75 height 8
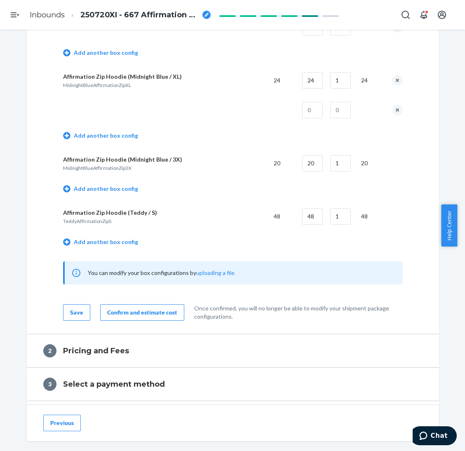
drag, startPoint x: 313, startPoint y: 90, endPoint x: 313, endPoint y: 79, distance: 10.7
click at [313, 89] on td "24" at bounding box center [310, 81] width 28 height 30
click at [313, 79] on input "24" at bounding box center [312, 80] width 21 height 16
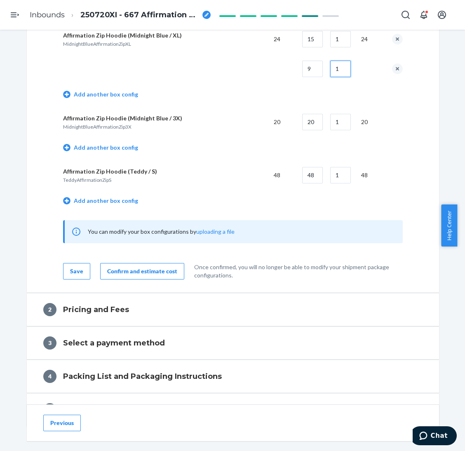
scroll to position [1670, 0]
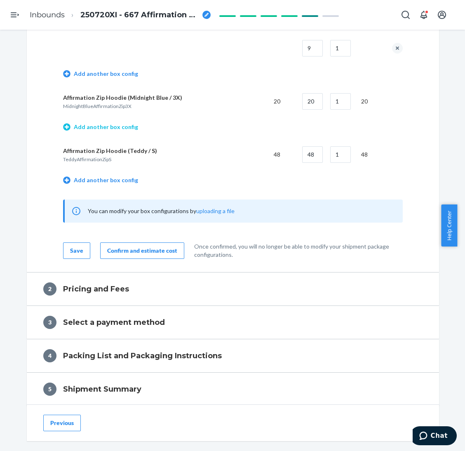
click at [121, 123] on link "Add another box config" at bounding box center [100, 127] width 75 height 8
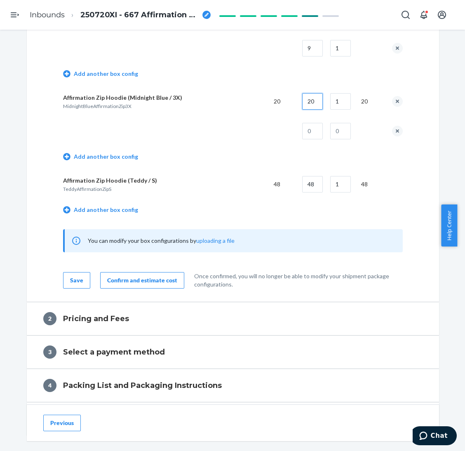
click at [313, 100] on input "20" at bounding box center [312, 101] width 21 height 16
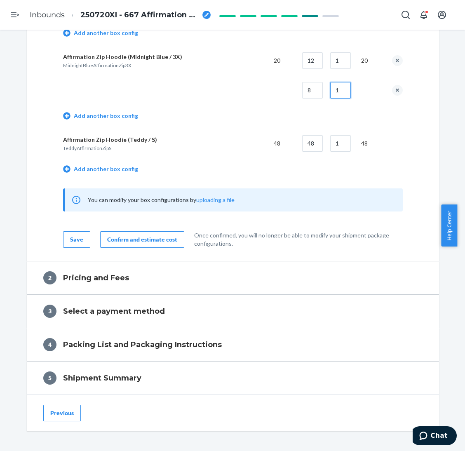
scroll to position [1732, 0]
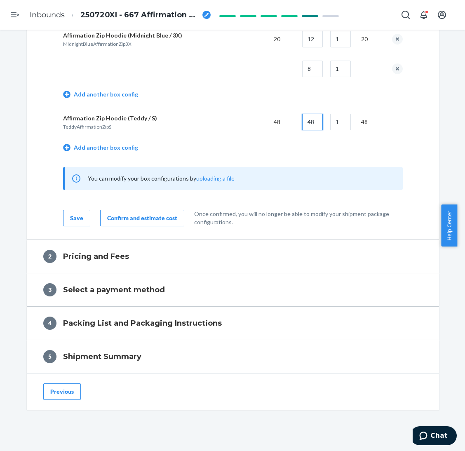
click at [308, 119] on input "48" at bounding box center [312, 122] width 21 height 16
click at [163, 214] on div "Confirm and estimate cost" at bounding box center [142, 218] width 70 height 8
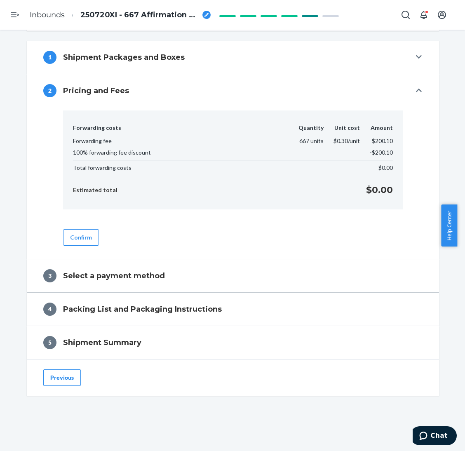
scroll to position [293, 0]
click at [81, 233] on button "Confirm" at bounding box center [81, 237] width 36 height 16
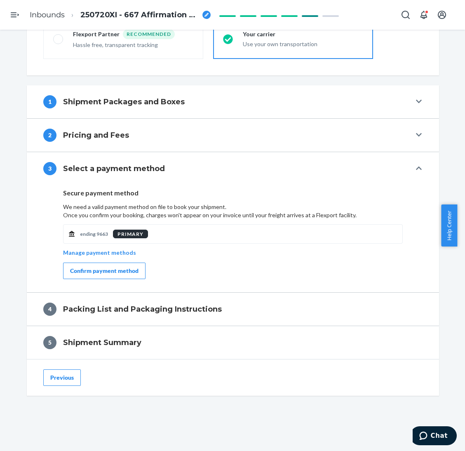
scroll to position [249, 0]
click at [108, 270] on div "Confirm payment method" at bounding box center [104, 271] width 68 height 8
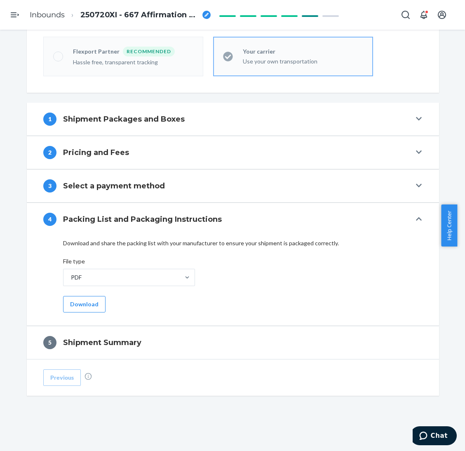
scroll to position [231, 0]
drag, startPoint x: 21, startPoint y: 264, endPoint x: 35, endPoint y: 275, distance: 18.5
click at [21, 264] on div "Shipment In draft Shipment details Contains 18 SKUs and 667 Units Ship from ab …" at bounding box center [233, 118] width 424 height 614
click at [85, 300] on button "Download" at bounding box center [84, 304] width 42 height 16
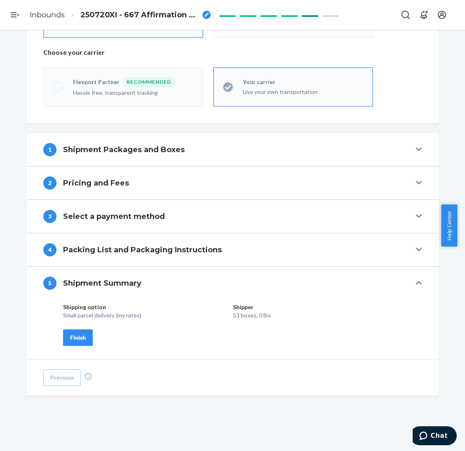
scroll to position [201, 0]
click at [81, 337] on div "Finish" at bounding box center [78, 338] width 16 height 8
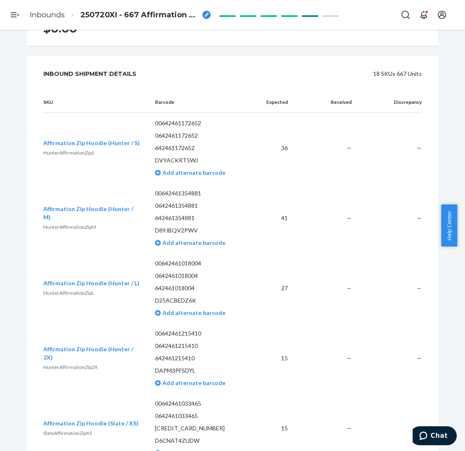
click at [190, 69] on div "18 SKUs 667 Units" at bounding box center [288, 74] width 267 height 16
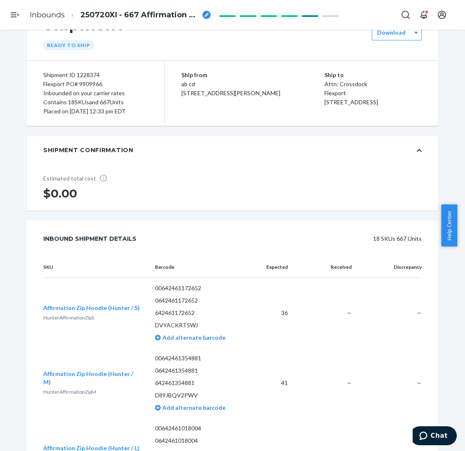
scroll to position [0, 0]
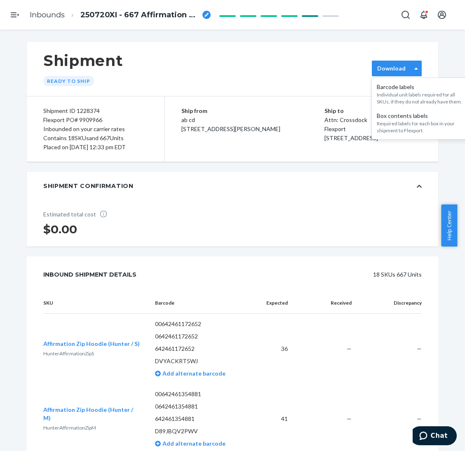
click at [387, 71] on label "Download" at bounding box center [391, 68] width 28 height 8
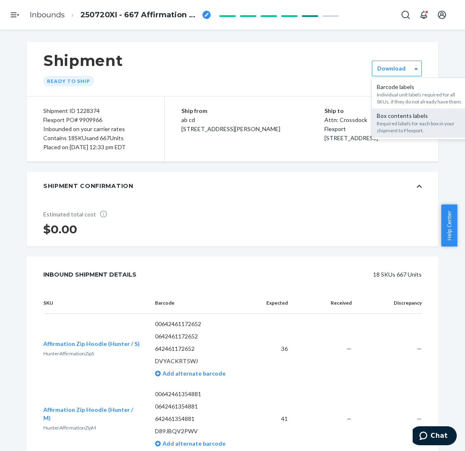
click at [387, 122] on div "Required labels for each box in your shipment to Flexport." at bounding box center [421, 127] width 89 height 14
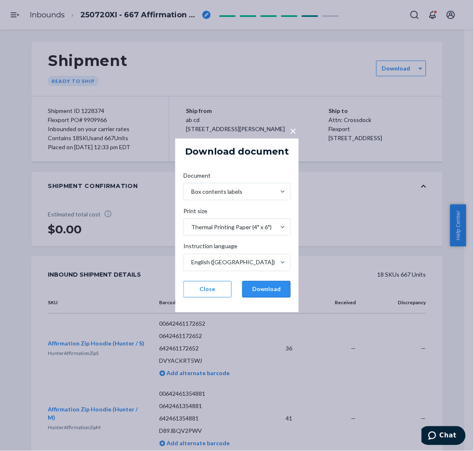
click at [261, 289] on button "Download" at bounding box center [267, 289] width 48 height 16
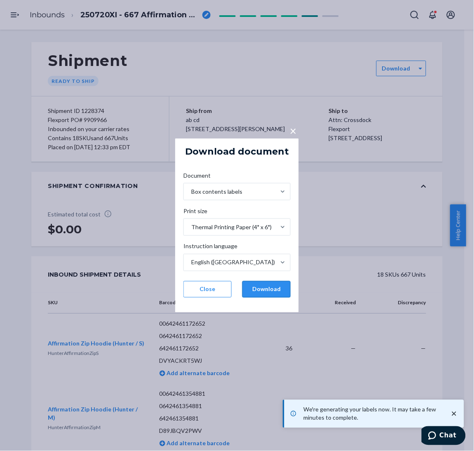
click at [267, 287] on button "Download" at bounding box center [267, 289] width 48 height 16
click at [378, 119] on div "× Download document Document Box contents labels Print size Thermal Printing Pa…" at bounding box center [237, 225] width 474 height 451
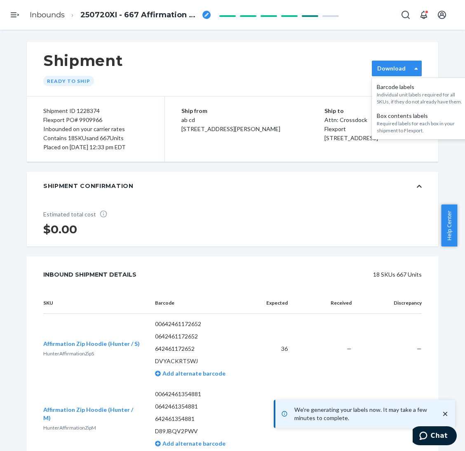
click at [387, 65] on div "Download" at bounding box center [391, 68] width 39 height 8
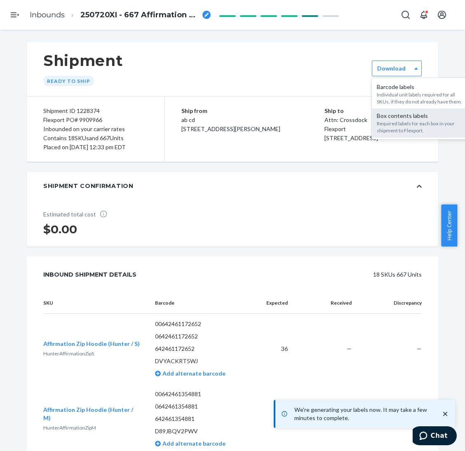
click at [387, 134] on div "Box contents labels Required labels for each box in your shipment to Flexport." at bounding box center [421, 122] width 99 height 29
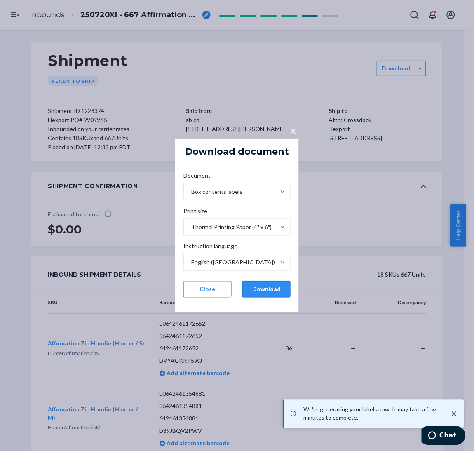
click at [276, 290] on button "Download" at bounding box center [267, 289] width 48 height 16
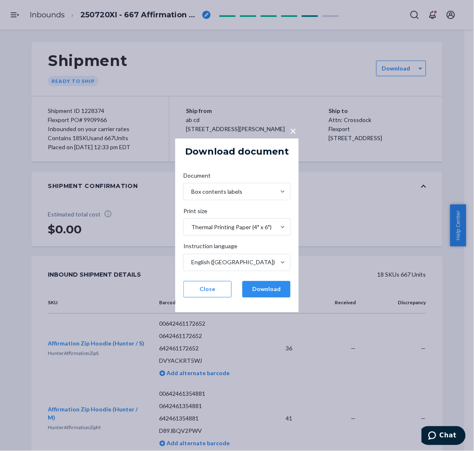
click at [387, 126] on div "× Download document Document Box contents labels Print size Thermal Printing Pa…" at bounding box center [237, 225] width 474 height 451
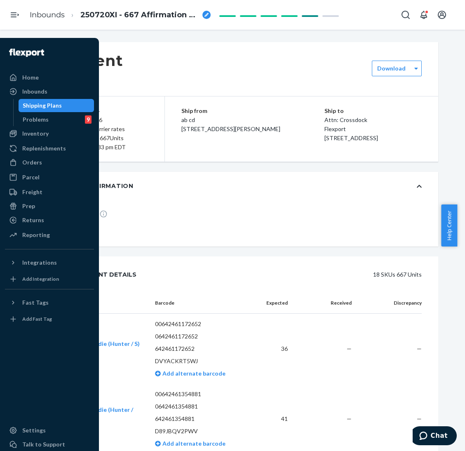
click at [43, 109] on div "Shipping Plans" at bounding box center [42, 105] width 39 height 8
